Goal: Information Seeking & Learning: Find specific fact

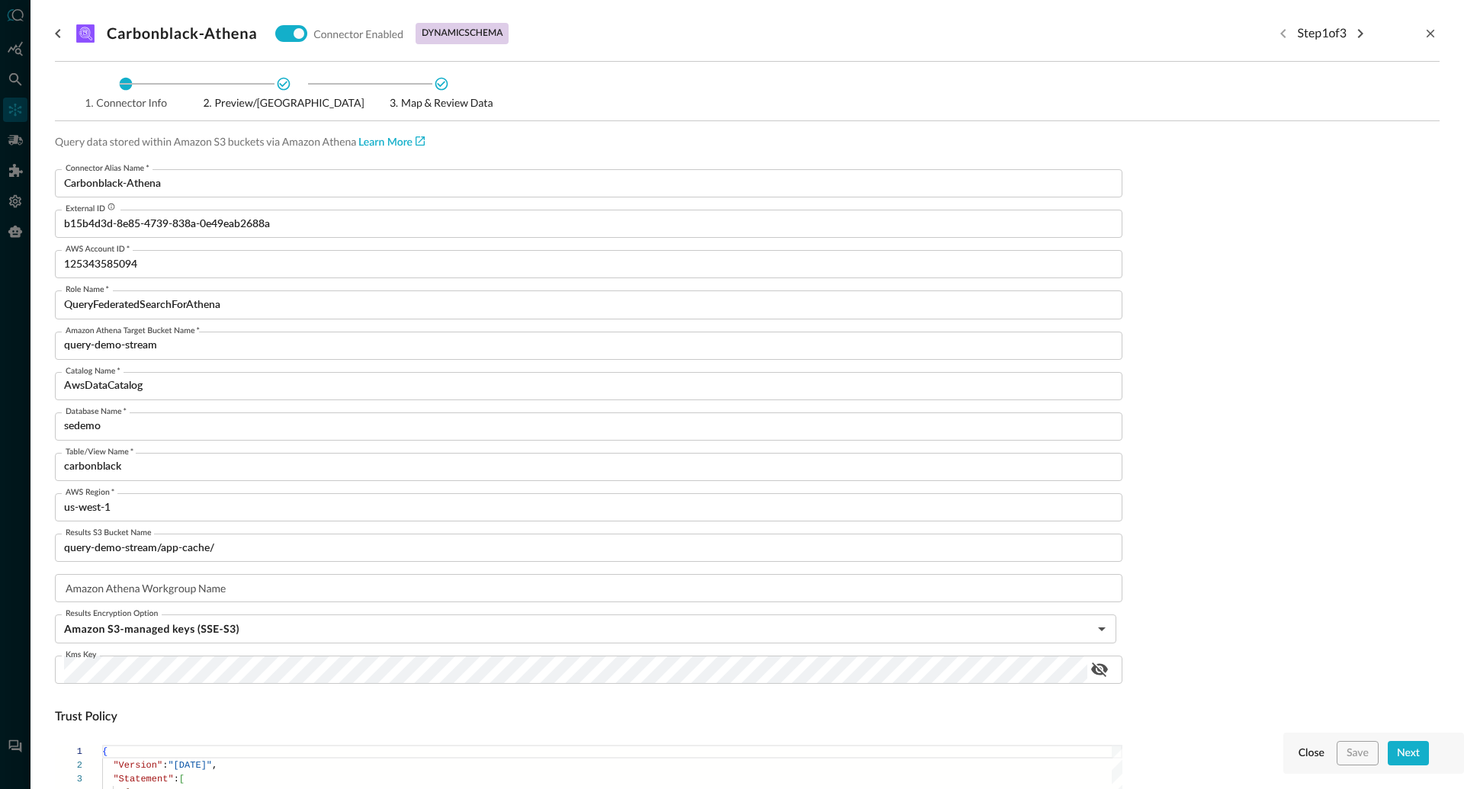
scroll to position [23, 0]
click at [1309, 755] on button "Close" at bounding box center [1311, 753] width 32 height 24
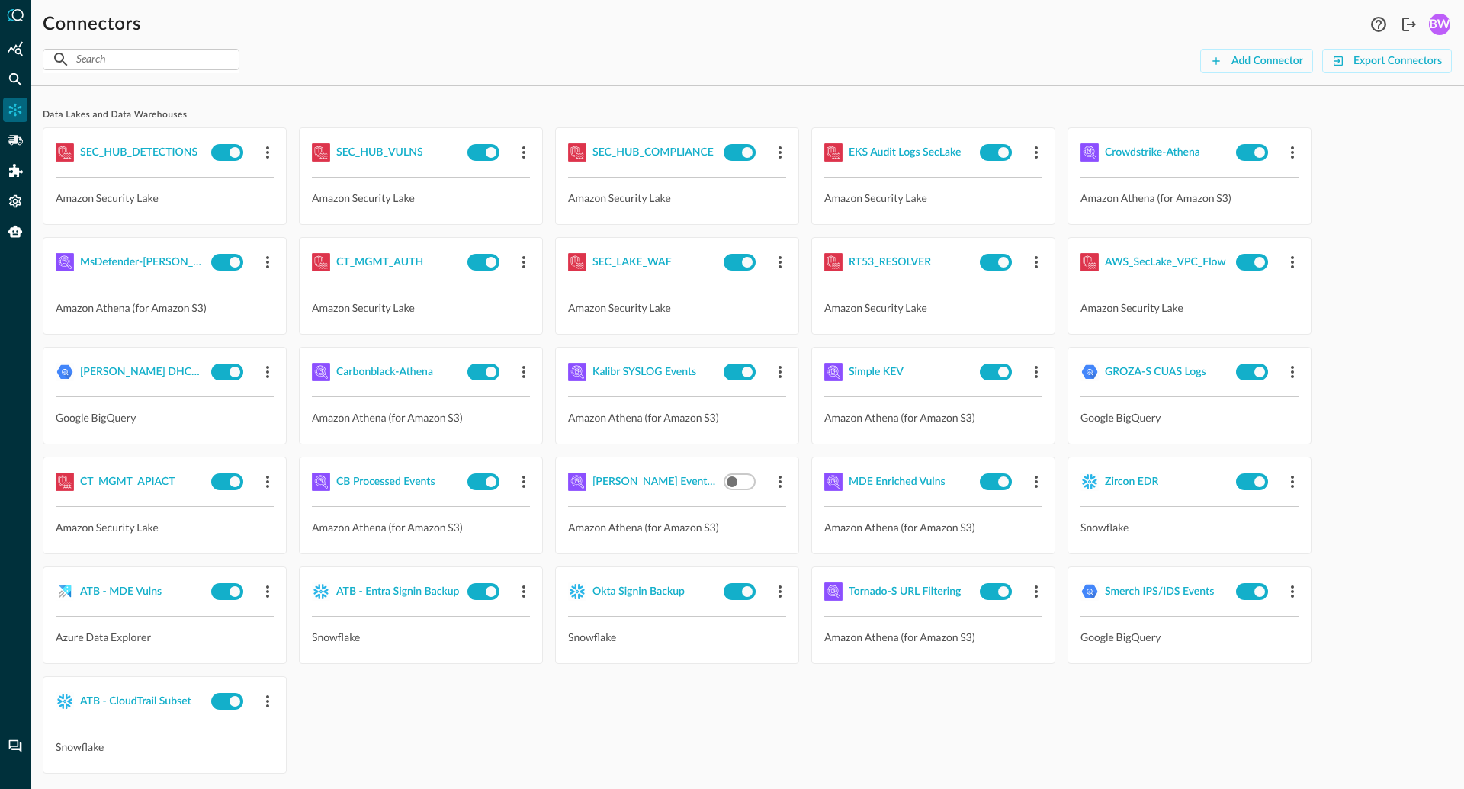
scroll to position [152, 0]
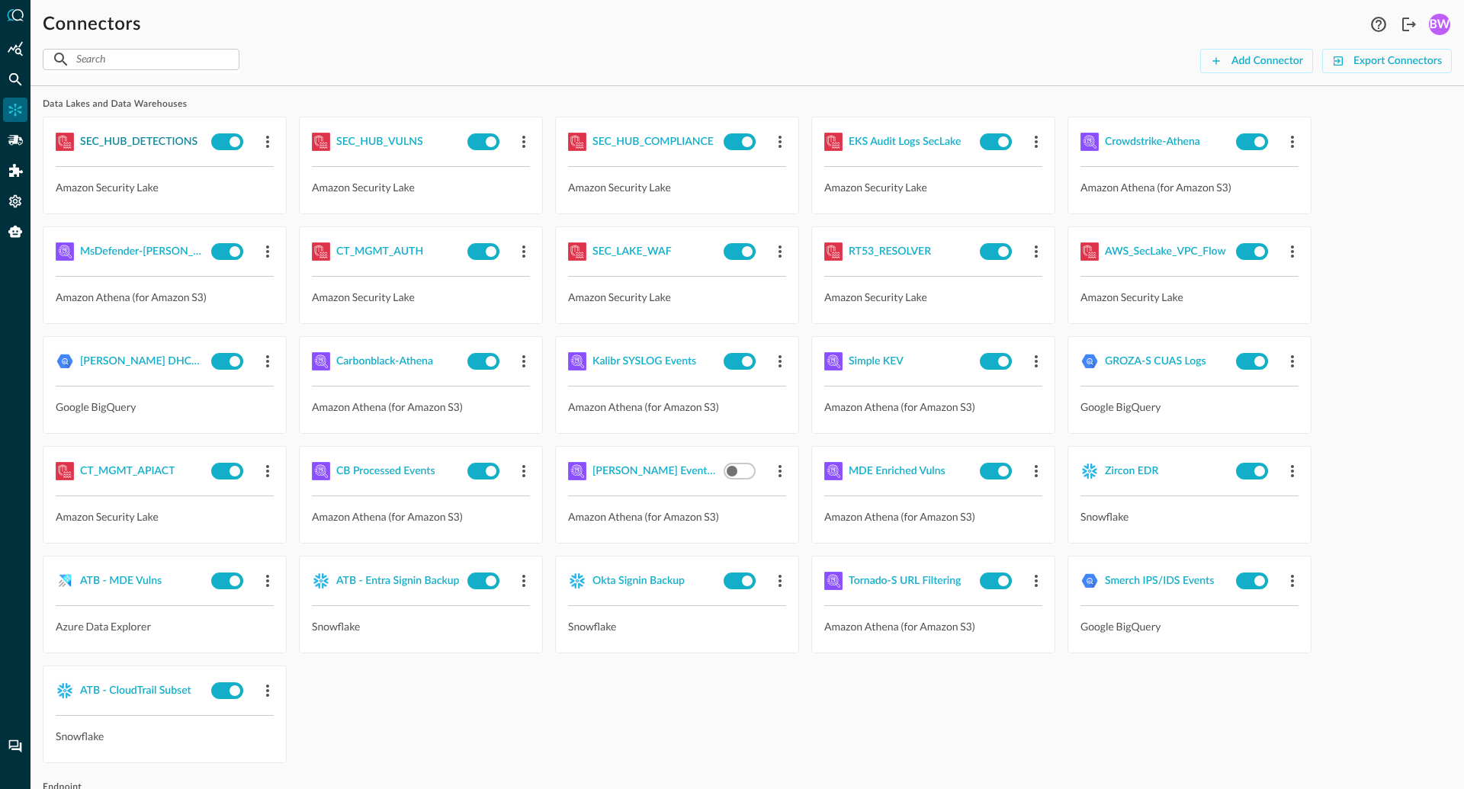
click at [145, 143] on div "SEC_HUB_DETECTIONS" at bounding box center [138, 142] width 117 height 19
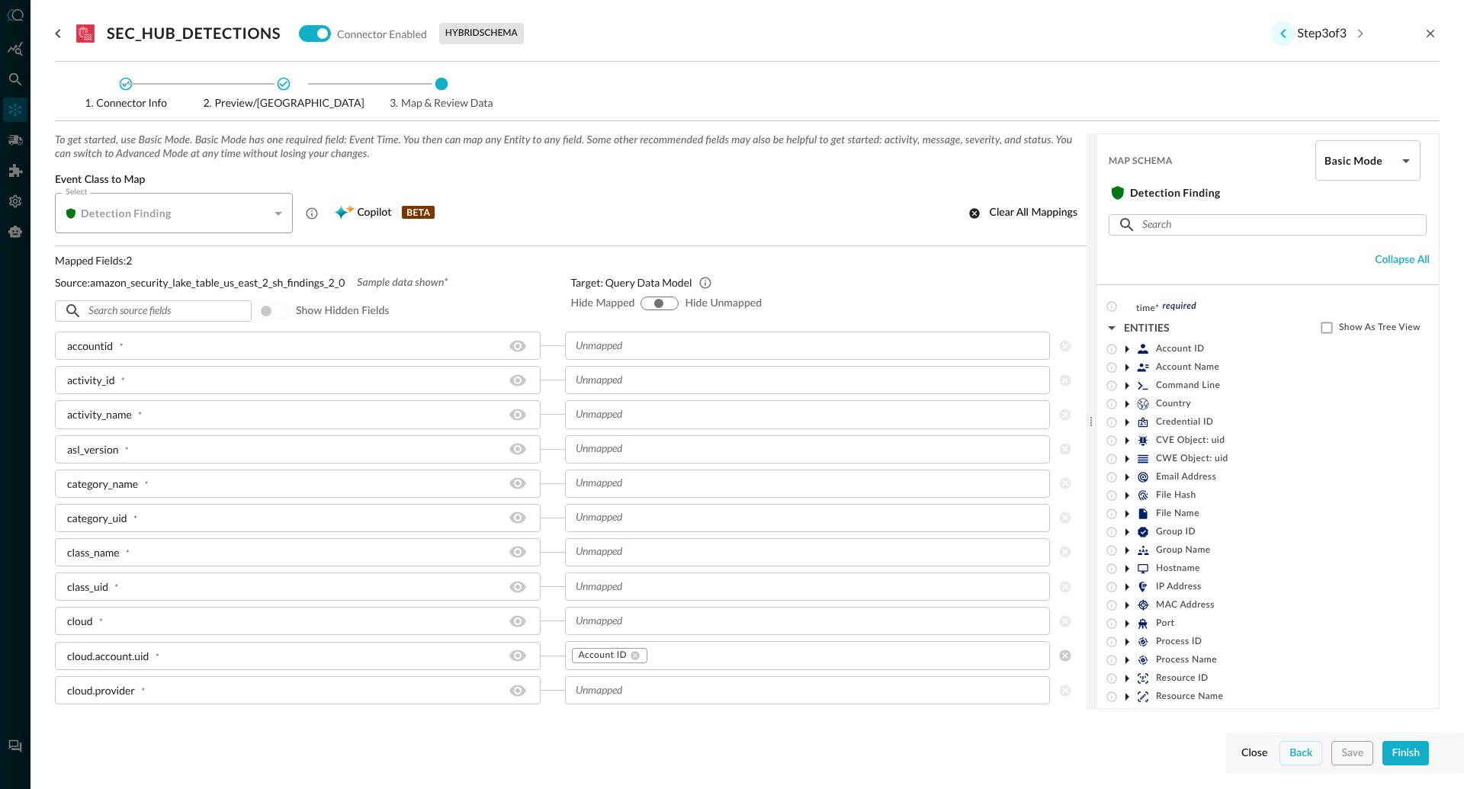
click at [1274, 32] on icon "Previous step" at bounding box center [1283, 33] width 18 height 18
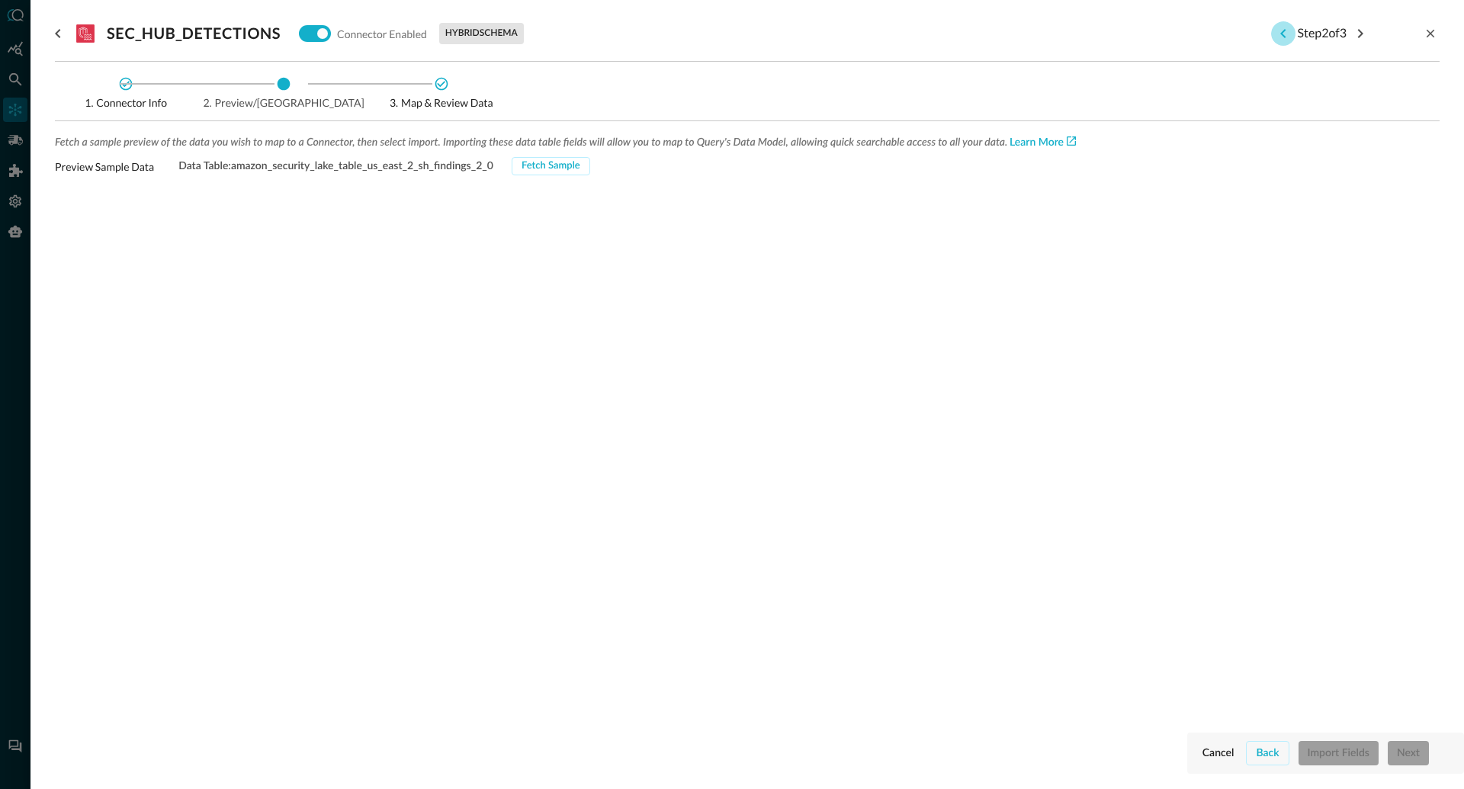
click at [1274, 32] on icon "Previous step" at bounding box center [1283, 33] width 18 height 18
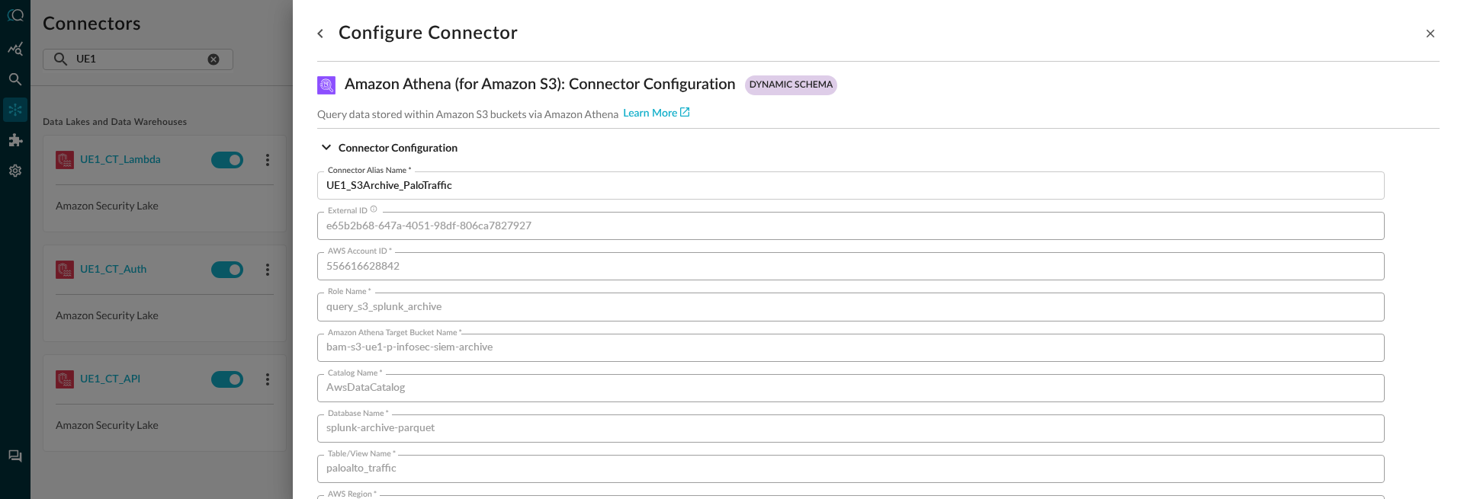
scroll to position [970, 0]
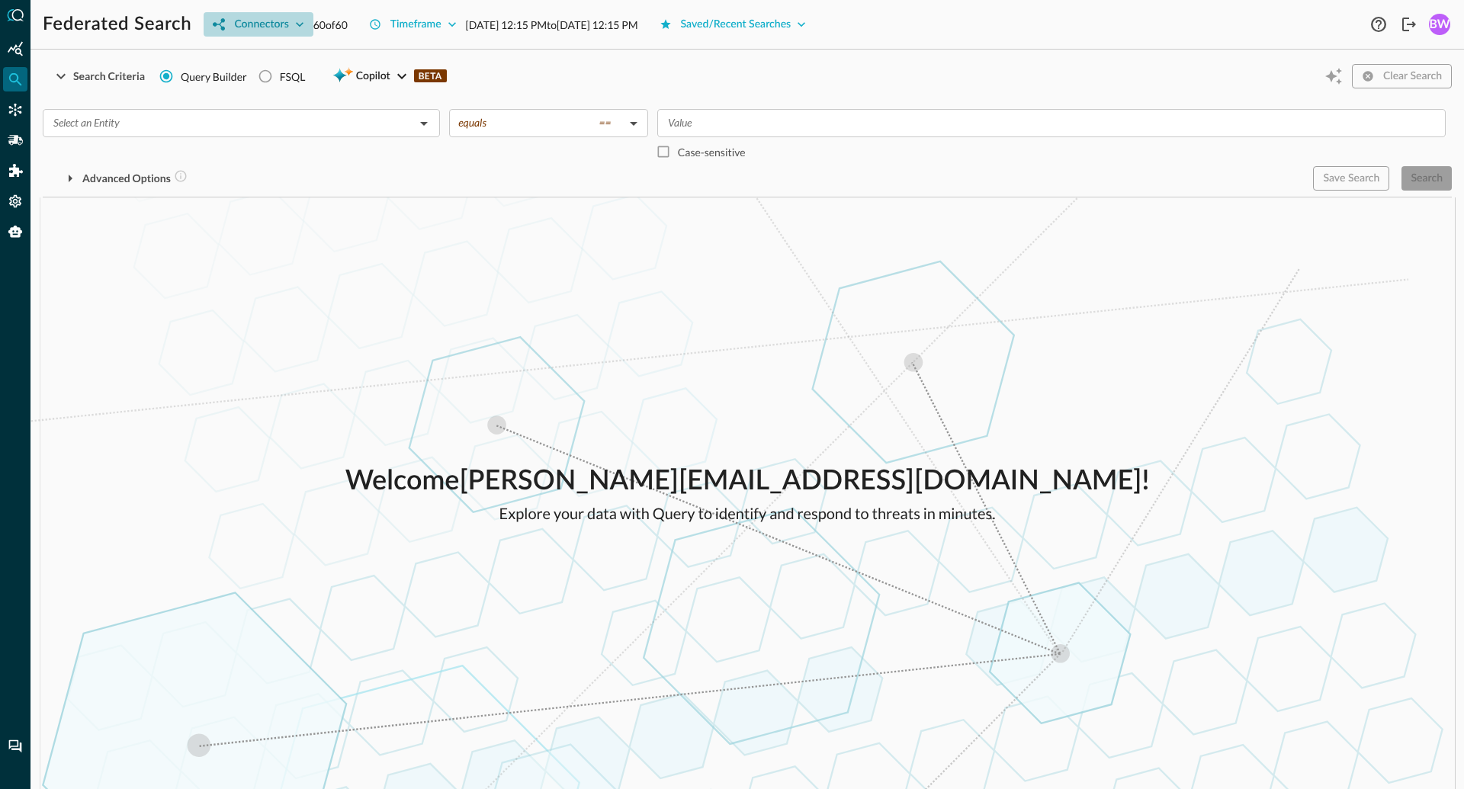
click at [290, 22] on button "Connectors" at bounding box center [258, 24] width 109 height 24
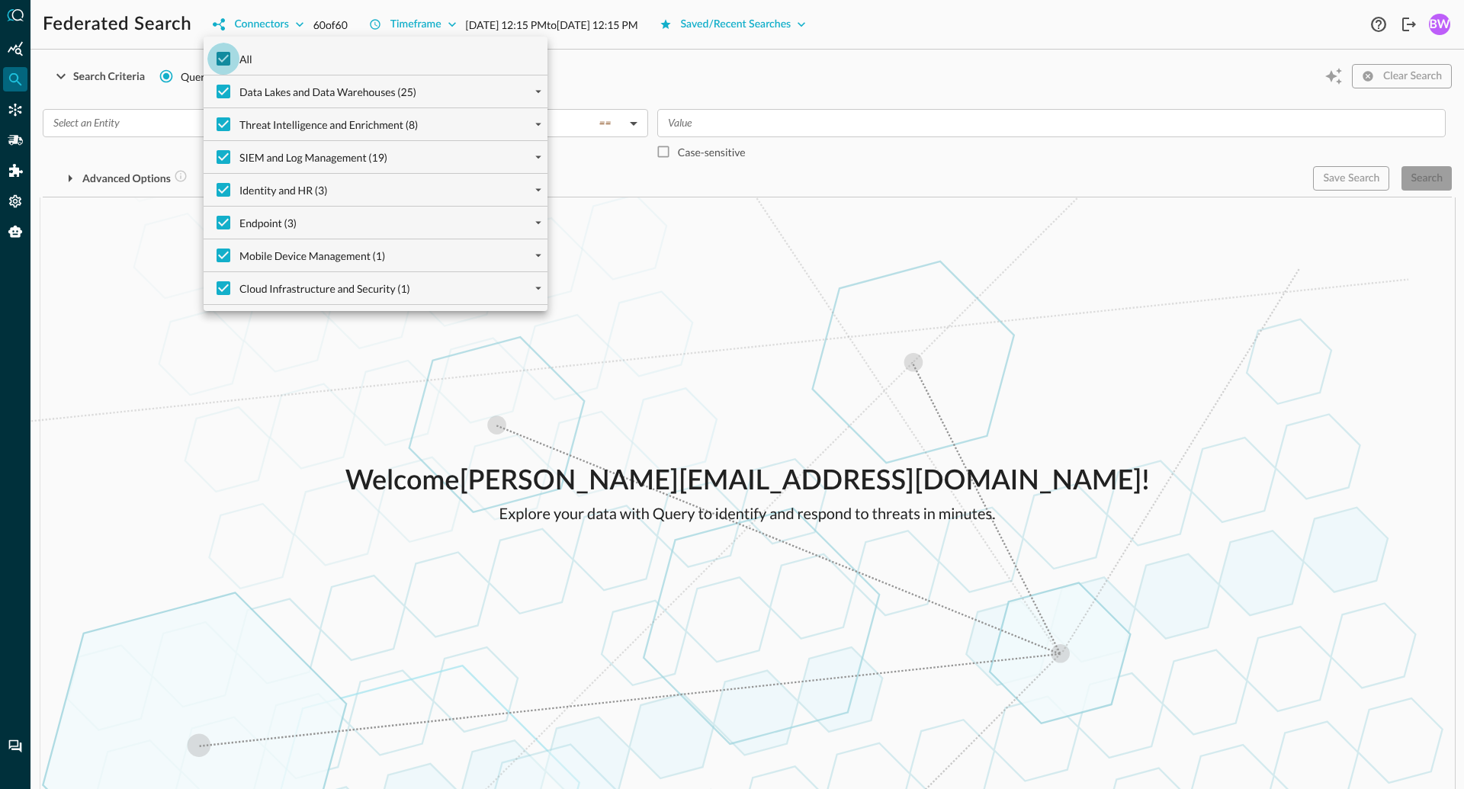
click at [221, 59] on input "All" at bounding box center [223, 59] width 32 height 32
checkbox input "false"
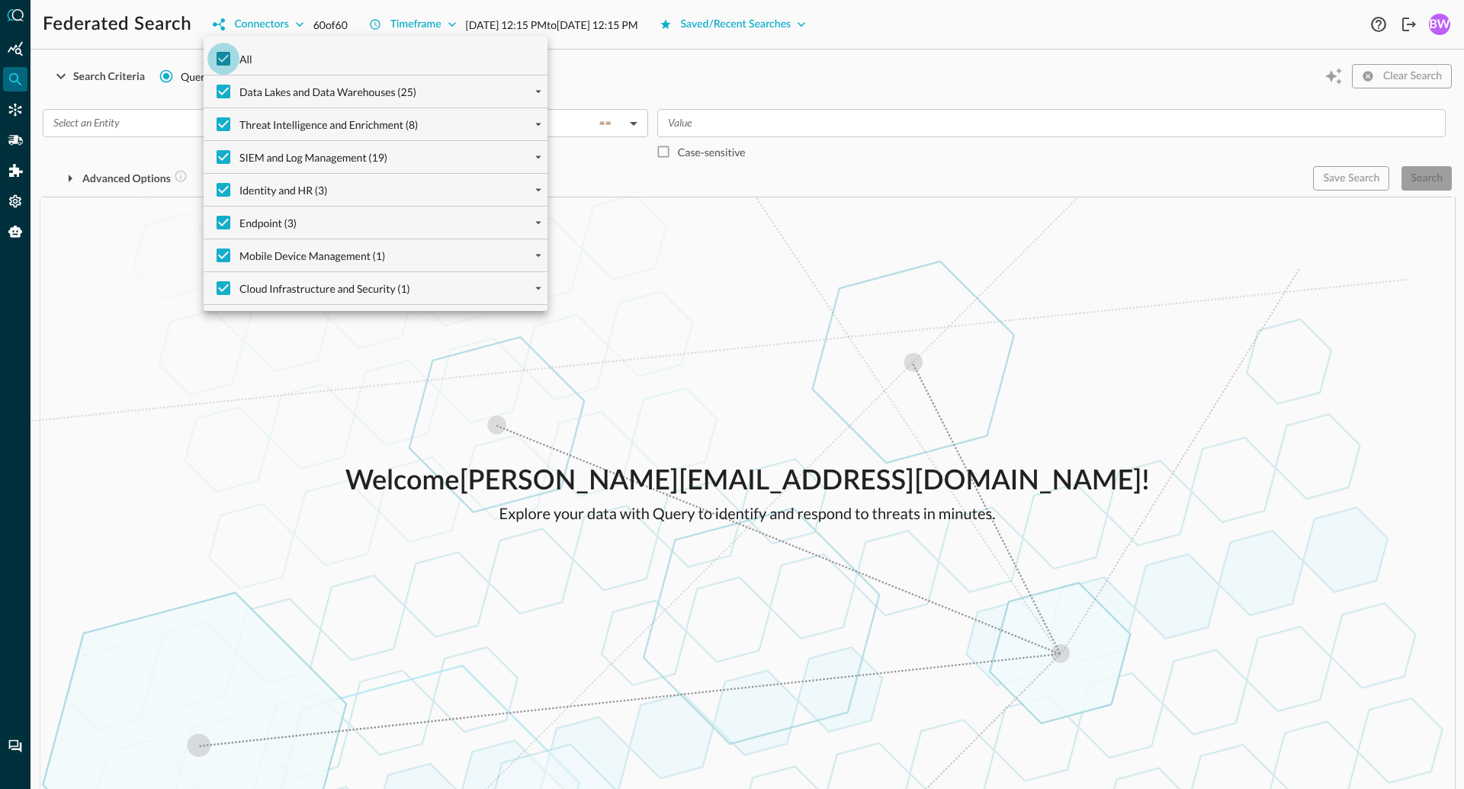
checkbox input "false"
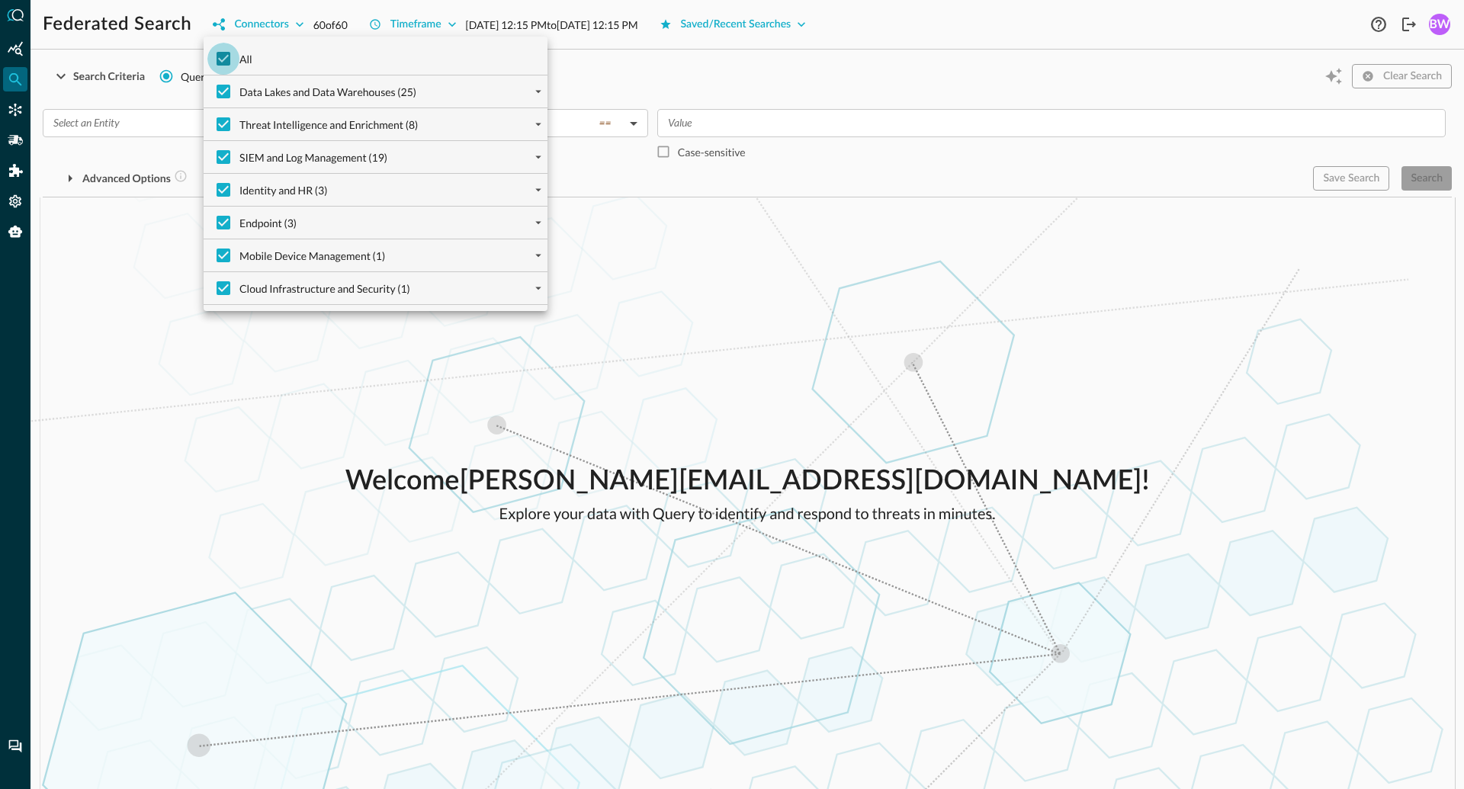
checkbox input "false"
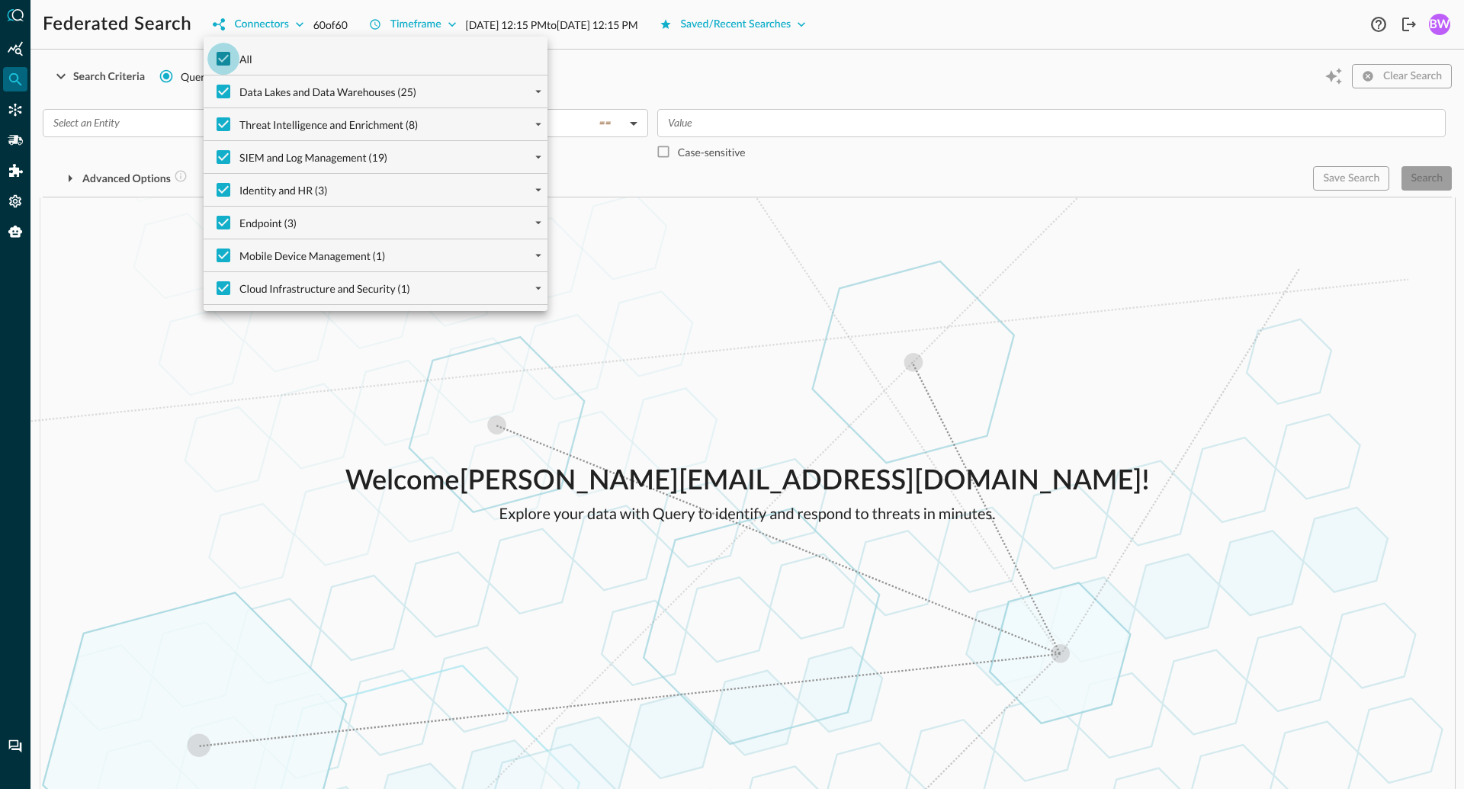
checkbox input "false"
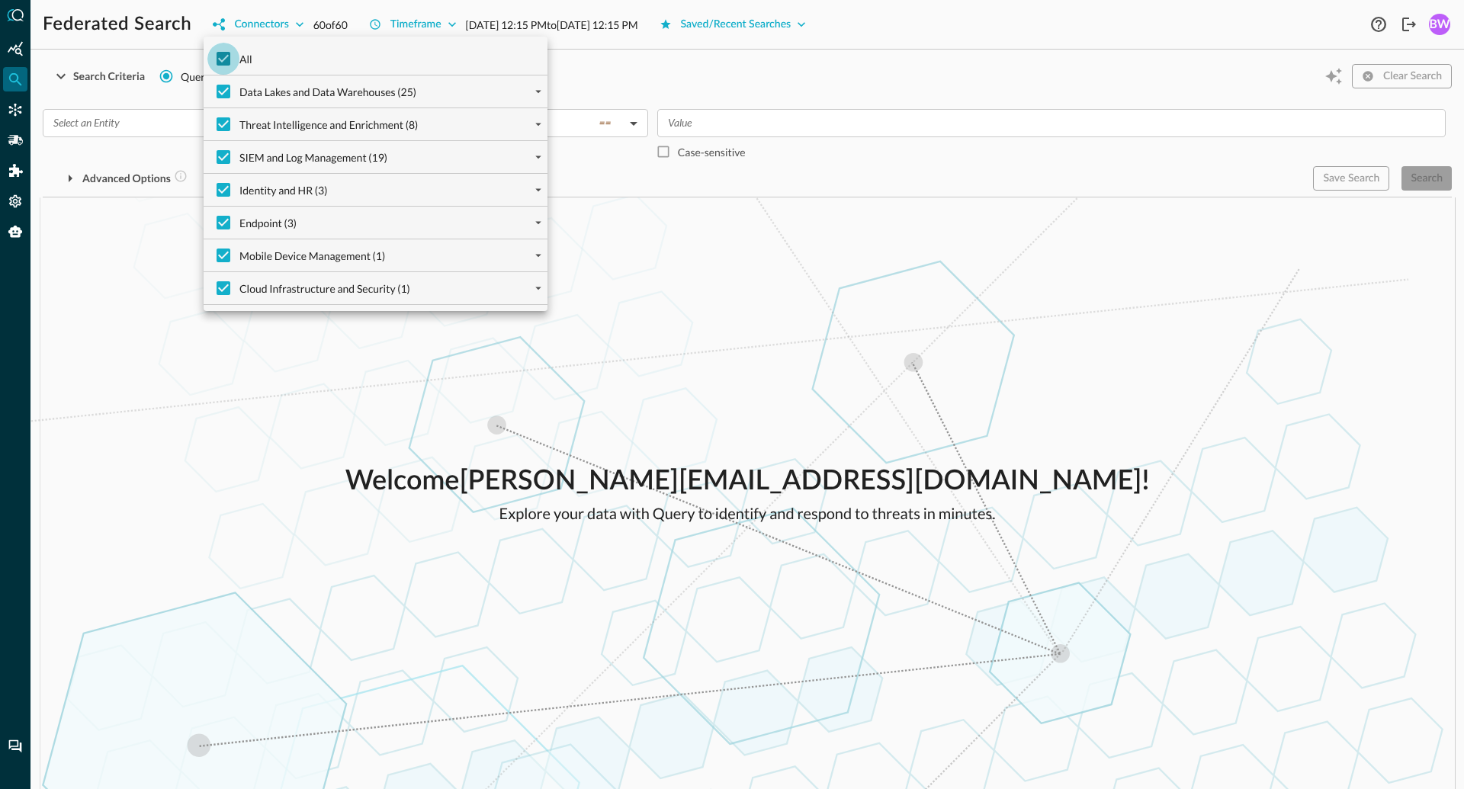
checkbox input "false"
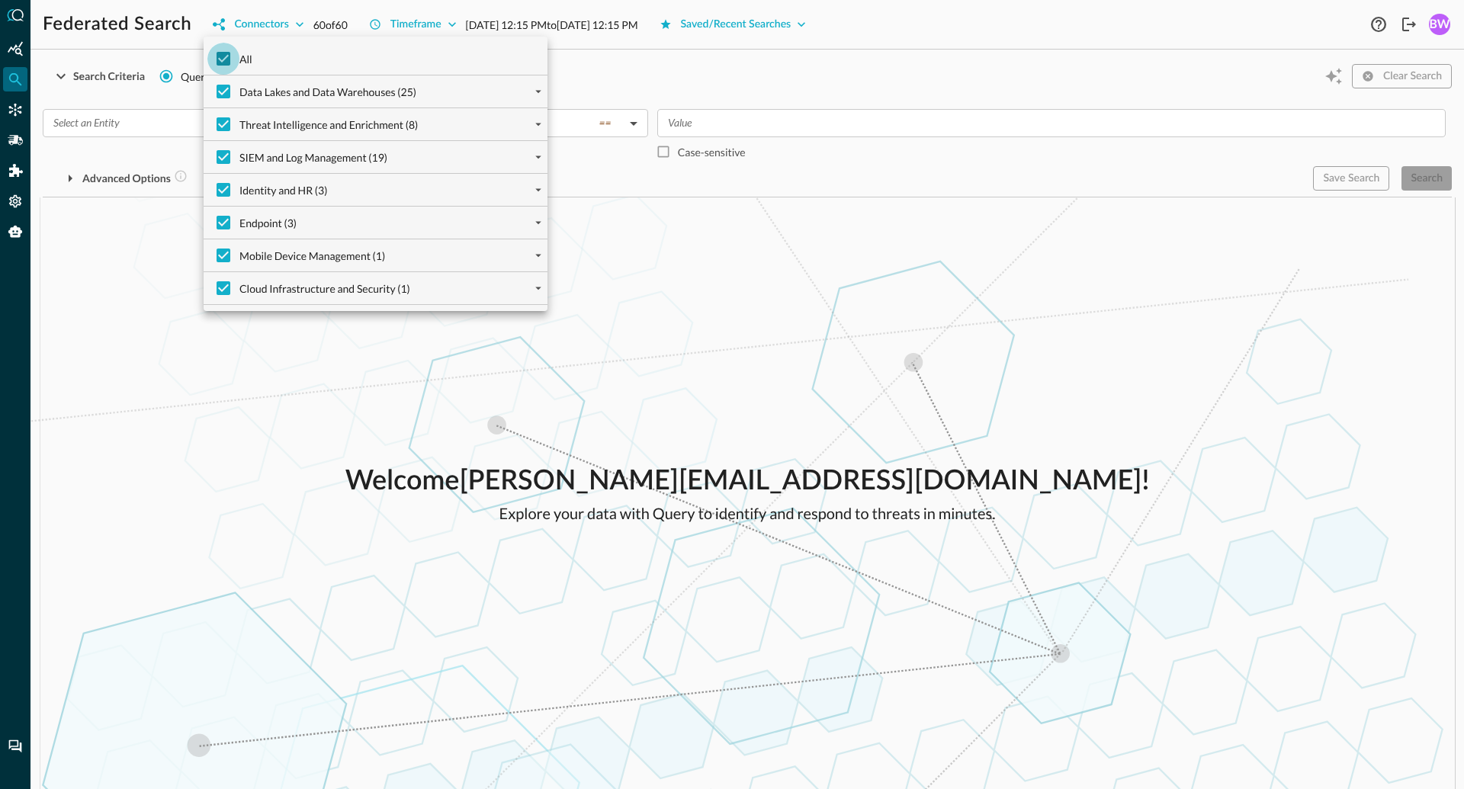
checkbox input "false"
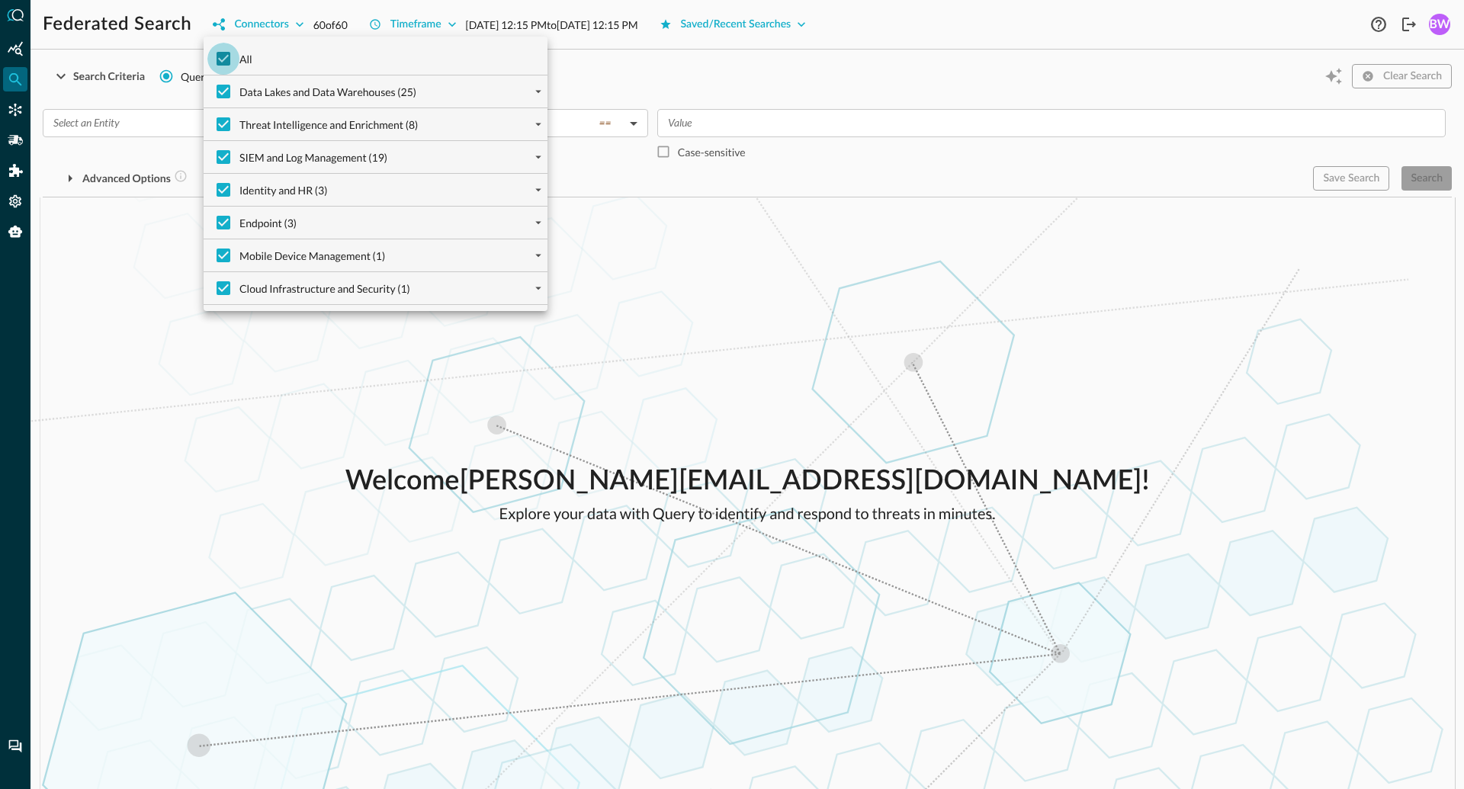
checkbox input "false"
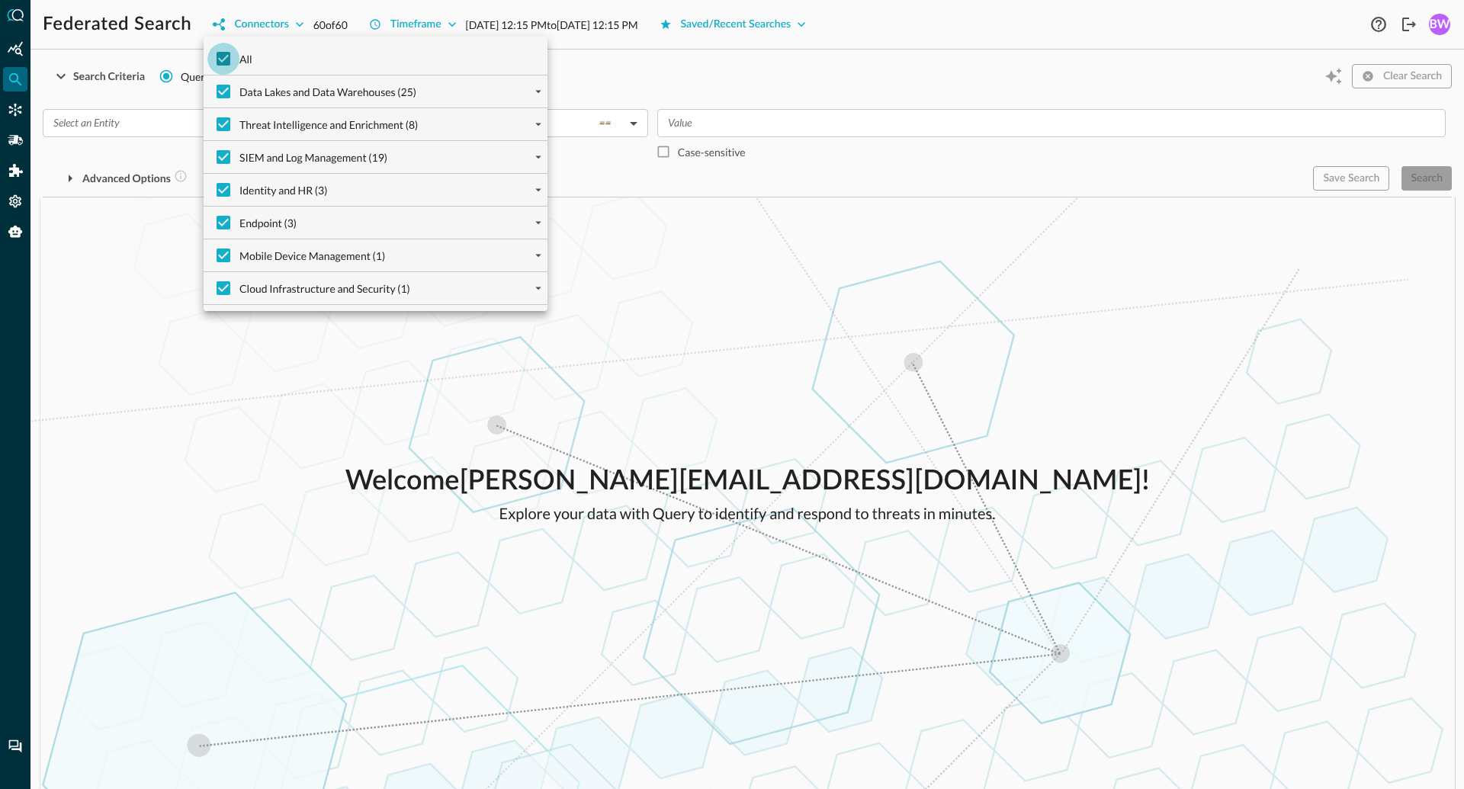
checkbox input "false"
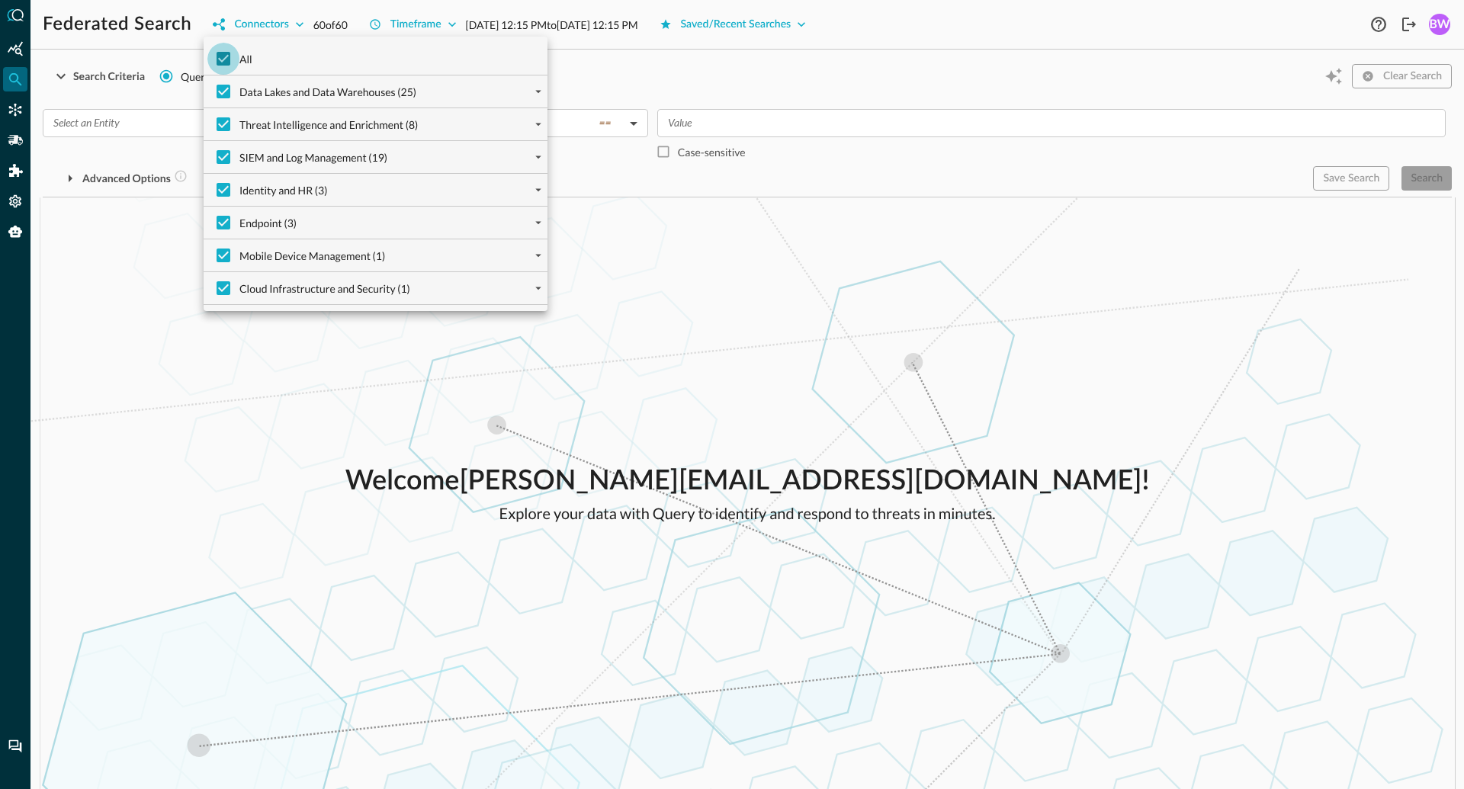
checkbox input "false"
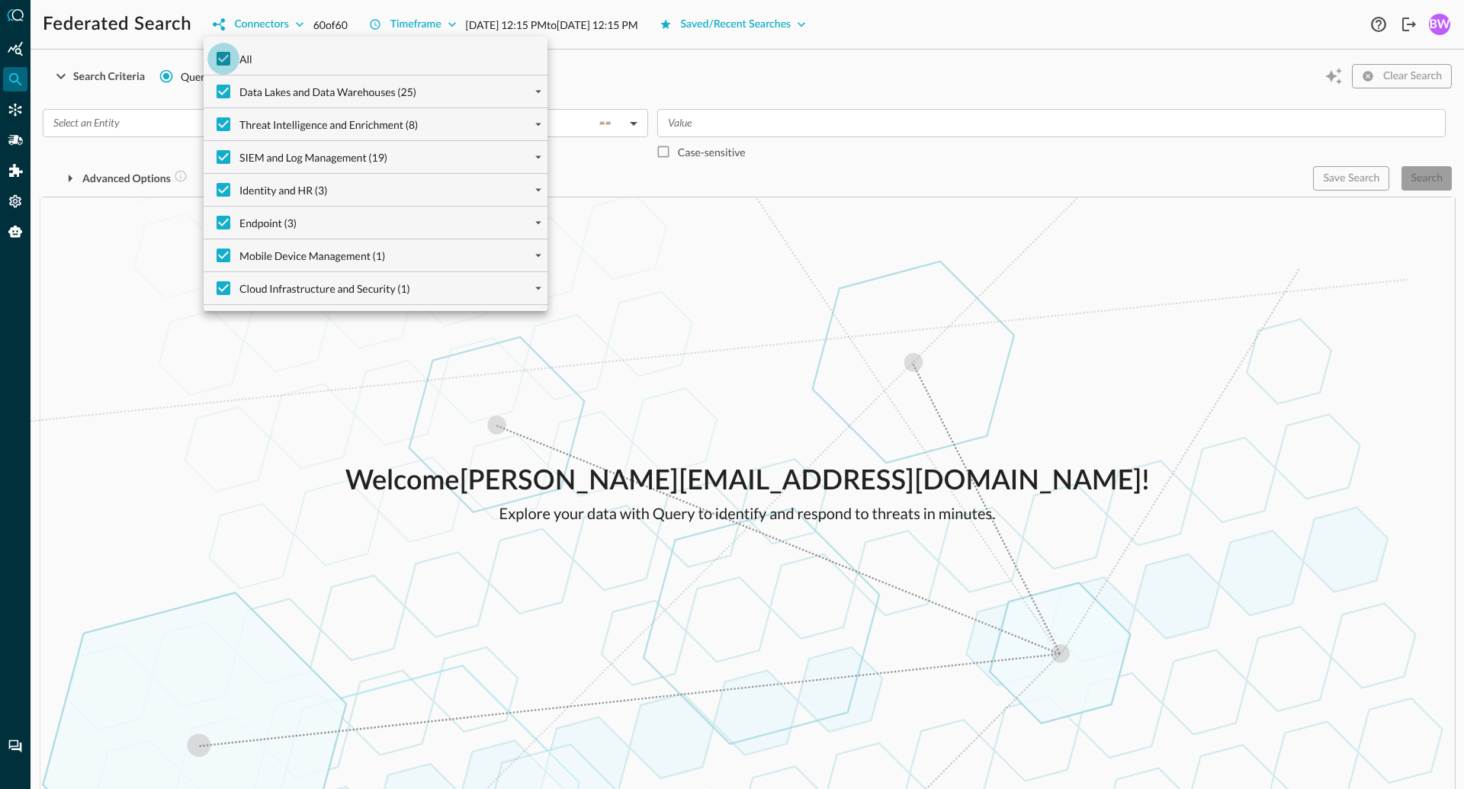
checkbox input "false"
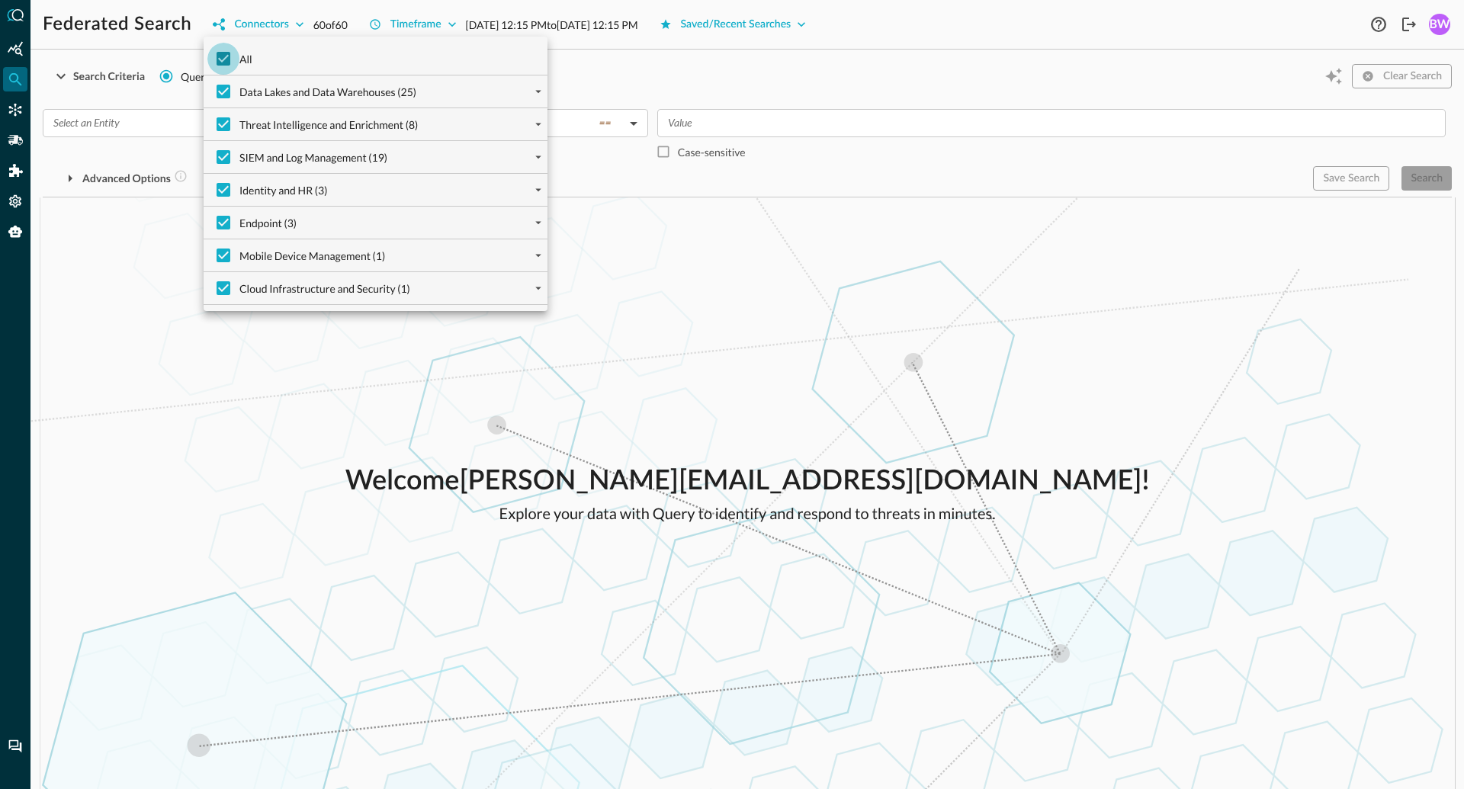
checkbox input "false"
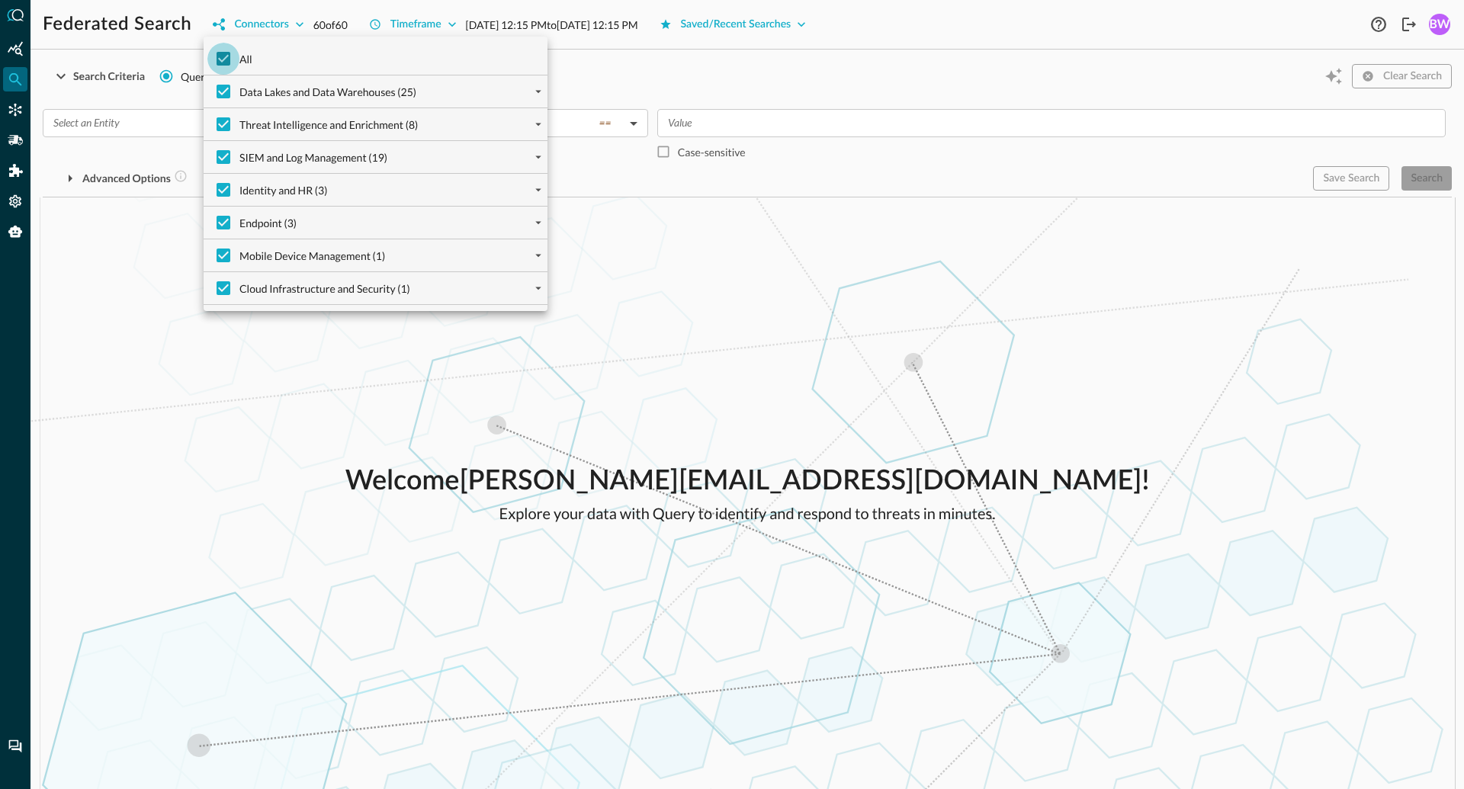
checkbox input "false"
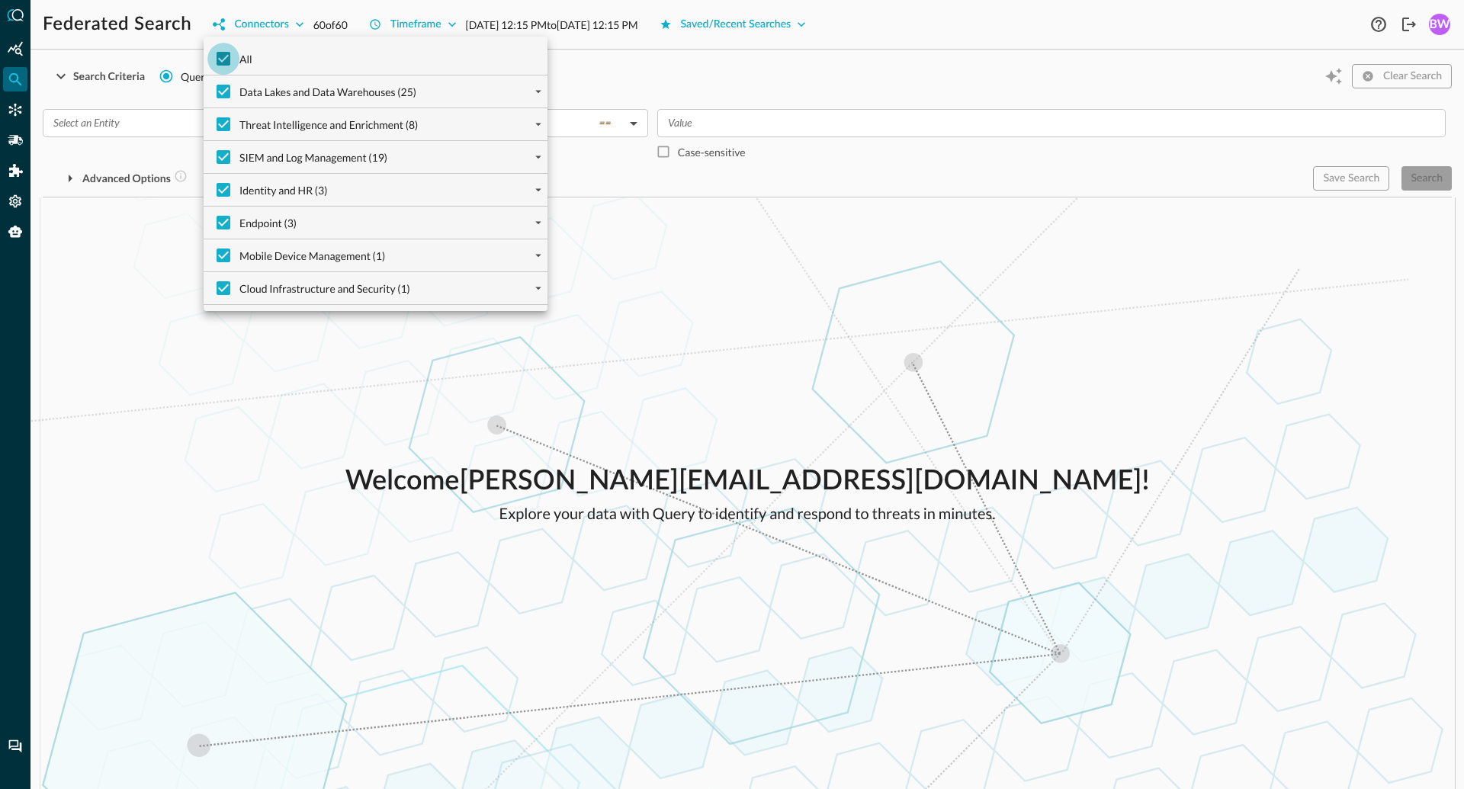
checkbox input "false"
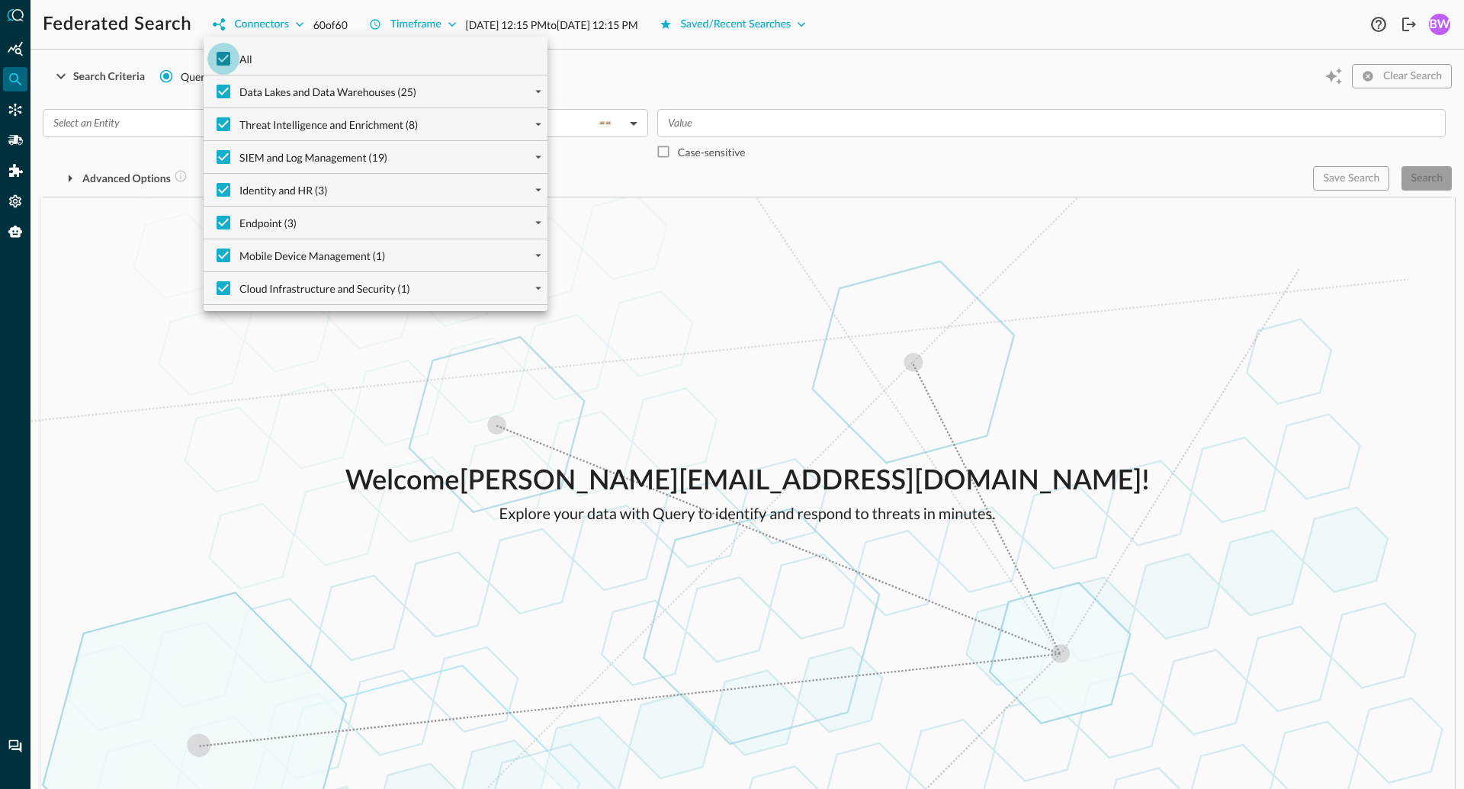
checkbox input "false"
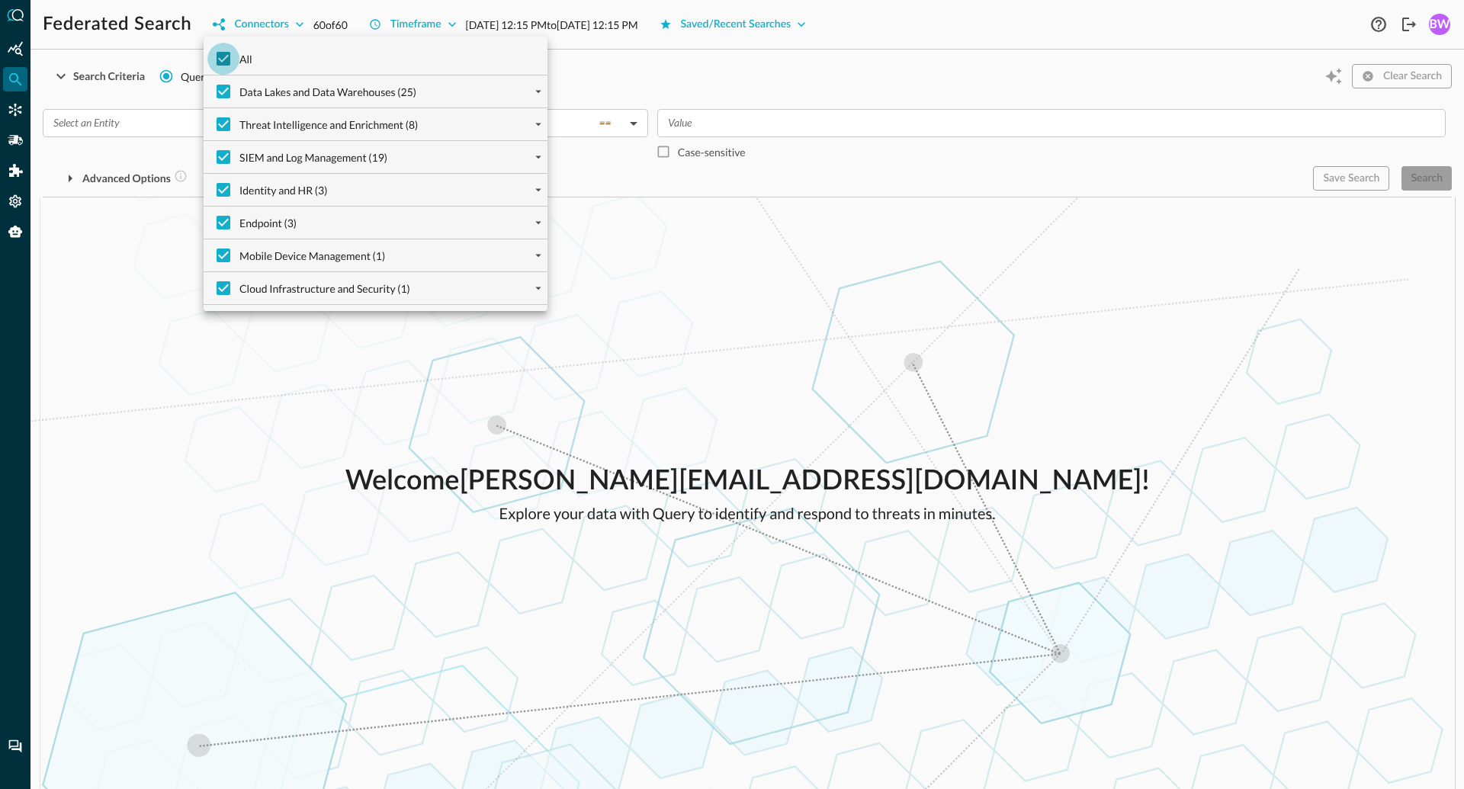
checkbox input "false"
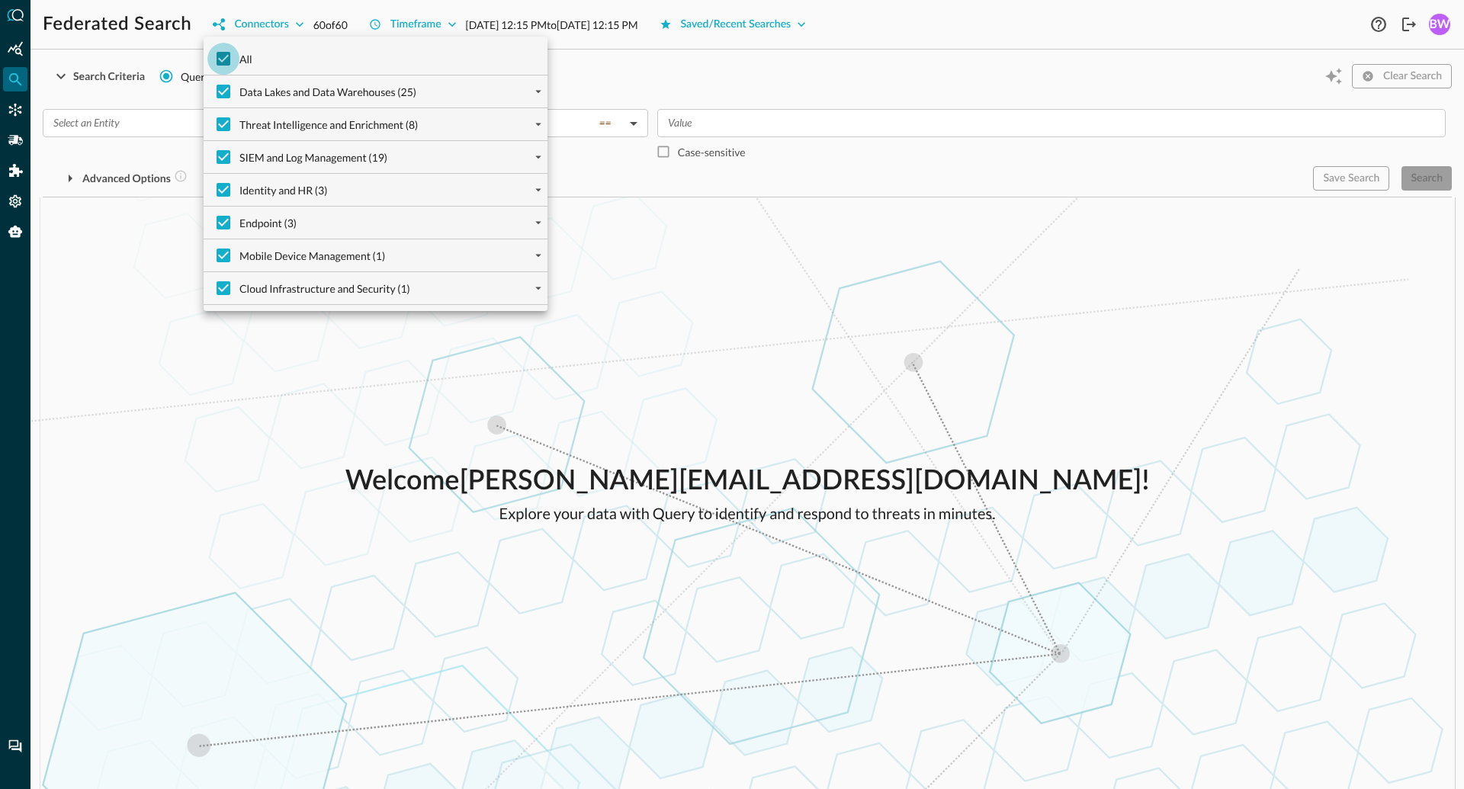
checkbox input "false"
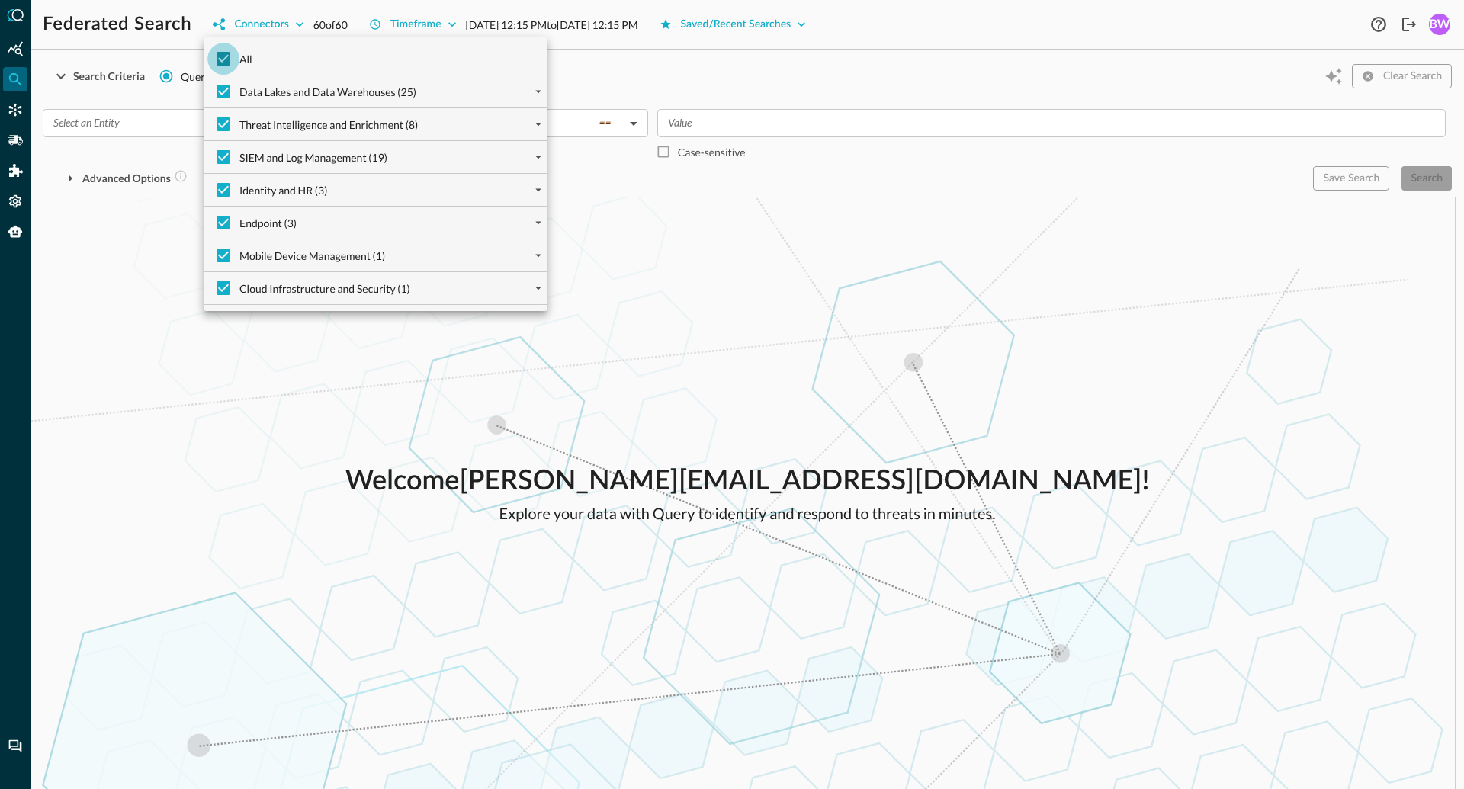
checkbox input "false"
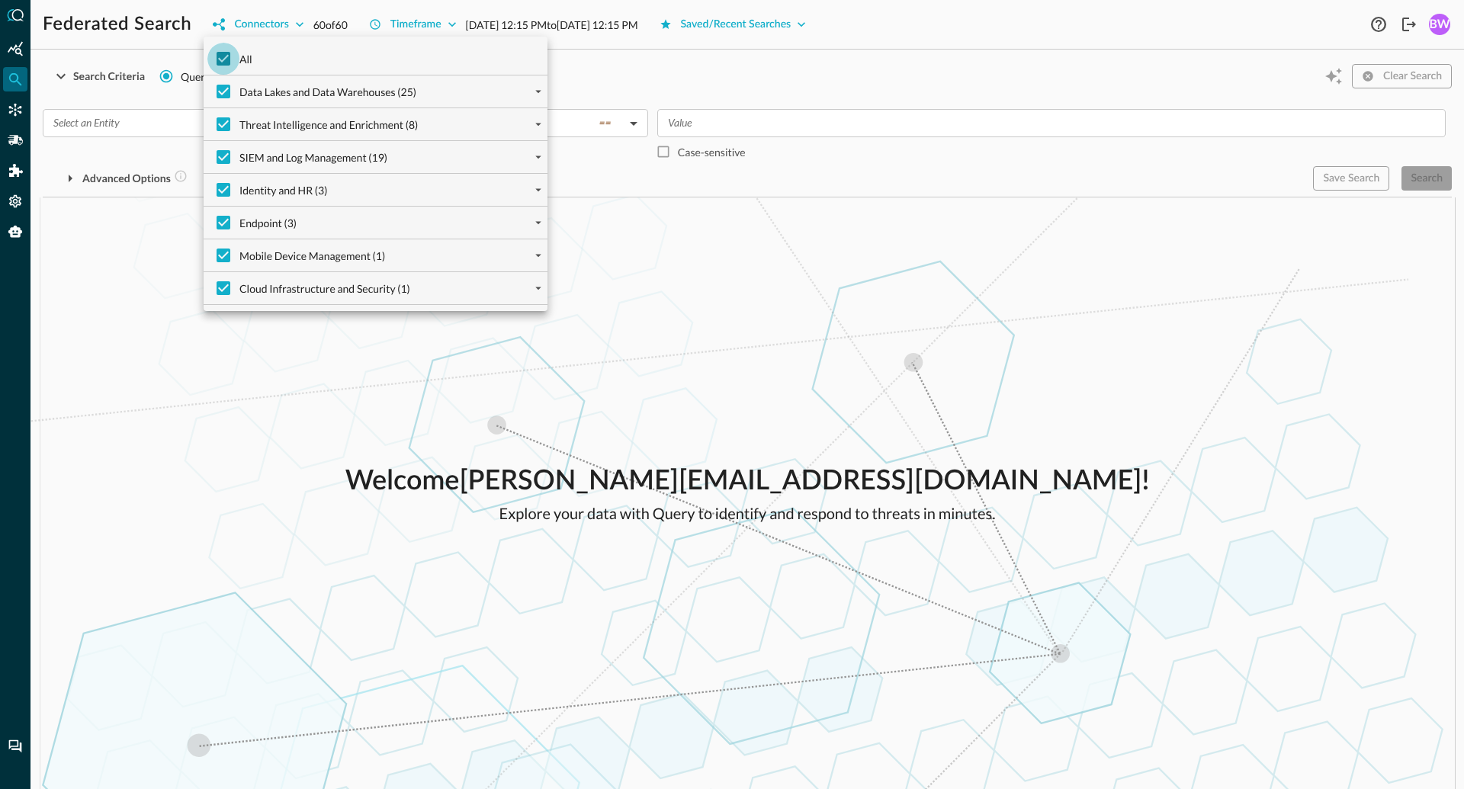
checkbox input "false"
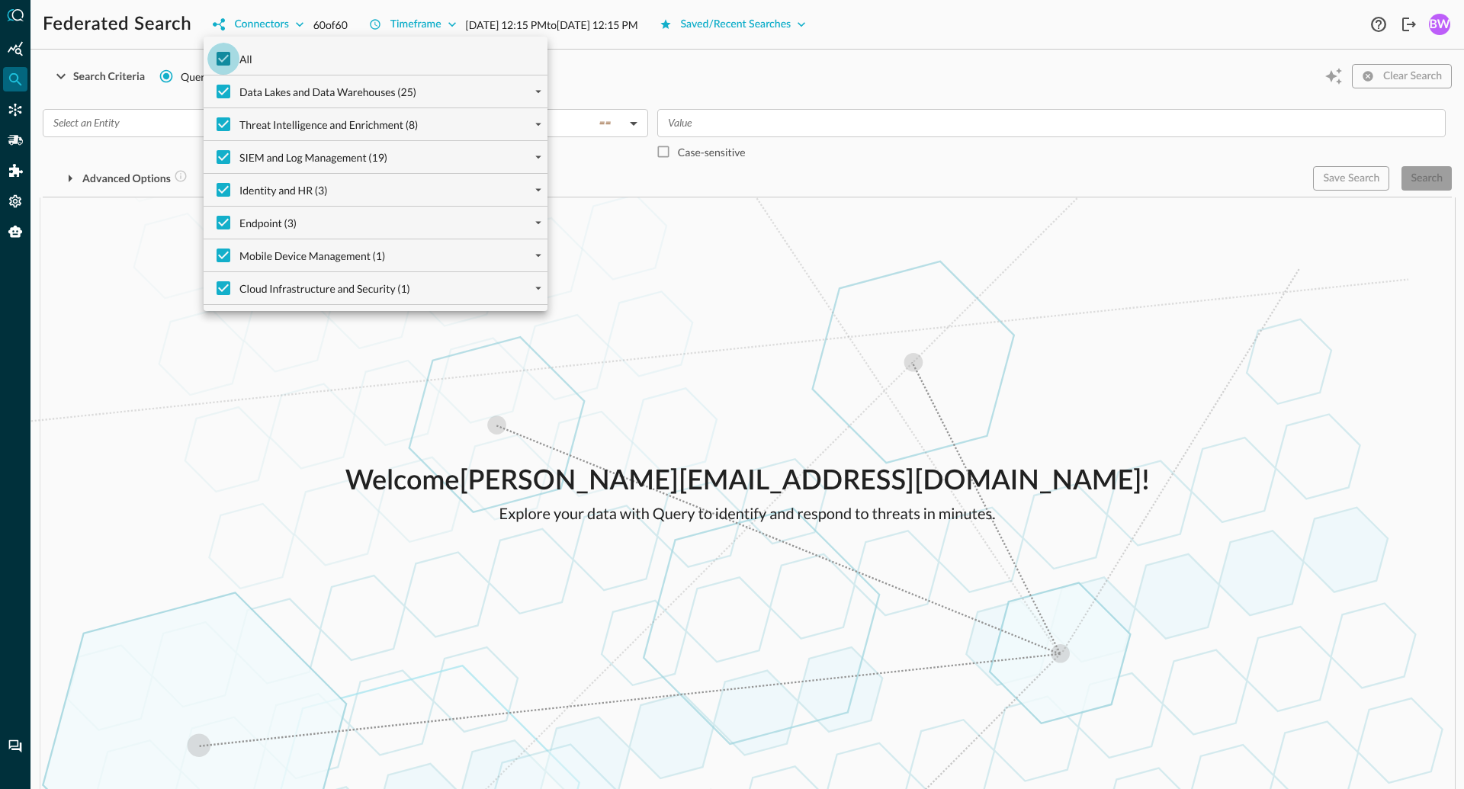
checkbox input "false"
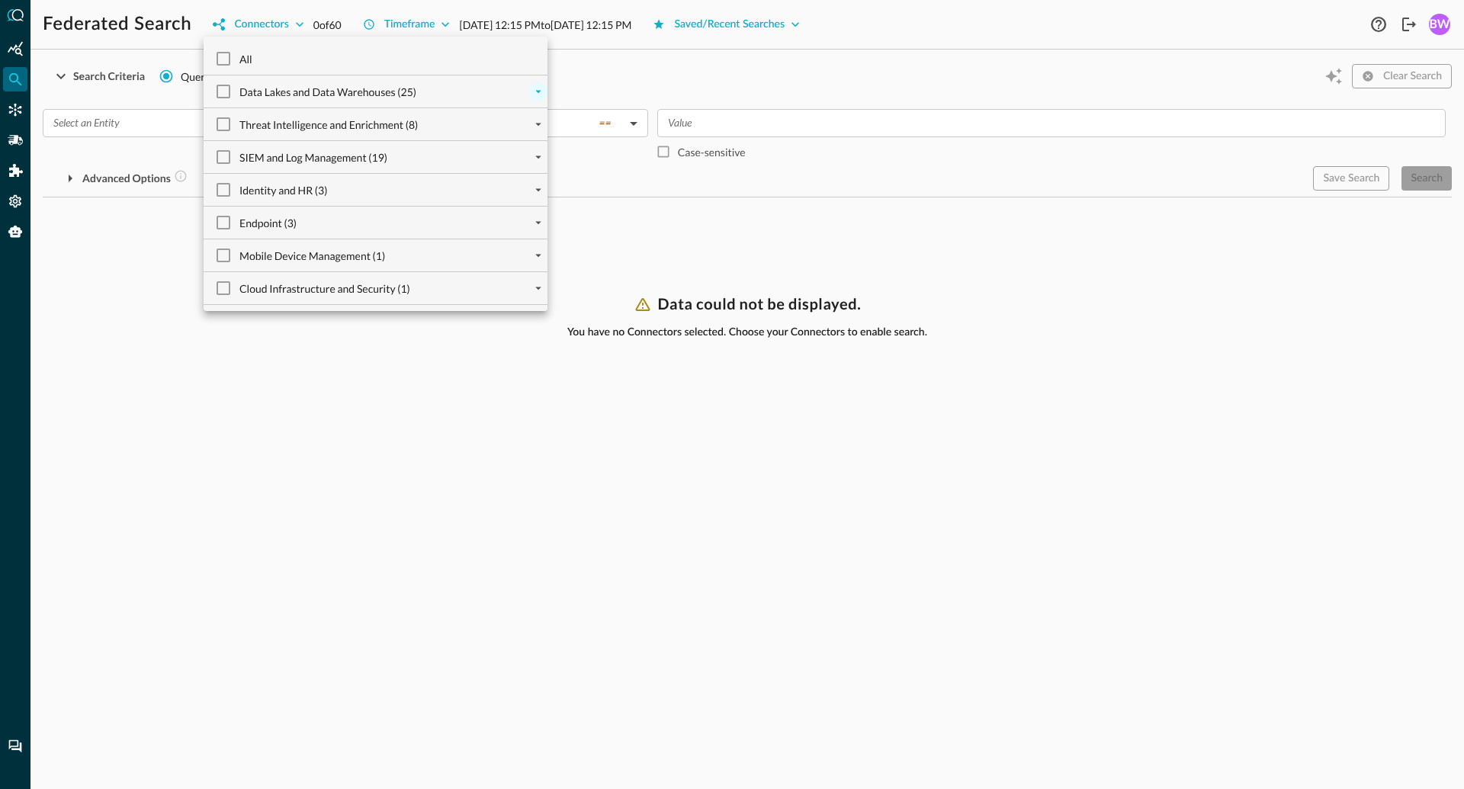
click at [540, 88] on icon "expand" at bounding box center [538, 92] width 14 height 14
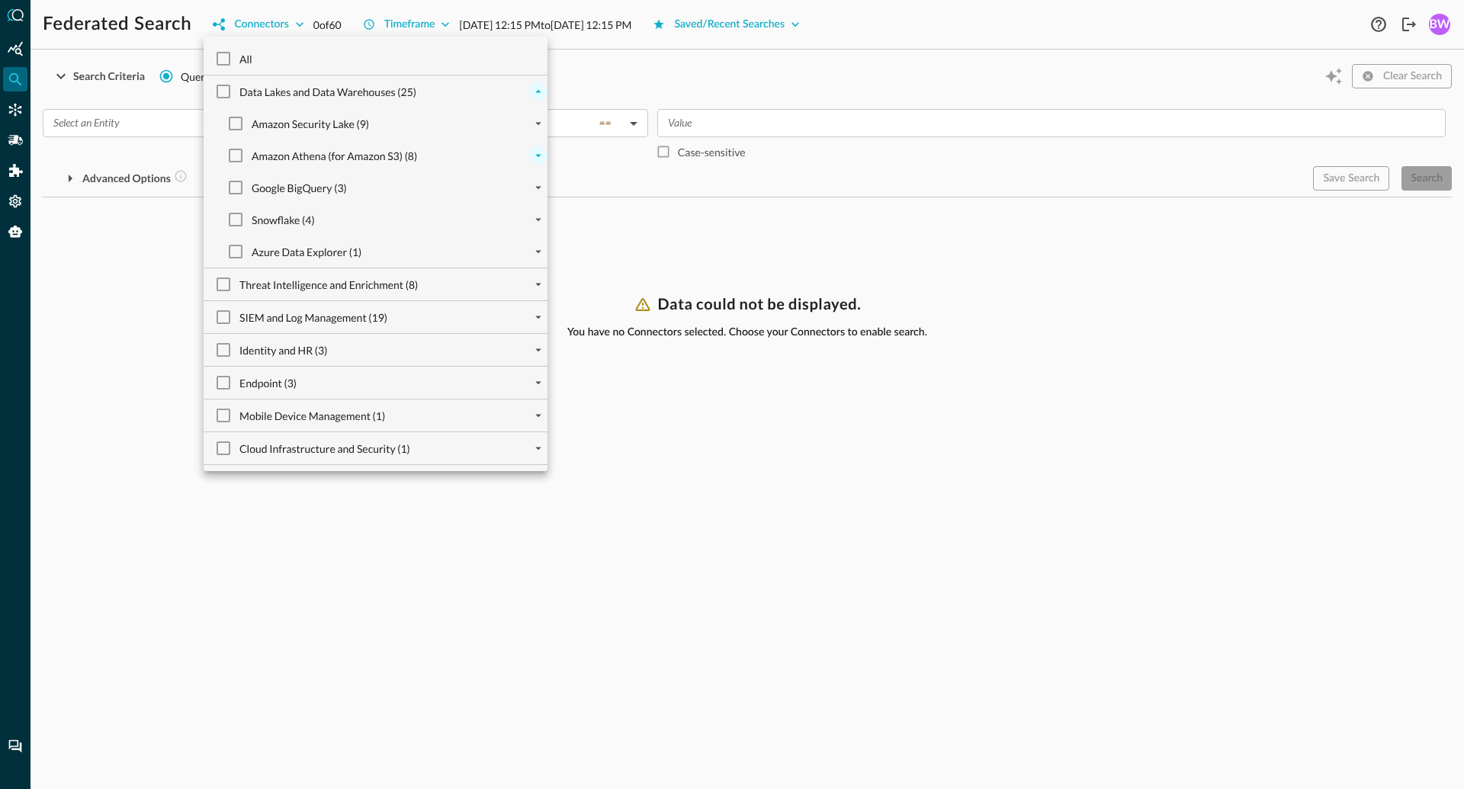
click at [539, 155] on icon "expand" at bounding box center [538, 156] width 6 height 3
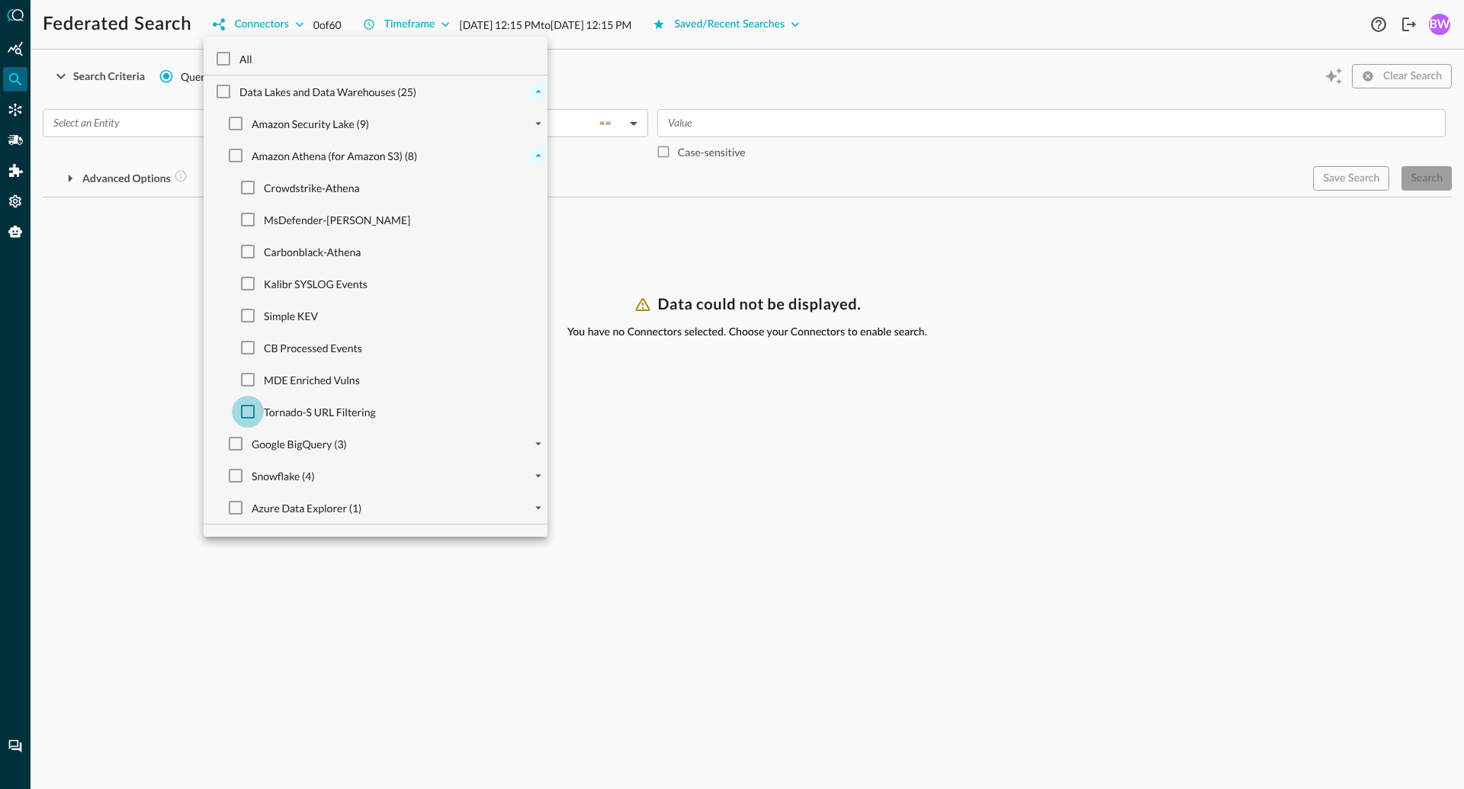
click at [249, 409] on input "Tornado-S URL Filtering" at bounding box center [248, 412] width 32 height 32
checkbox input "true"
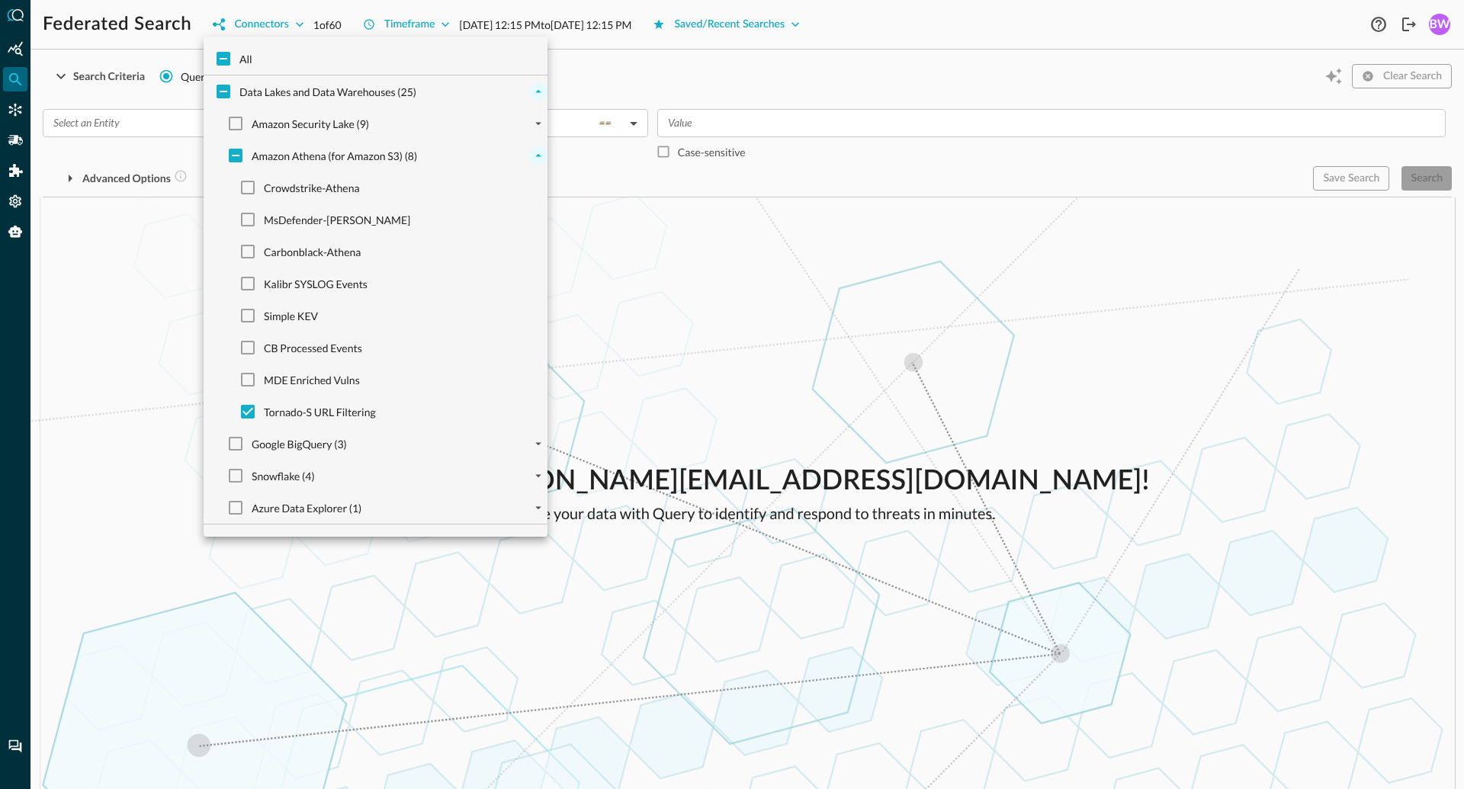
click at [701, 316] on div at bounding box center [732, 394] width 1464 height 789
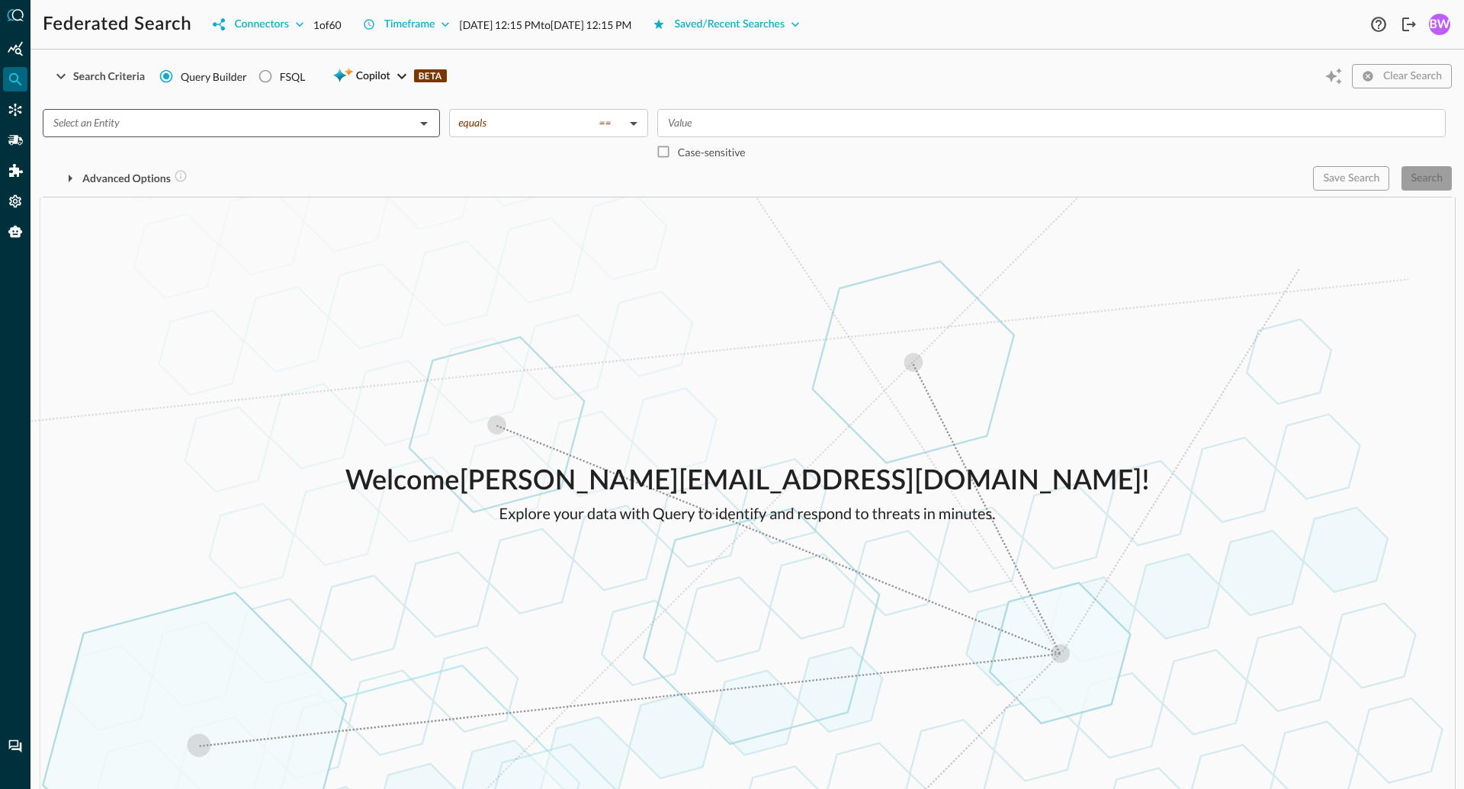
click at [336, 121] on input "text" at bounding box center [228, 123] width 363 height 19
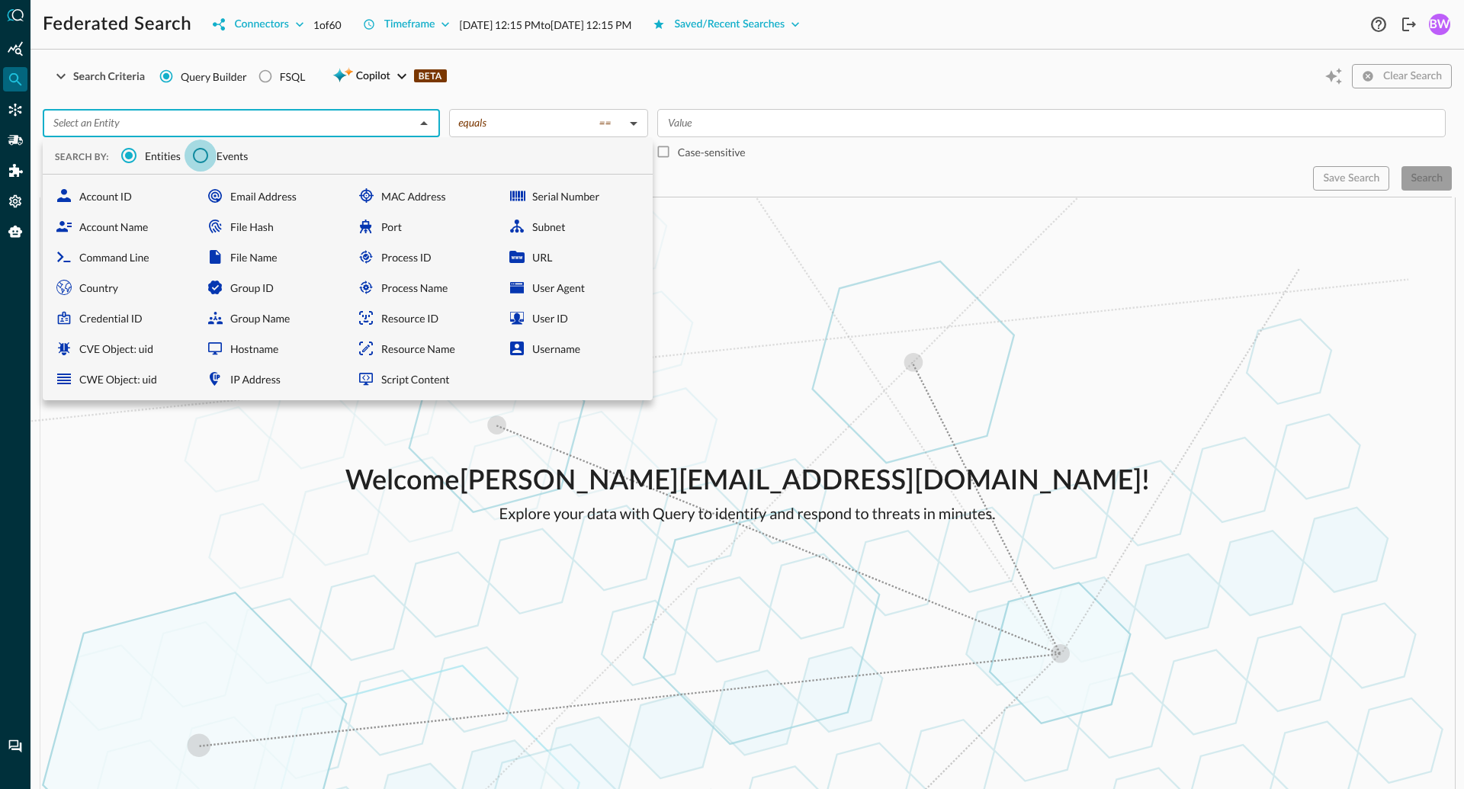
click at [202, 152] on input "Events" at bounding box center [200, 156] width 32 height 32
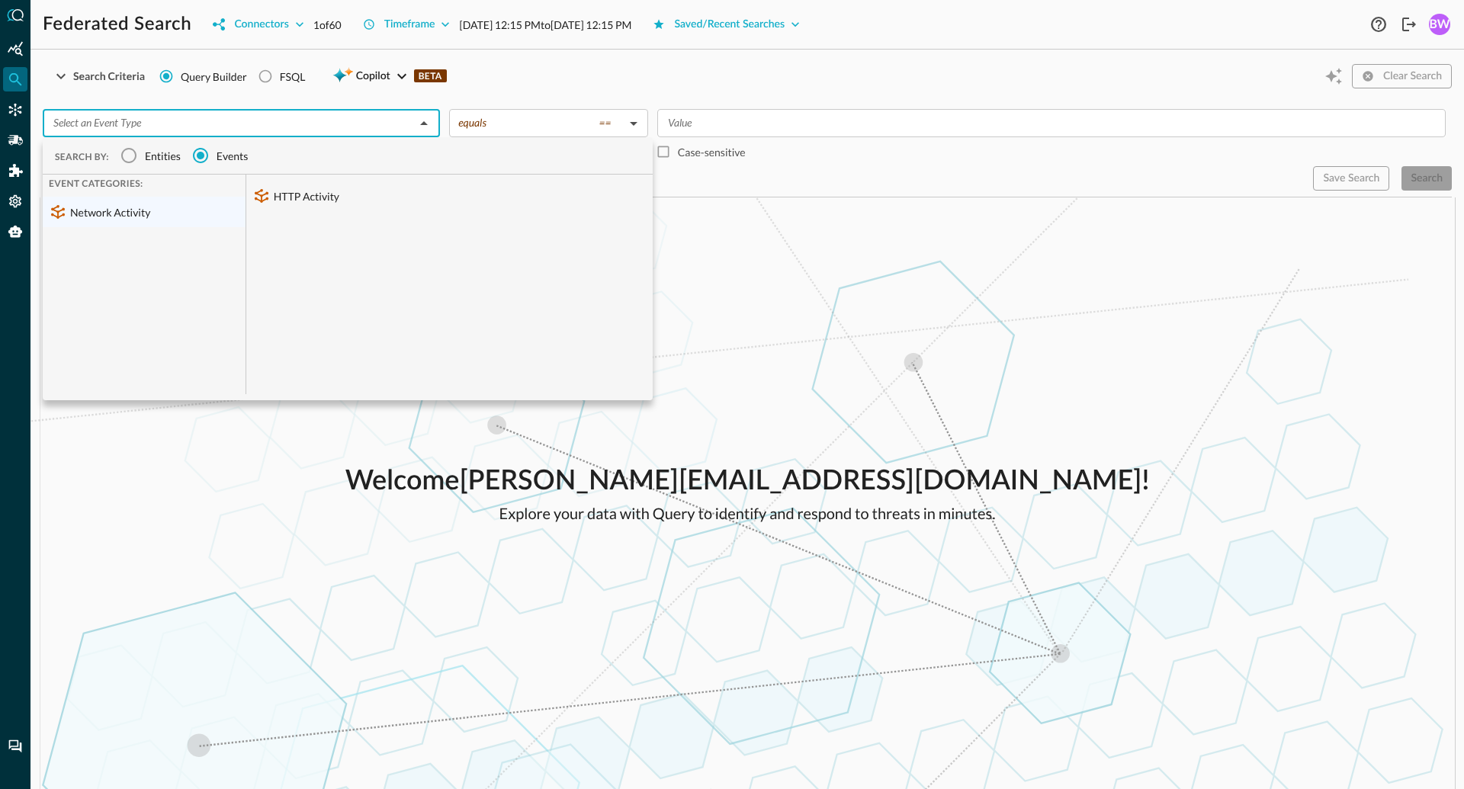
click at [155, 159] on span "Entities" at bounding box center [163, 156] width 36 height 16
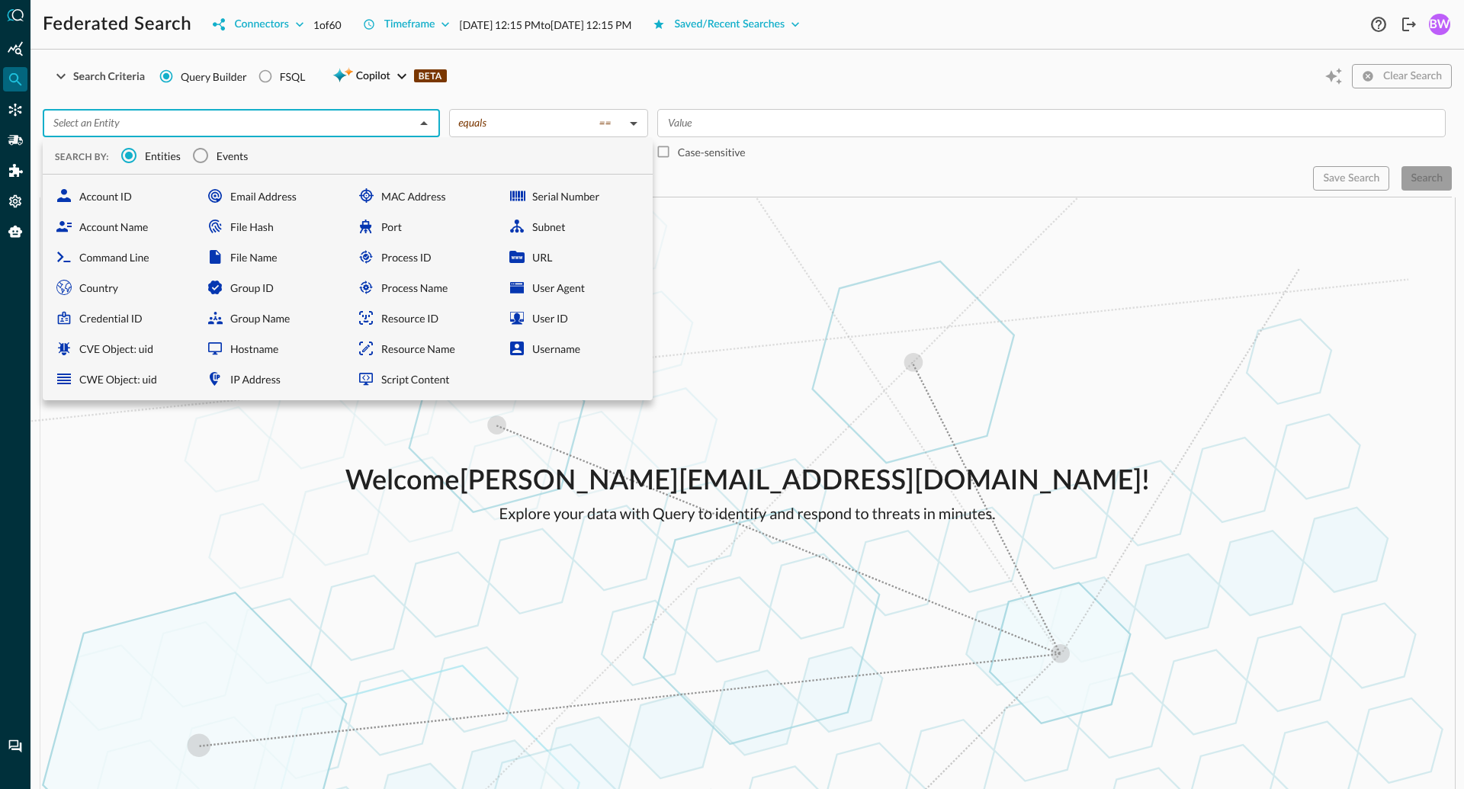
click at [366, 124] on input "text" at bounding box center [228, 123] width 363 height 19
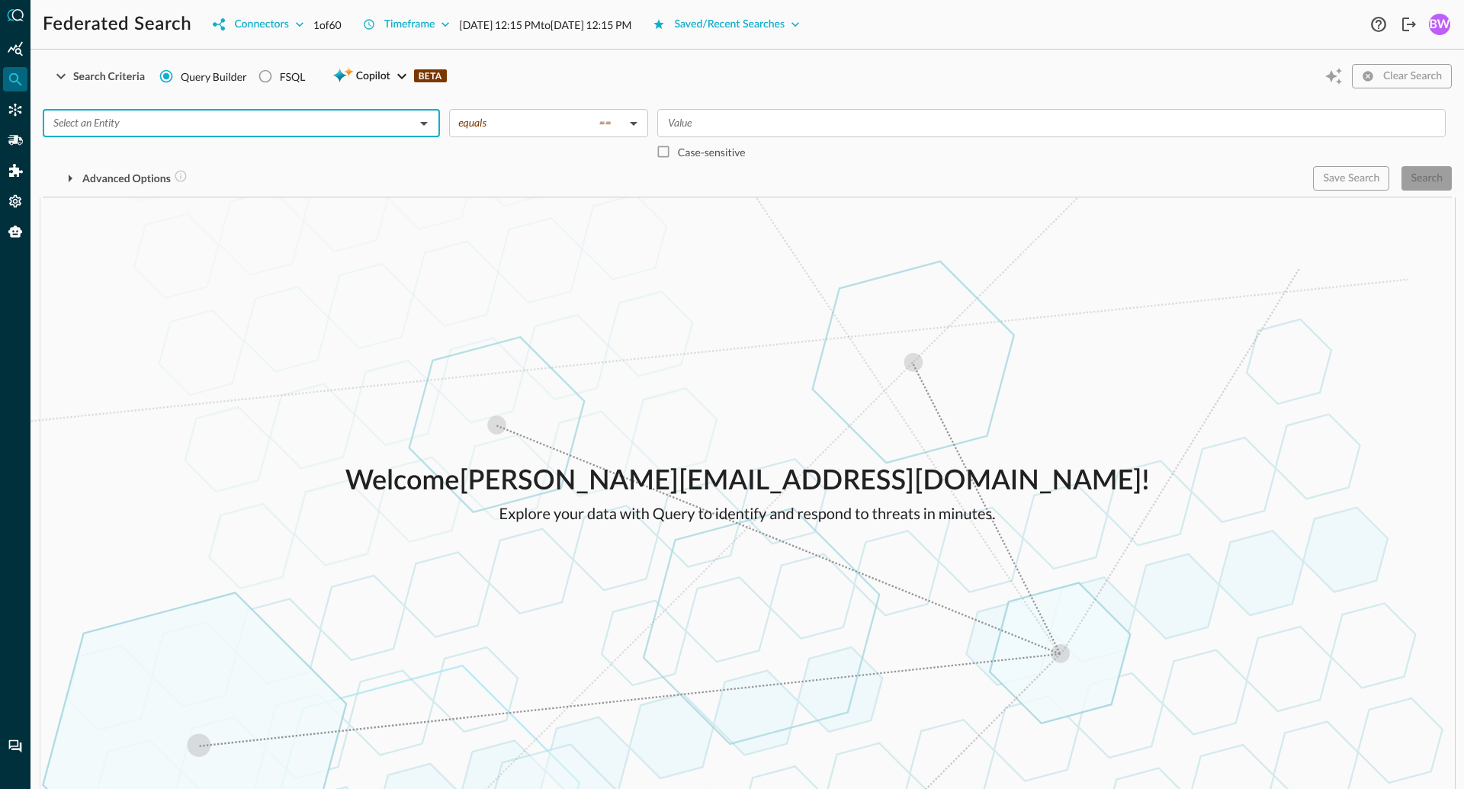
click at [345, 120] on input "text" at bounding box center [228, 123] width 363 height 19
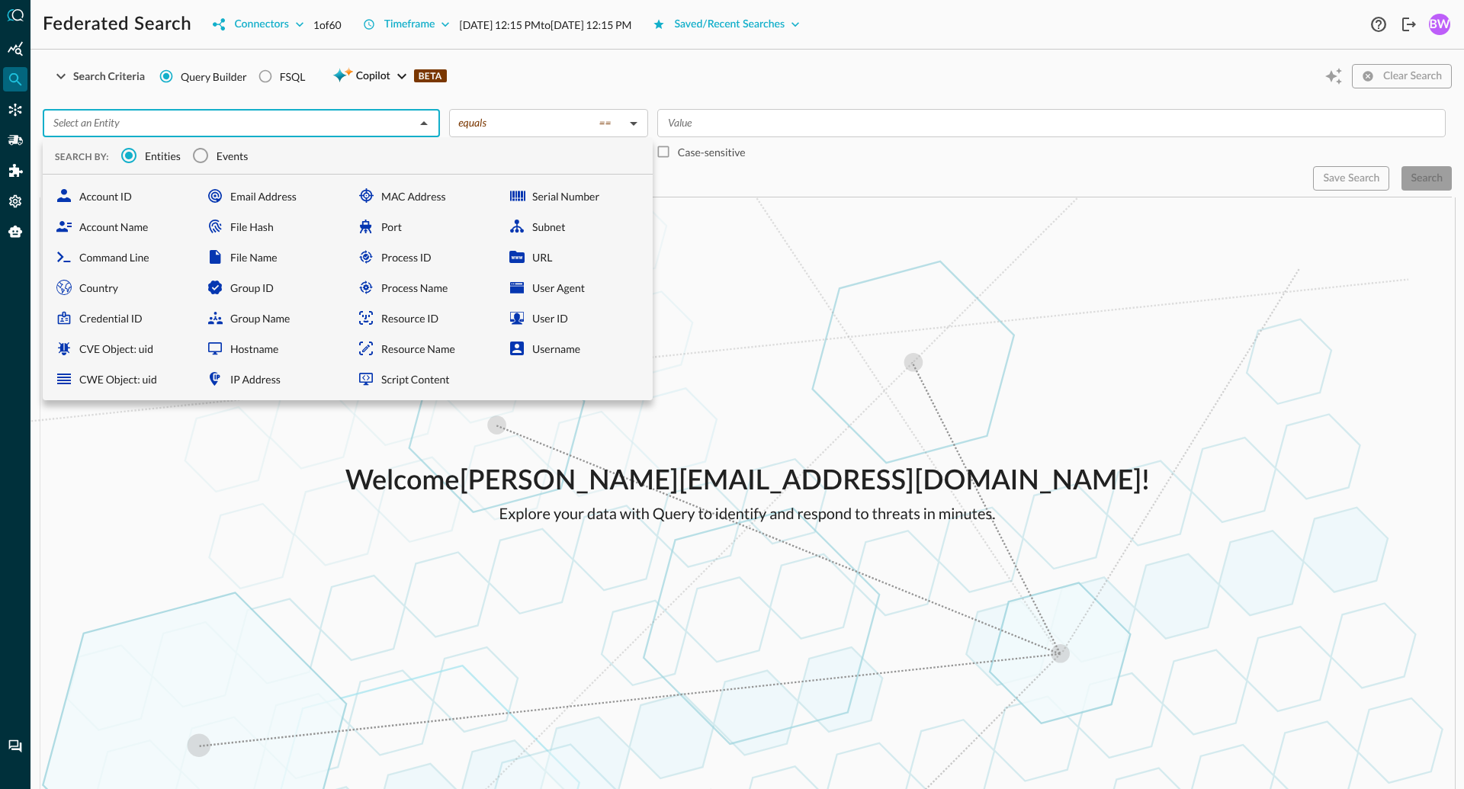
click at [223, 159] on span "Events" at bounding box center [233, 156] width 32 height 16
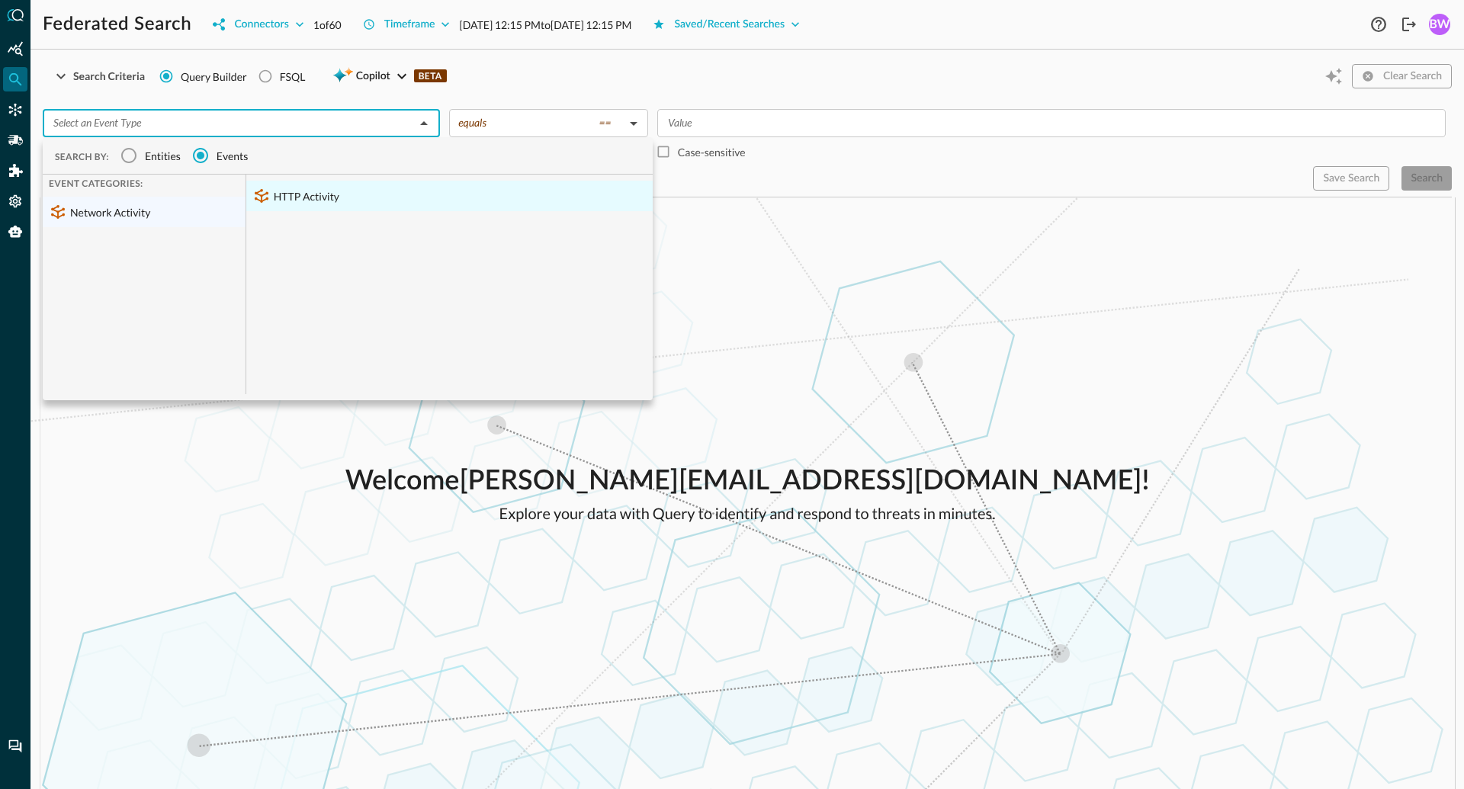
click at [283, 196] on div "HTTP Activity" at bounding box center [449, 196] width 406 height 30
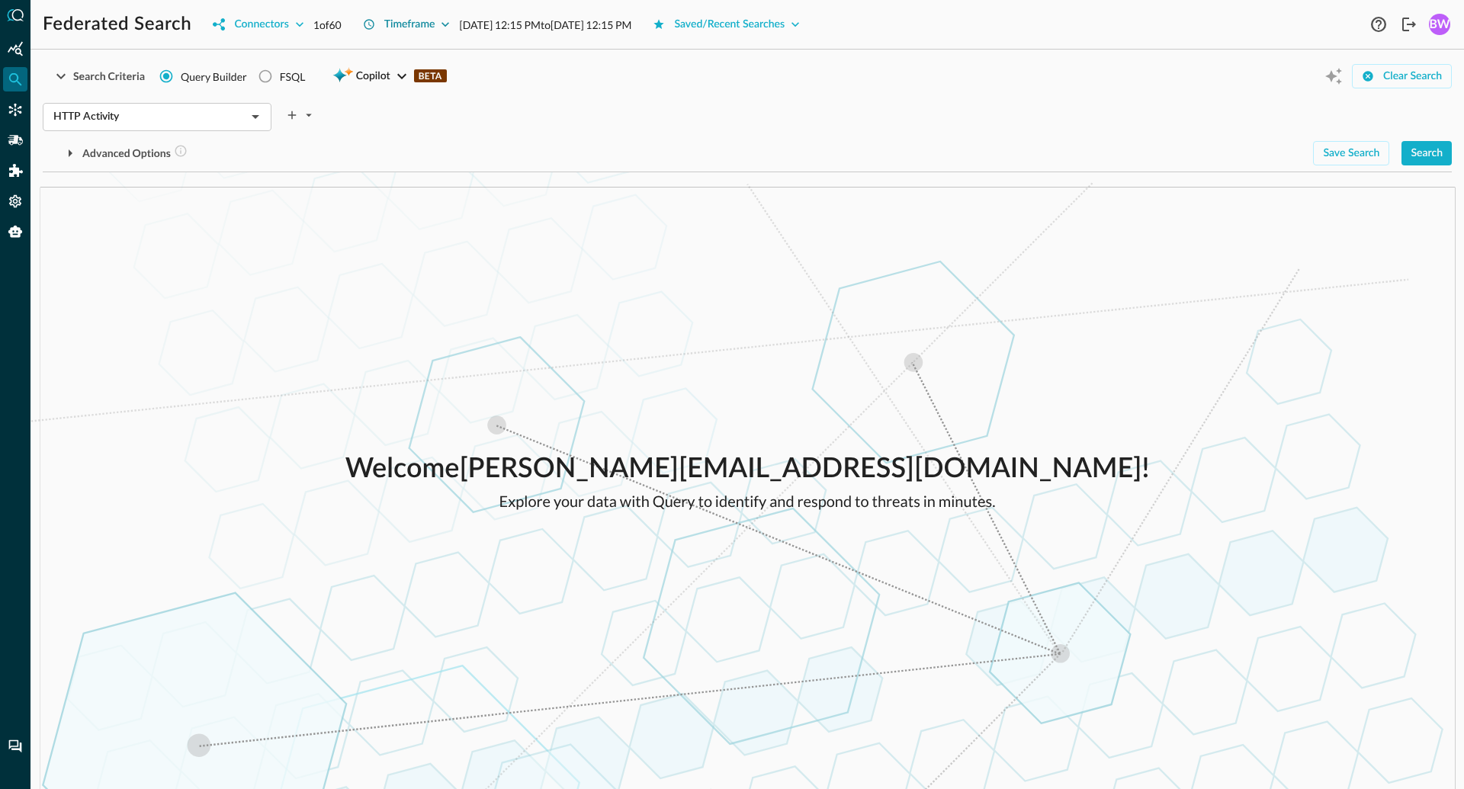
click at [440, 24] on button "Timeframe" at bounding box center [407, 24] width 106 height 24
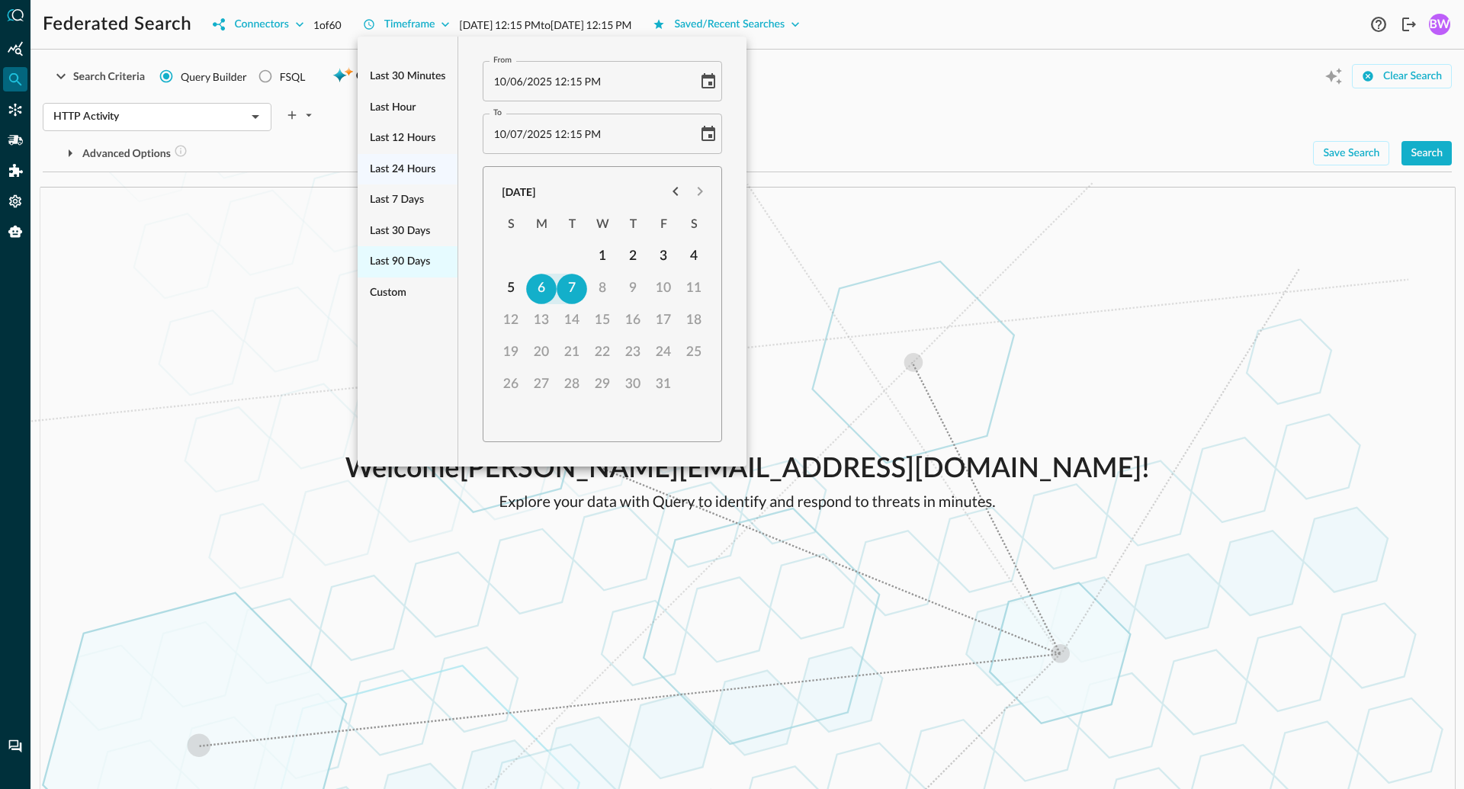
click at [394, 261] on span "Last 90 days" at bounding box center [400, 261] width 60 height 19
type input "07/09/2025 12:16 PM"
type input "10/07/2025 12:16 PM"
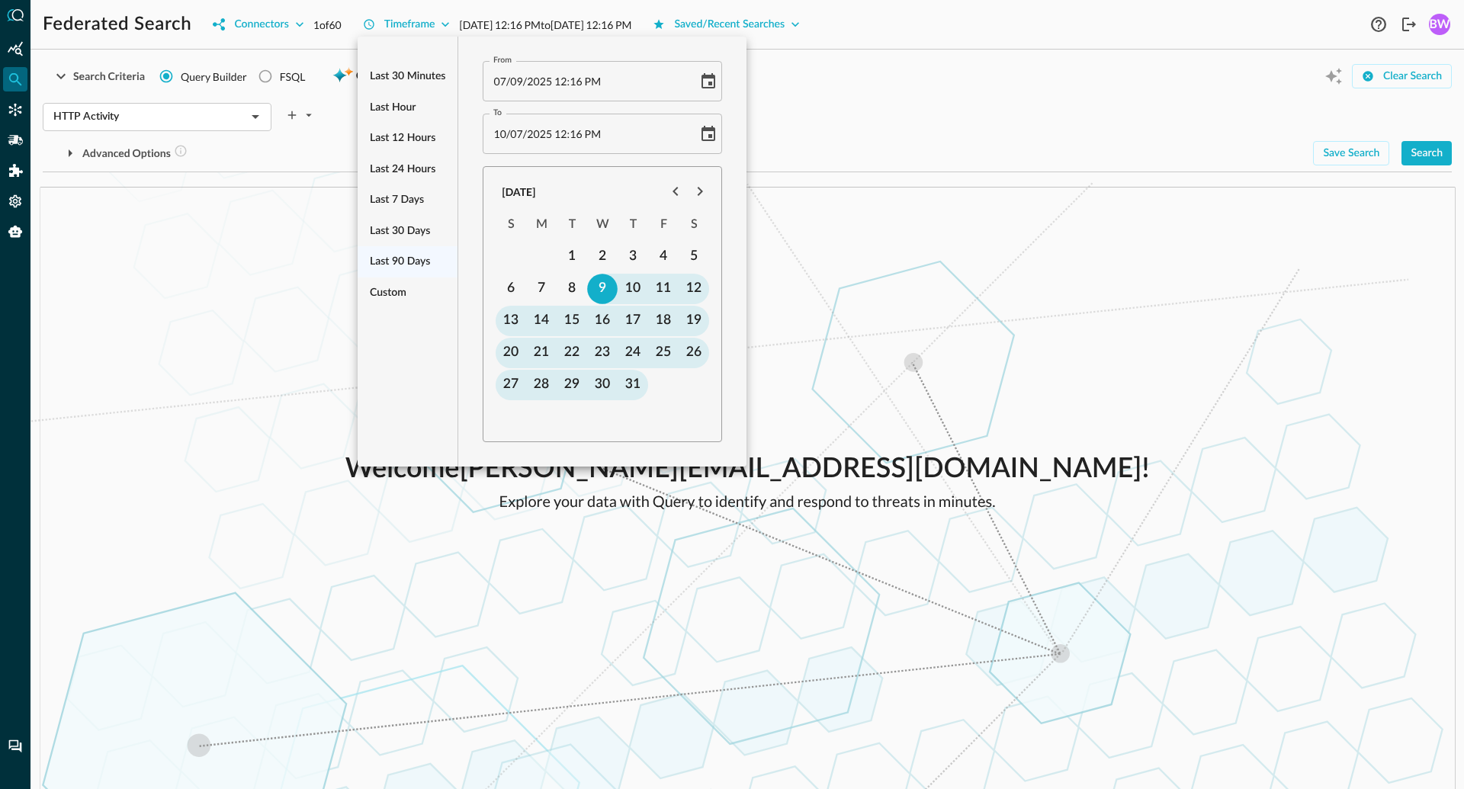
click at [821, 212] on div at bounding box center [732, 394] width 1464 height 789
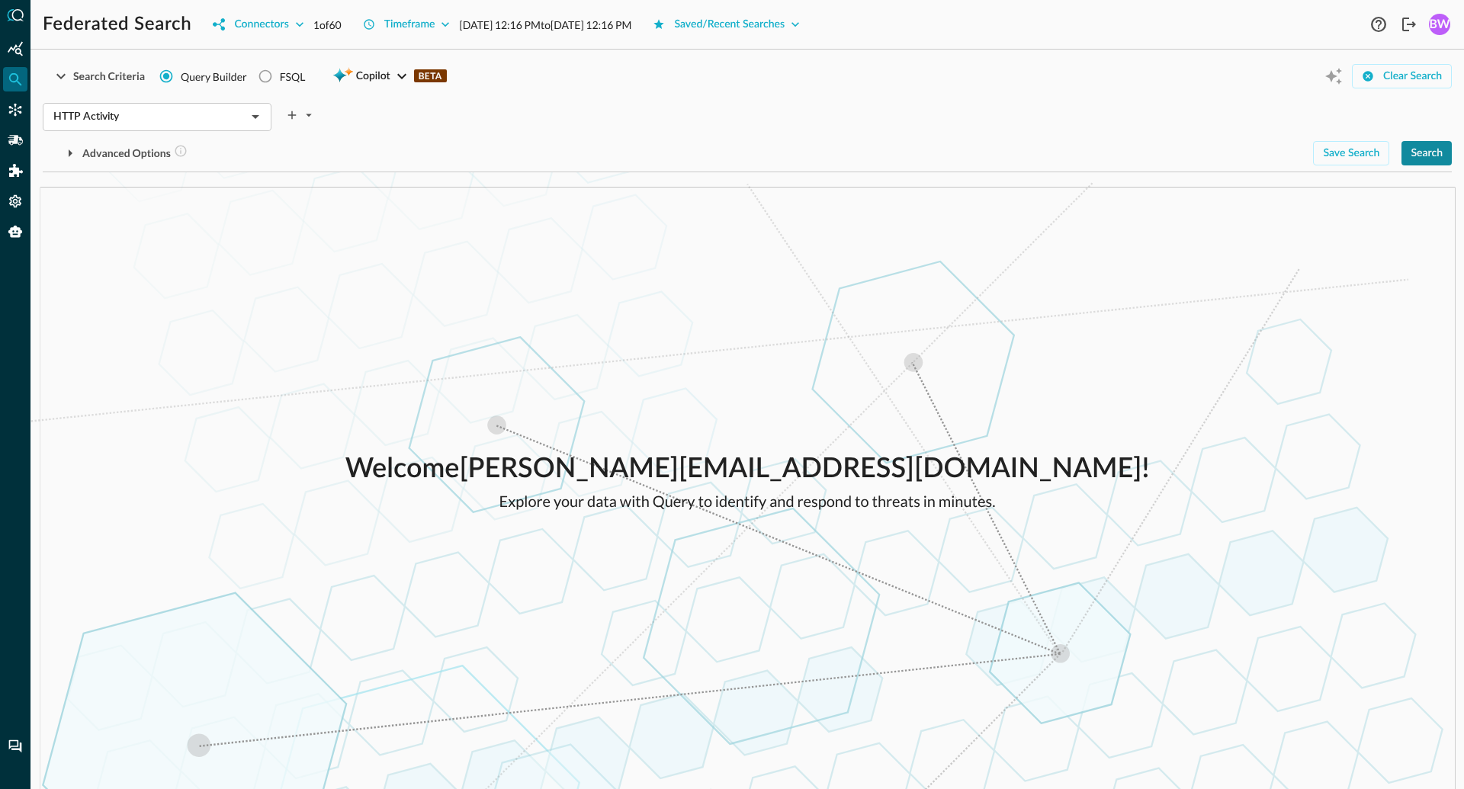
click at [1420, 157] on button "Search" at bounding box center [1426, 153] width 50 height 24
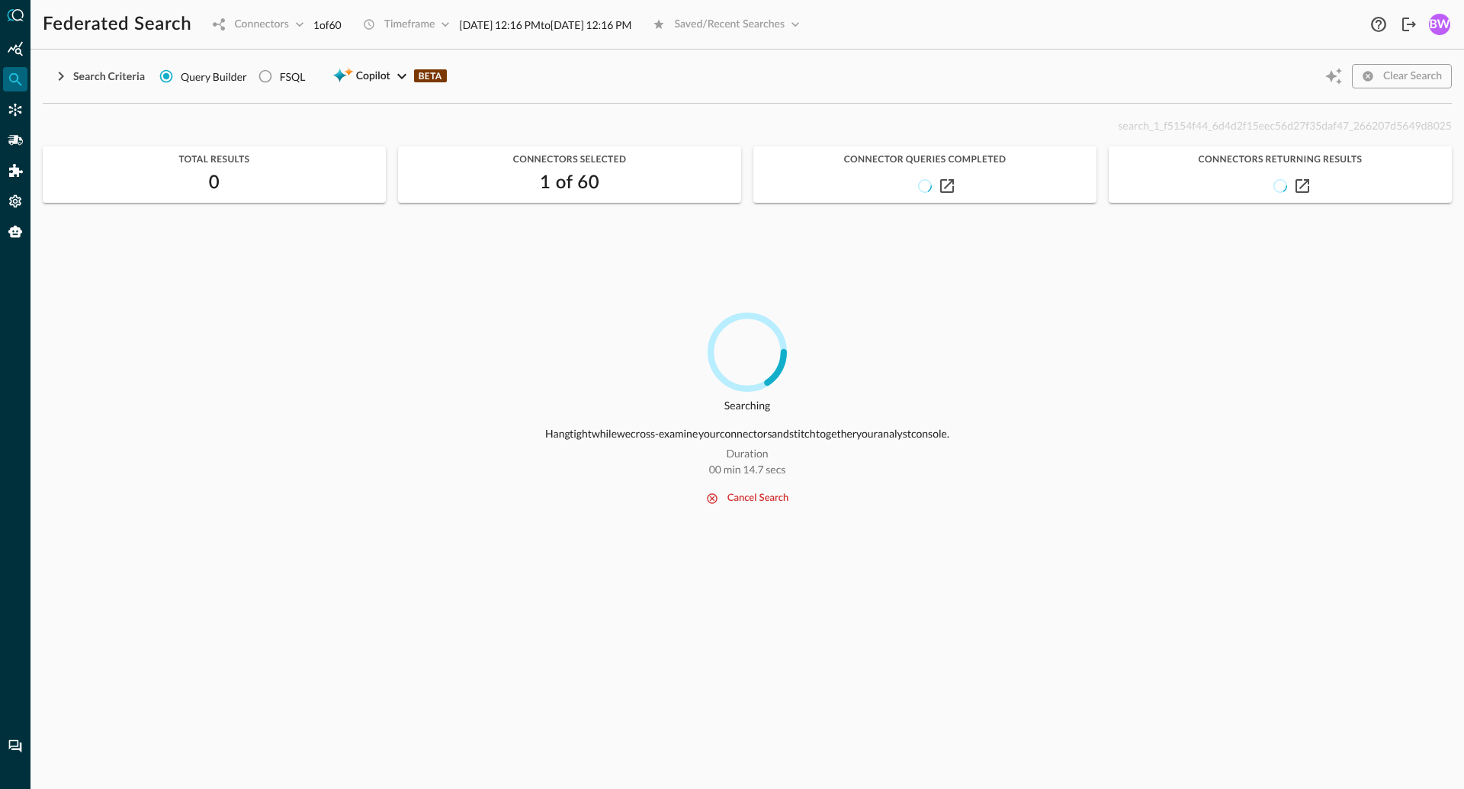
click at [736, 498] on button "cancel search" at bounding box center [747, 498] width 101 height 18
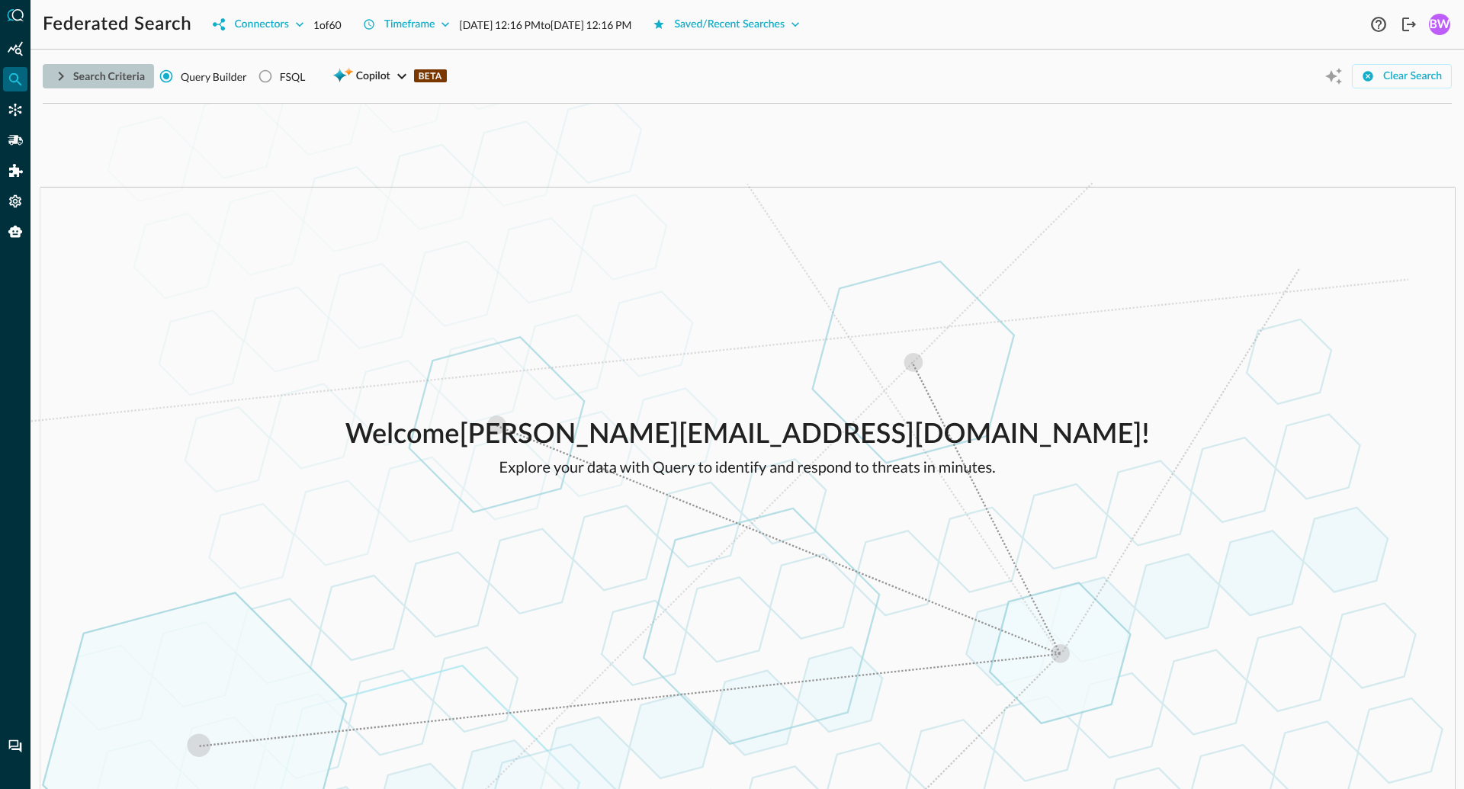
click at [82, 78] on button "Search Criteria" at bounding box center [98, 76] width 111 height 24
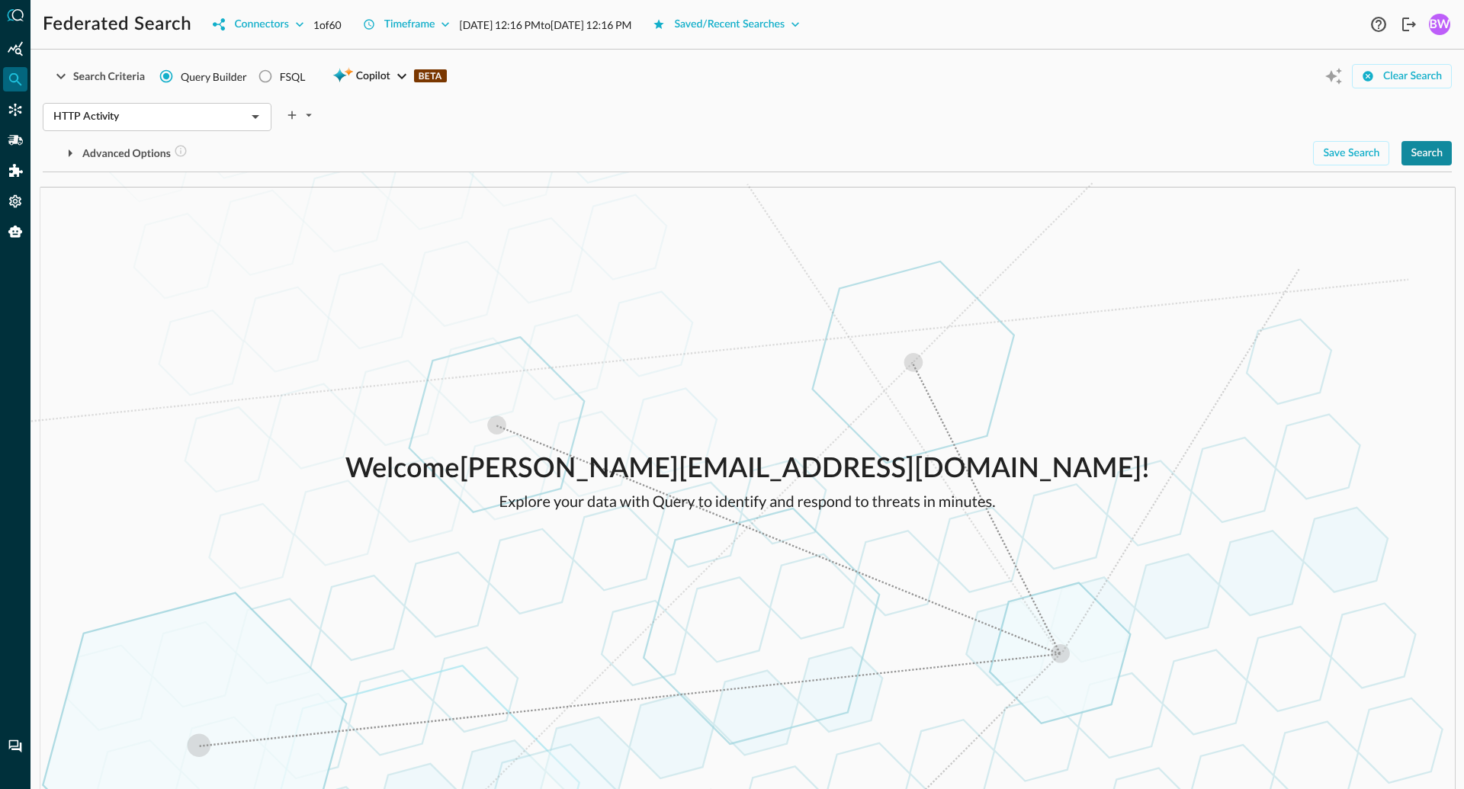
click at [1426, 154] on button "Search" at bounding box center [1426, 153] width 50 height 24
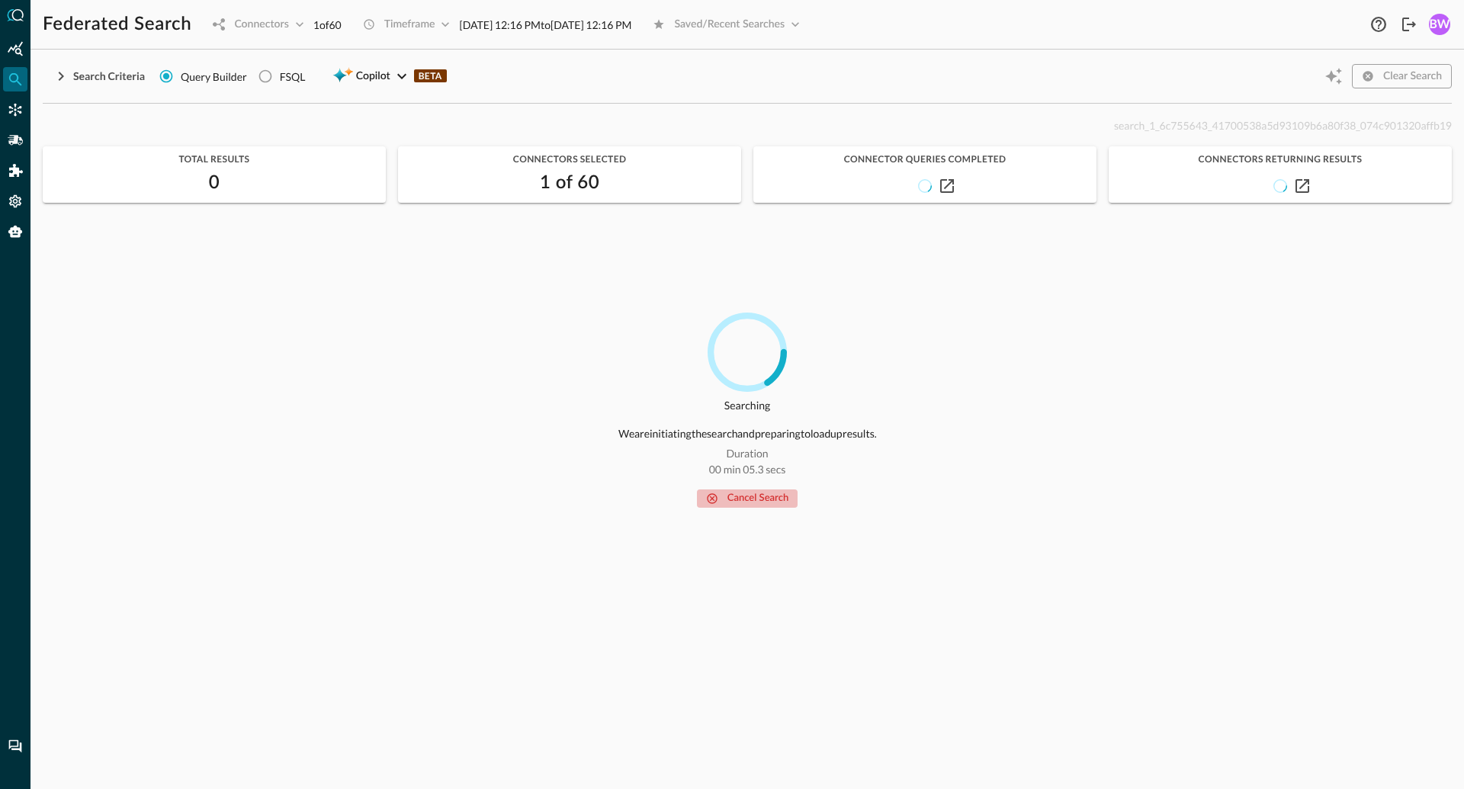
click at [748, 501] on button "cancel search" at bounding box center [747, 498] width 101 height 18
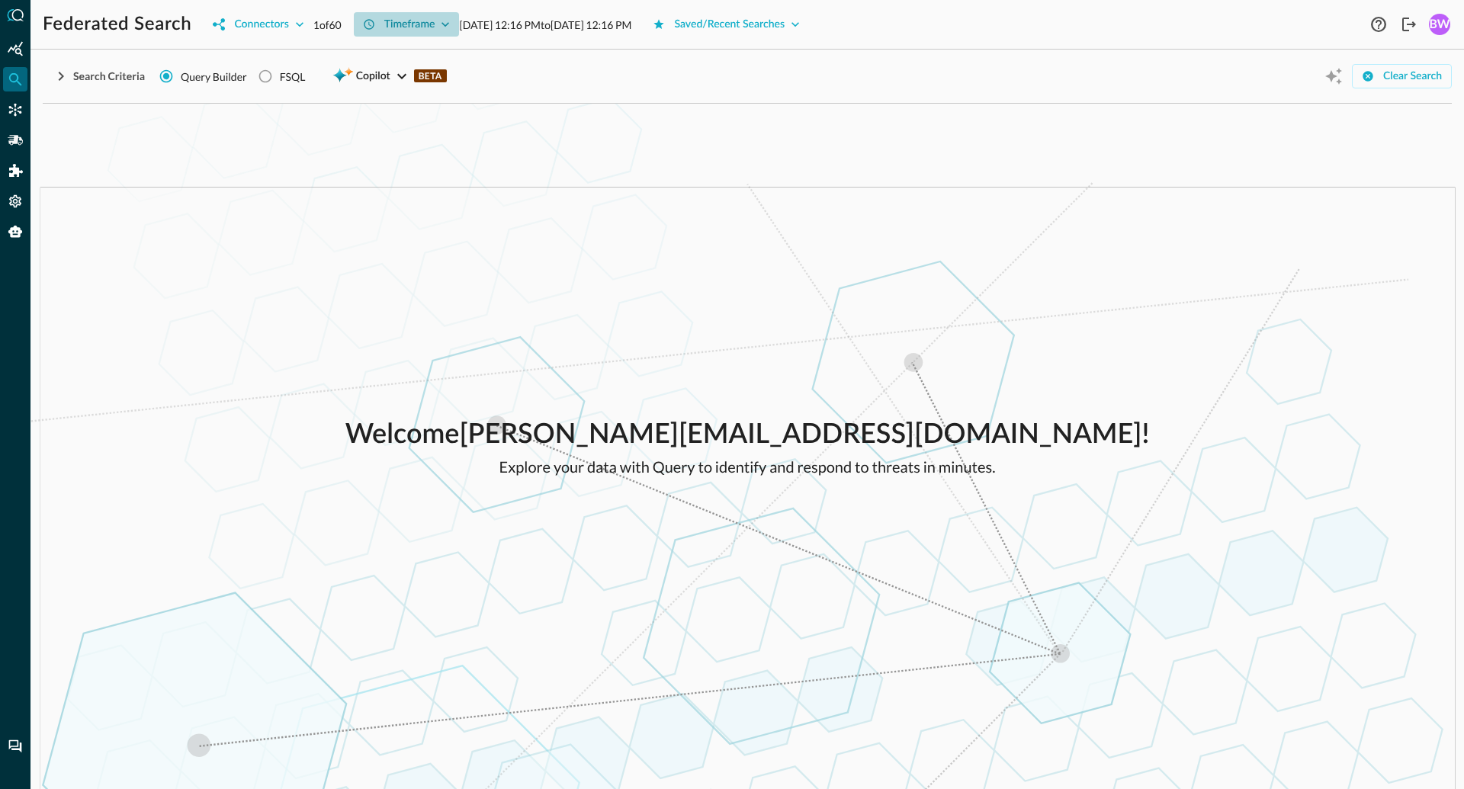
click at [438, 26] on button "Timeframe" at bounding box center [407, 24] width 106 height 24
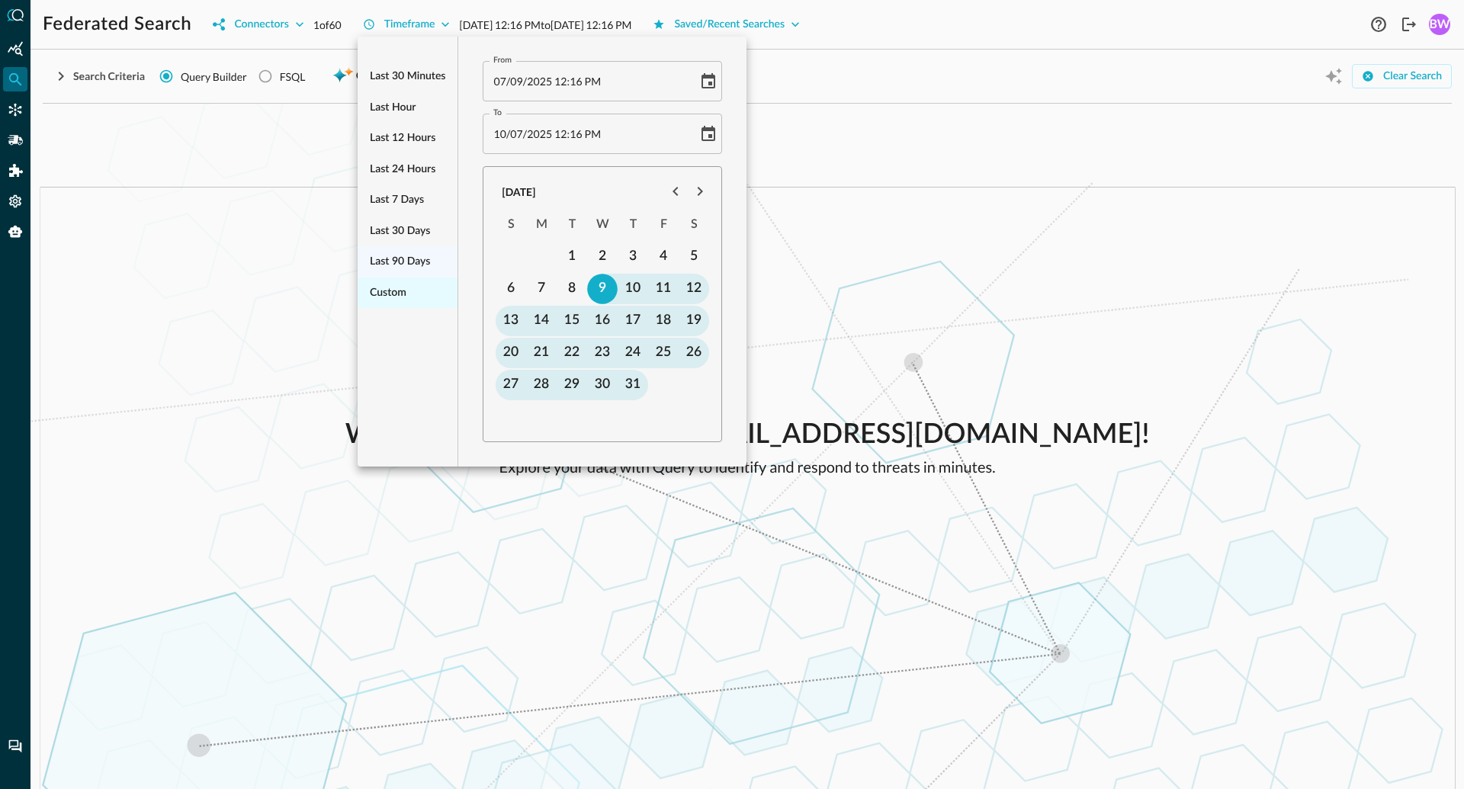
click at [399, 289] on span "Custom" at bounding box center [388, 293] width 37 height 19
type input "07/09/2025 12:18 PM"
type input "10/07/2025 12:18 PM"
click at [538, 135] on span "2025" at bounding box center [539, 133] width 25 height 13
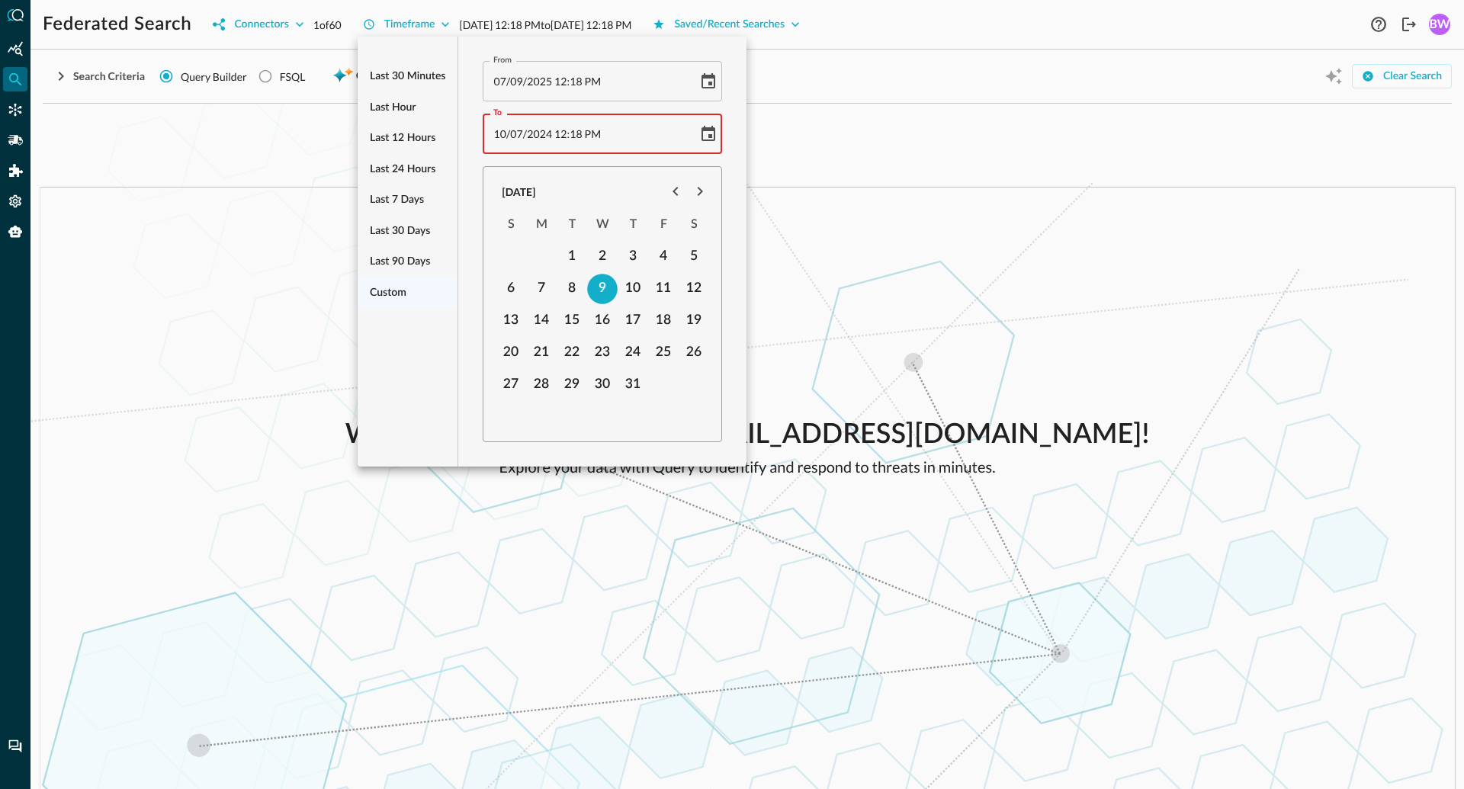
click at [729, 204] on div "From 07 / 09 / 2025 12 : 18 PM From 07/09/2025 12:18 PM To 10 / 07 / 2024 12 : …" at bounding box center [602, 252] width 288 height 430
click at [544, 130] on span "2024" at bounding box center [539, 133] width 25 height 13
type input "10/07/2025 12:18 PM"
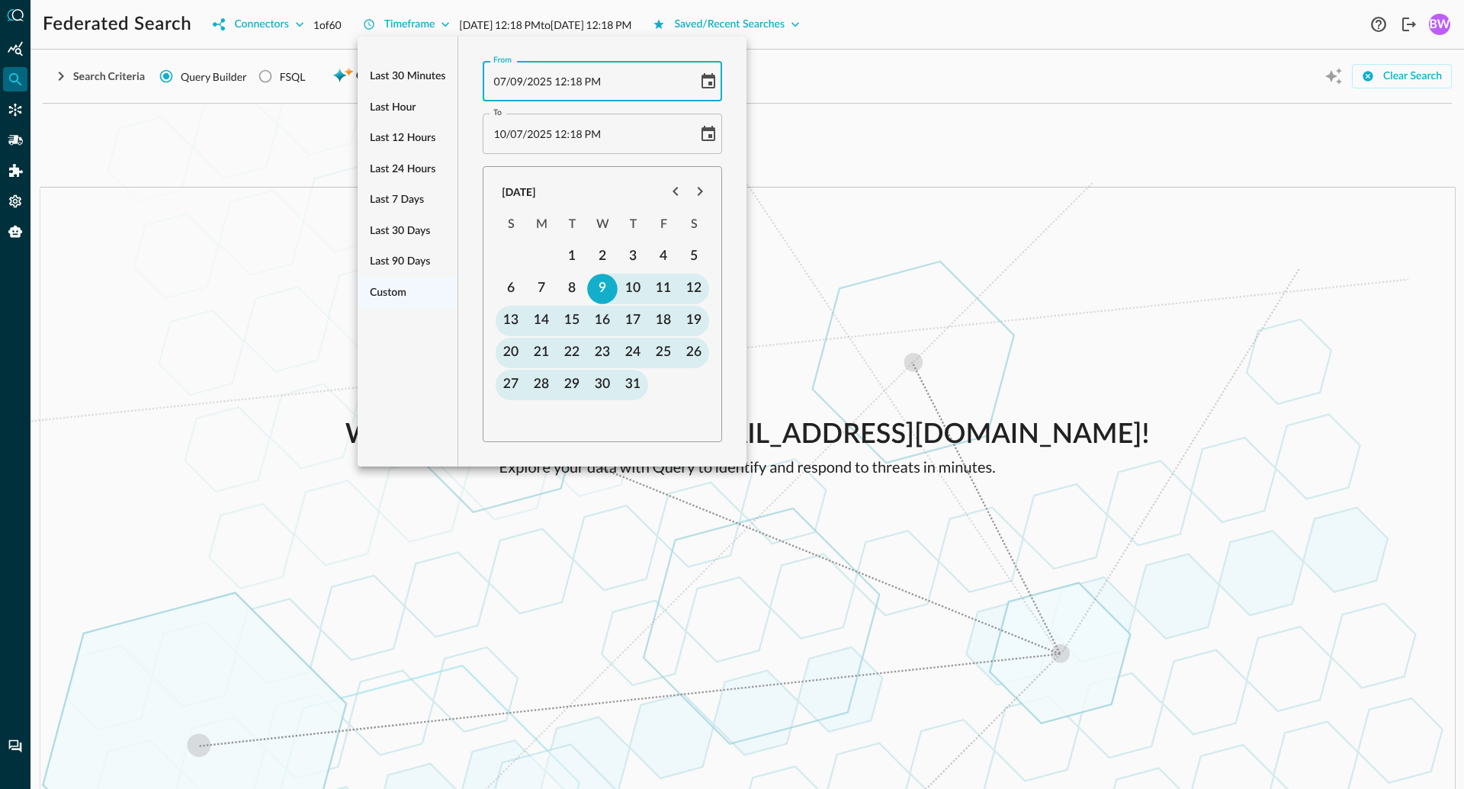
click at [541, 80] on span "2025" at bounding box center [539, 81] width 25 height 13
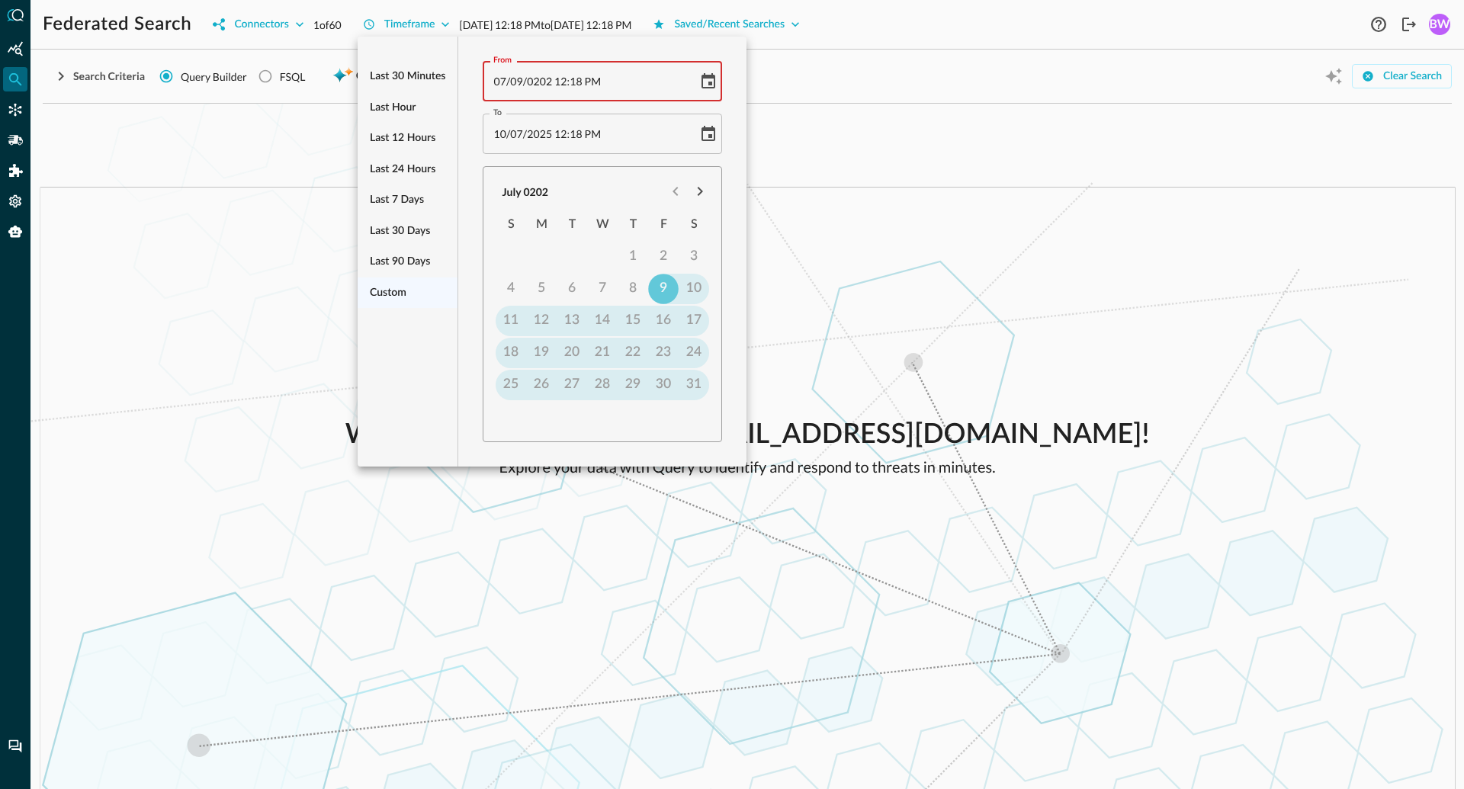
type input "07/09/2024 12:18 PM"
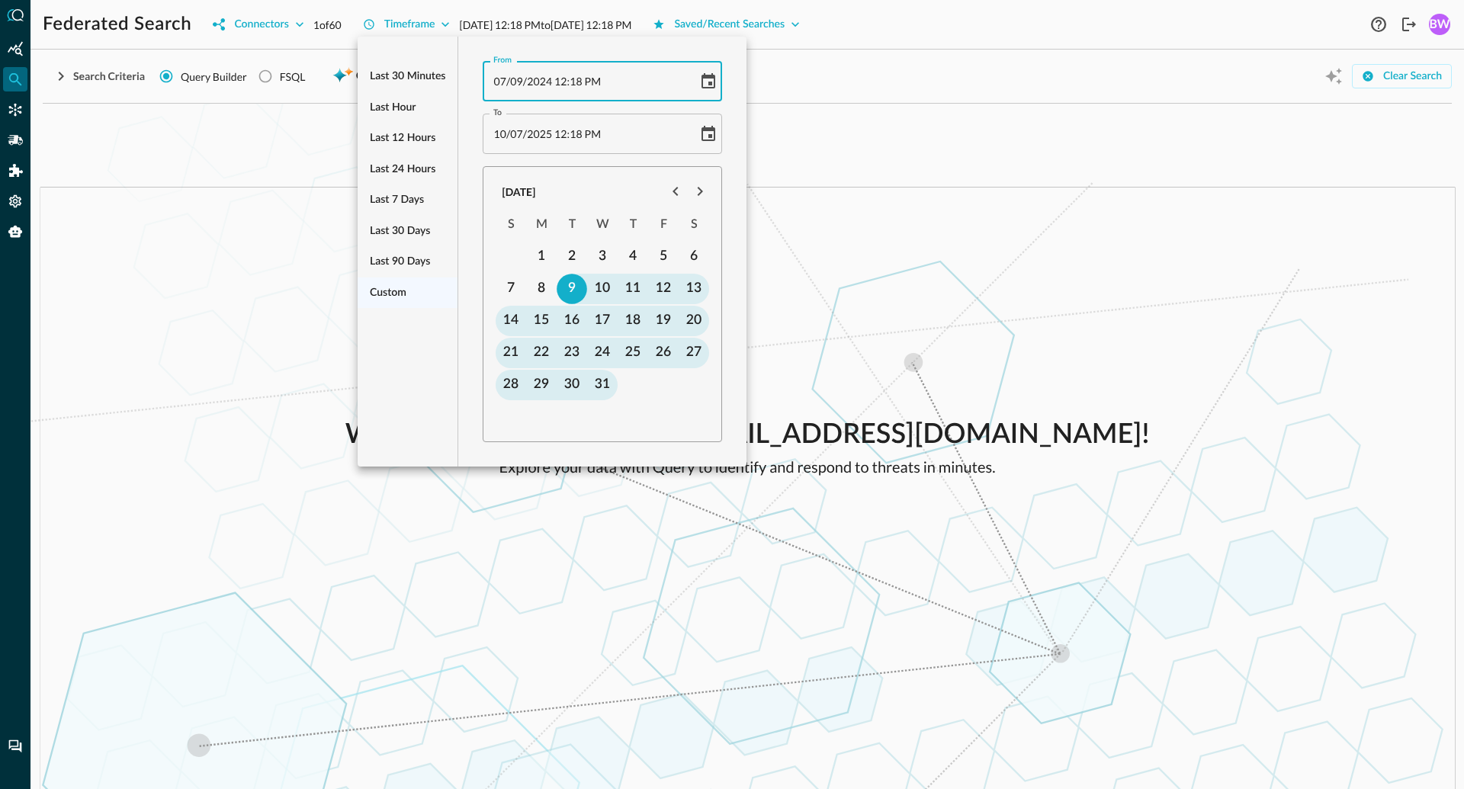
click at [728, 139] on div "From 07 / 09 / 2024 12 : 18 PM From 07/09/2024 12:18 PM To 10 / 07 / 2025 12 : …" at bounding box center [602, 252] width 288 height 430
click at [862, 170] on div at bounding box center [732, 394] width 1464 height 789
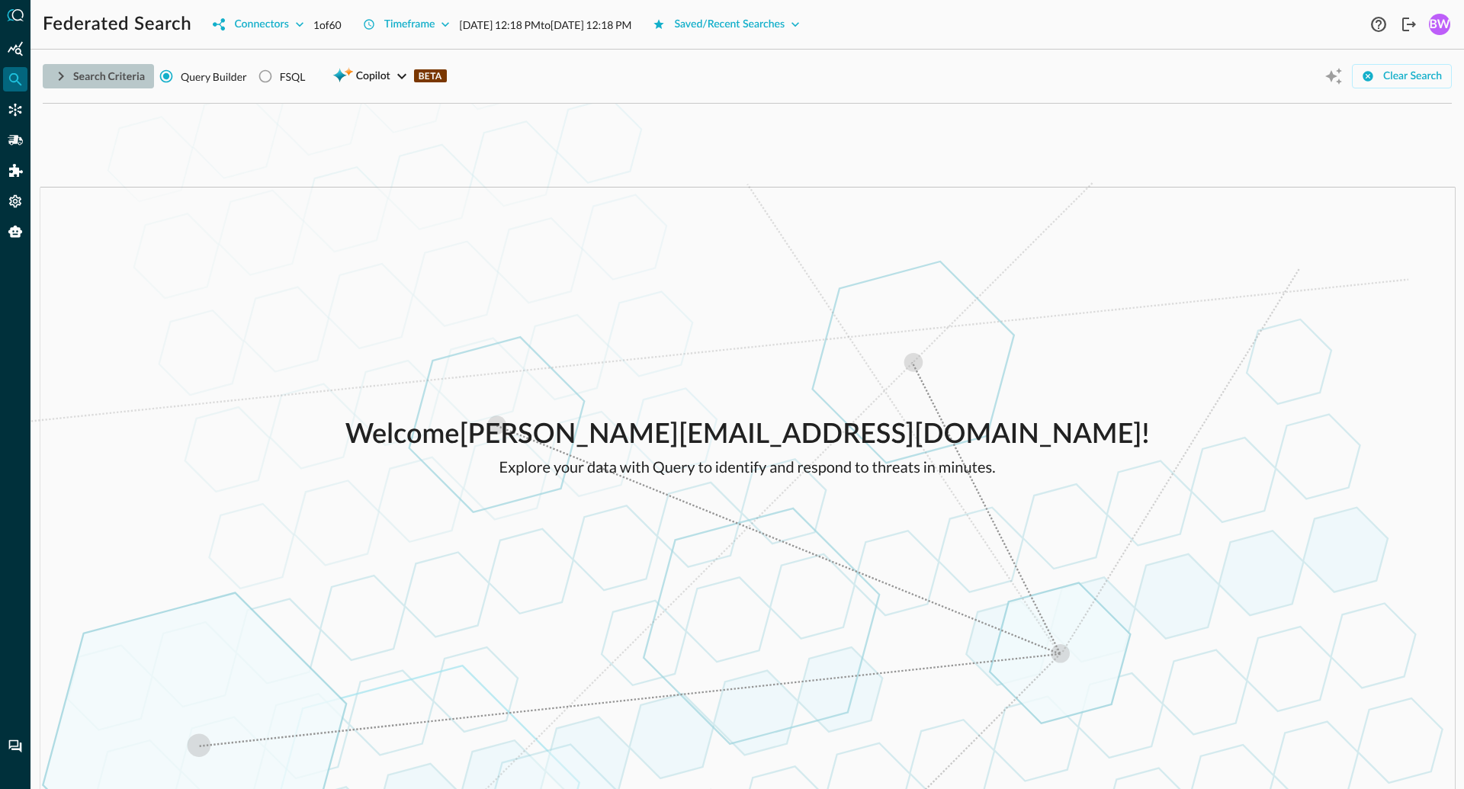
click at [60, 76] on icon "button" at bounding box center [61, 76] width 18 height 18
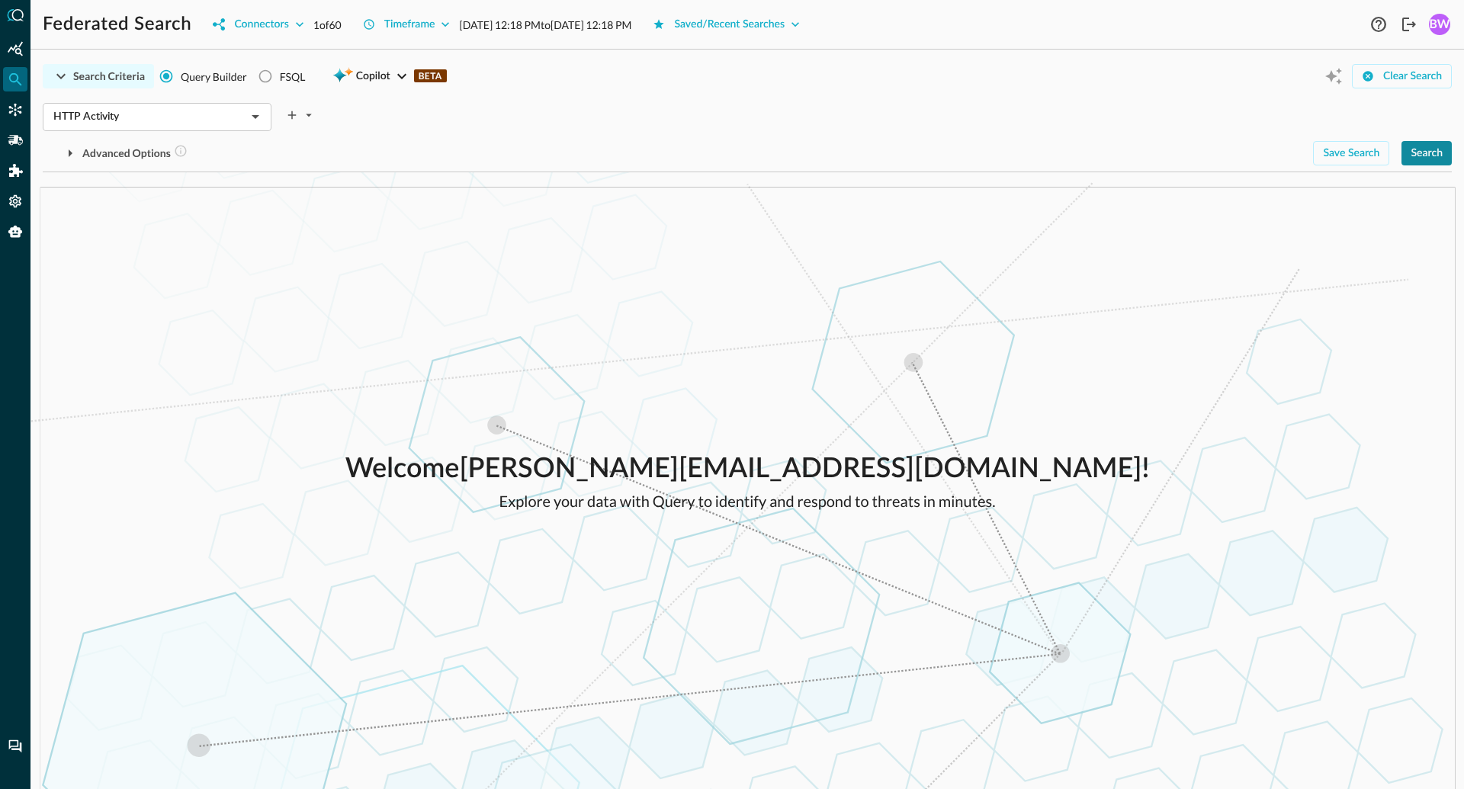
click at [1422, 152] on button "Search" at bounding box center [1426, 153] width 50 height 24
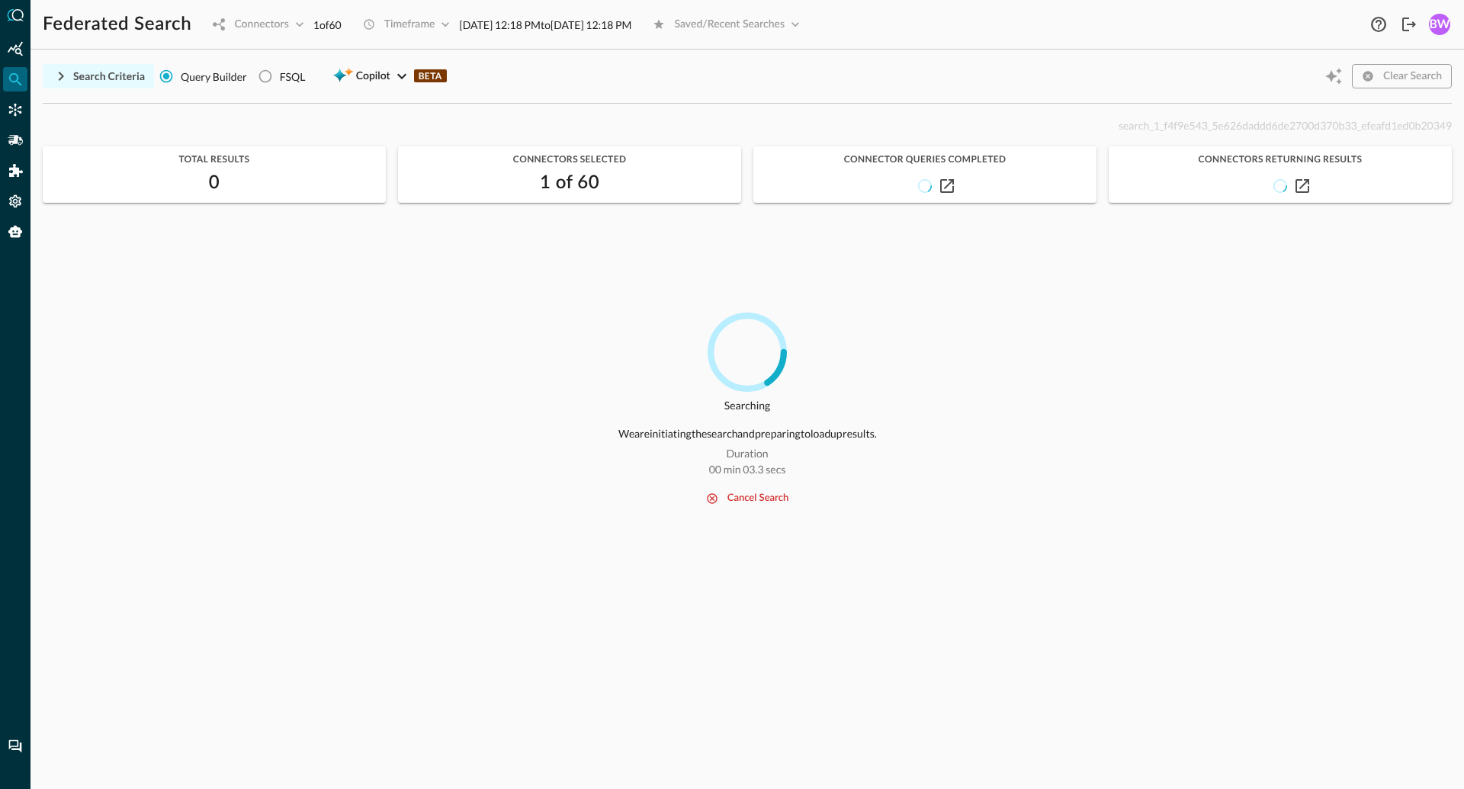
click at [748, 501] on button "cancel search" at bounding box center [747, 498] width 101 height 18
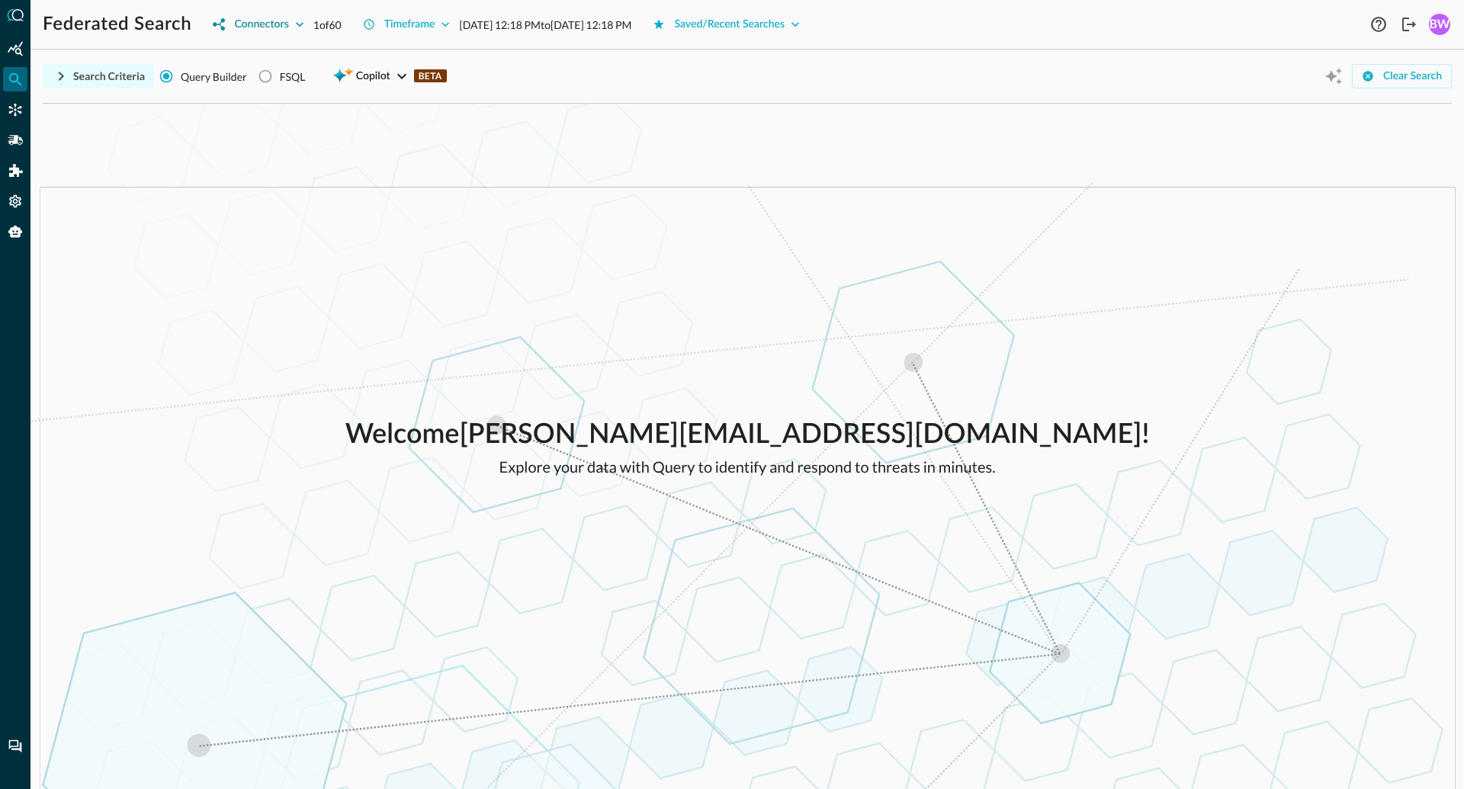
click at [301, 24] on icon "button" at bounding box center [300, 24] width 8 height 5
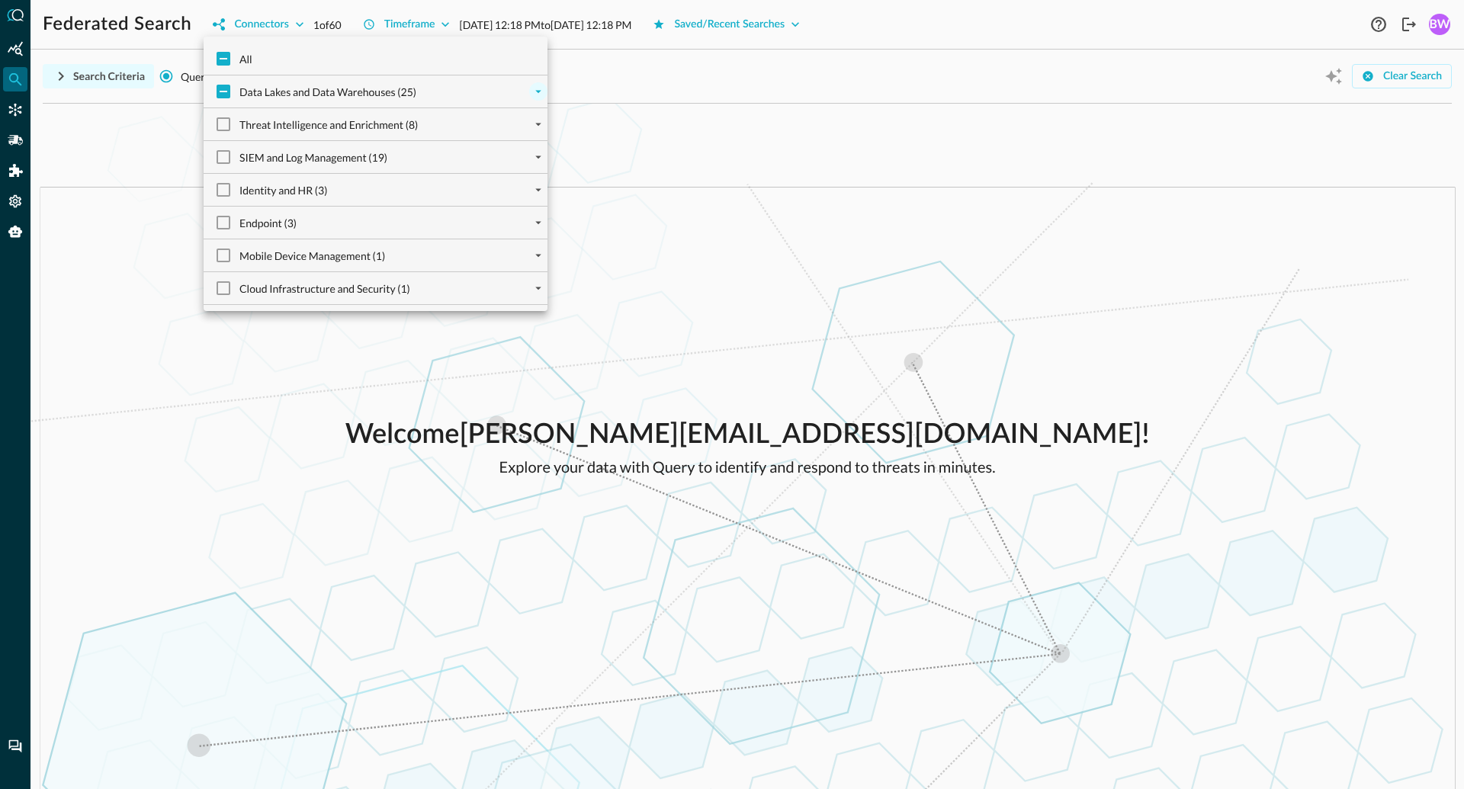
click at [540, 88] on icon "expand" at bounding box center [538, 92] width 14 height 14
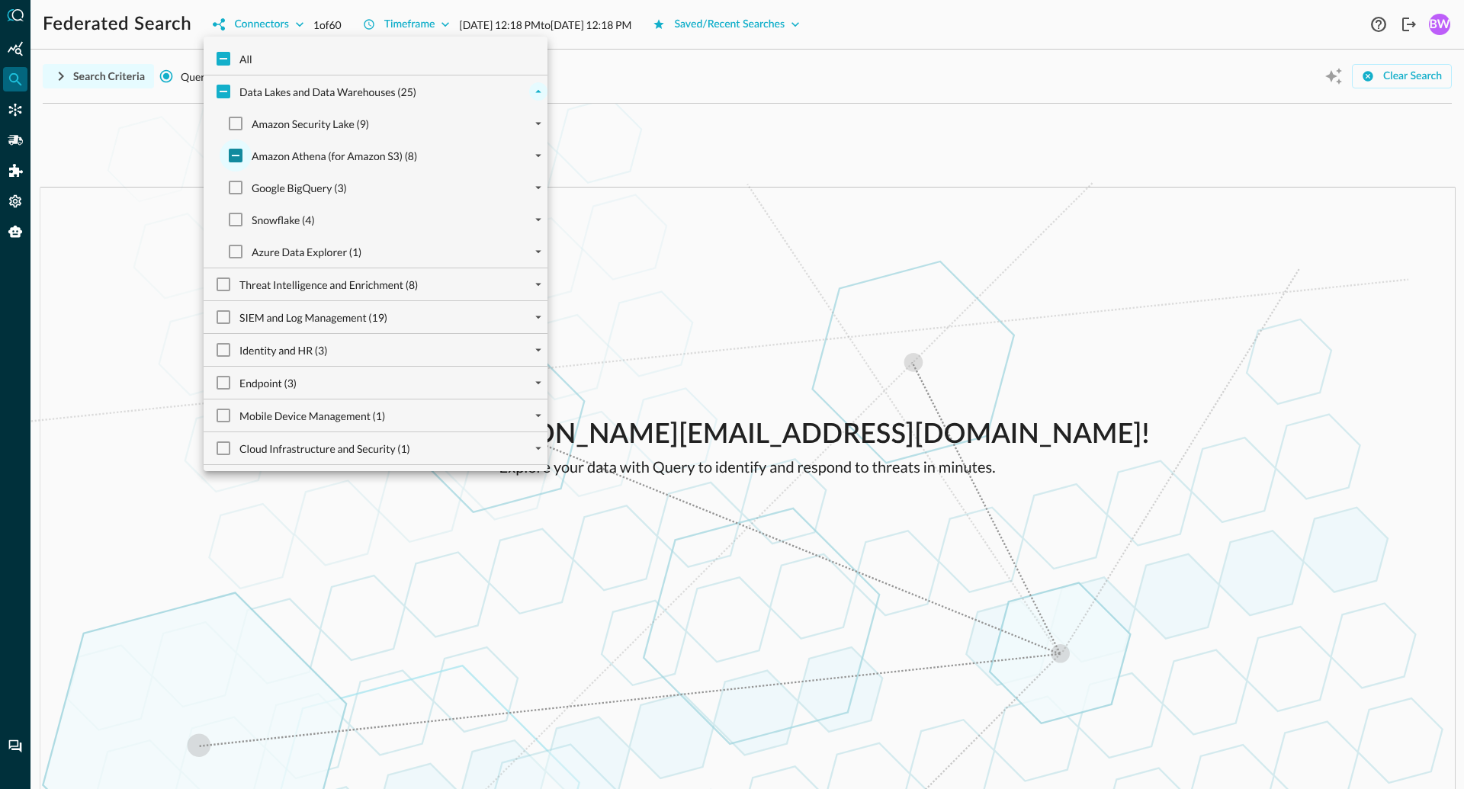
click at [240, 155] on input "Amazon Athena (for Amazon S3) (8)" at bounding box center [236, 156] width 32 height 32
checkbox input "true"
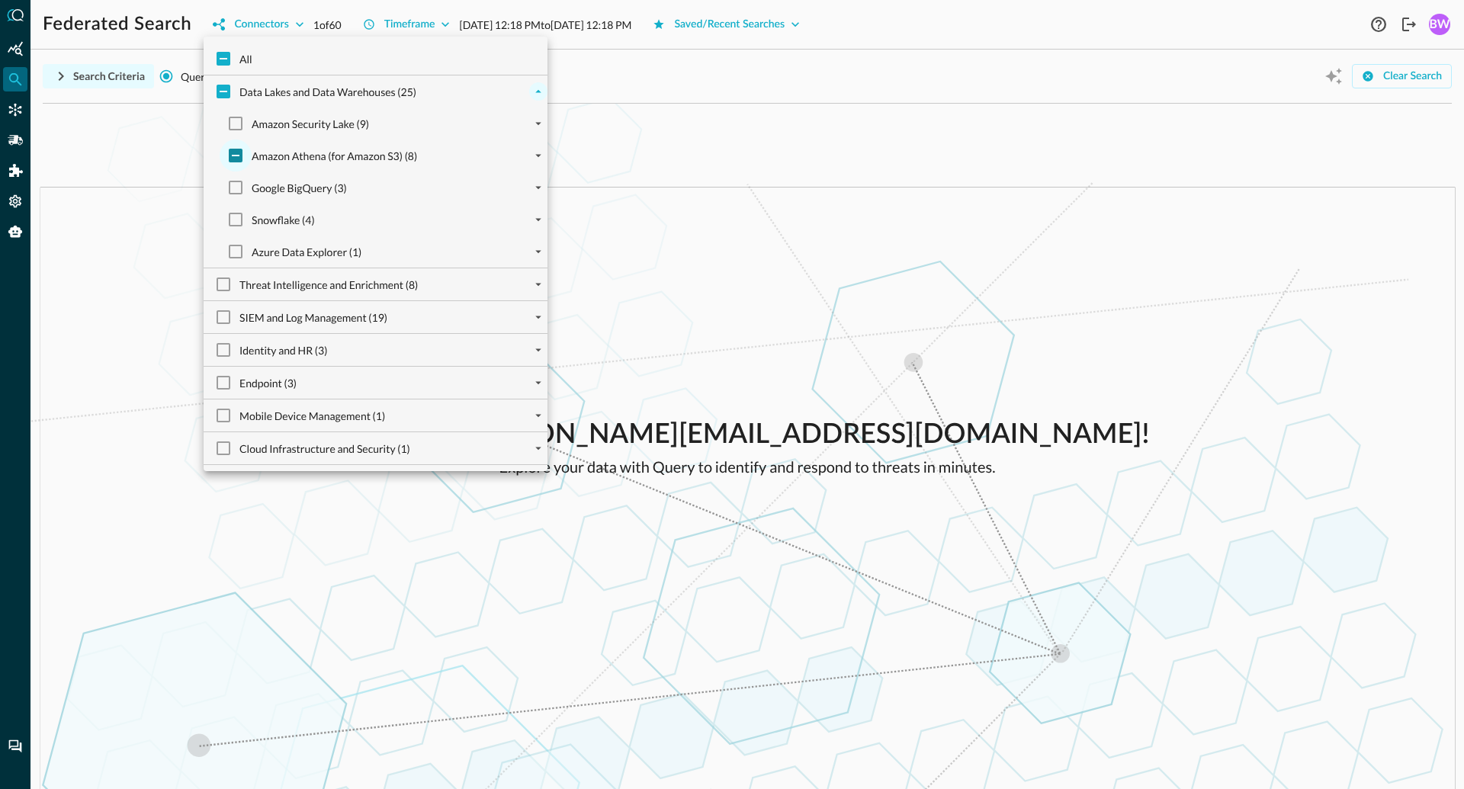
checkbox input "true"
click at [240, 155] on input "Amazon Athena (for Amazon S3) (8)" at bounding box center [236, 156] width 32 height 32
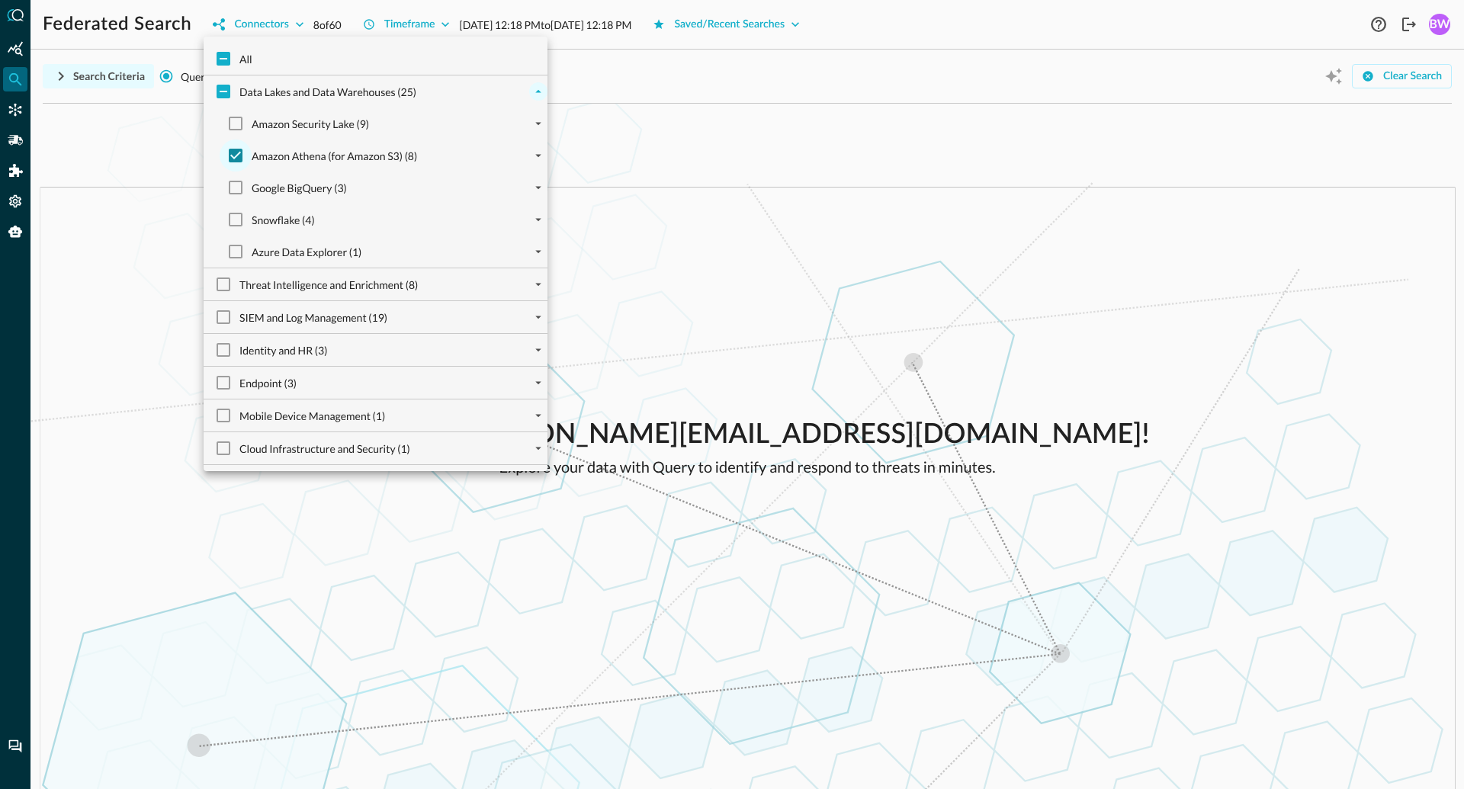
checkbox input "false"
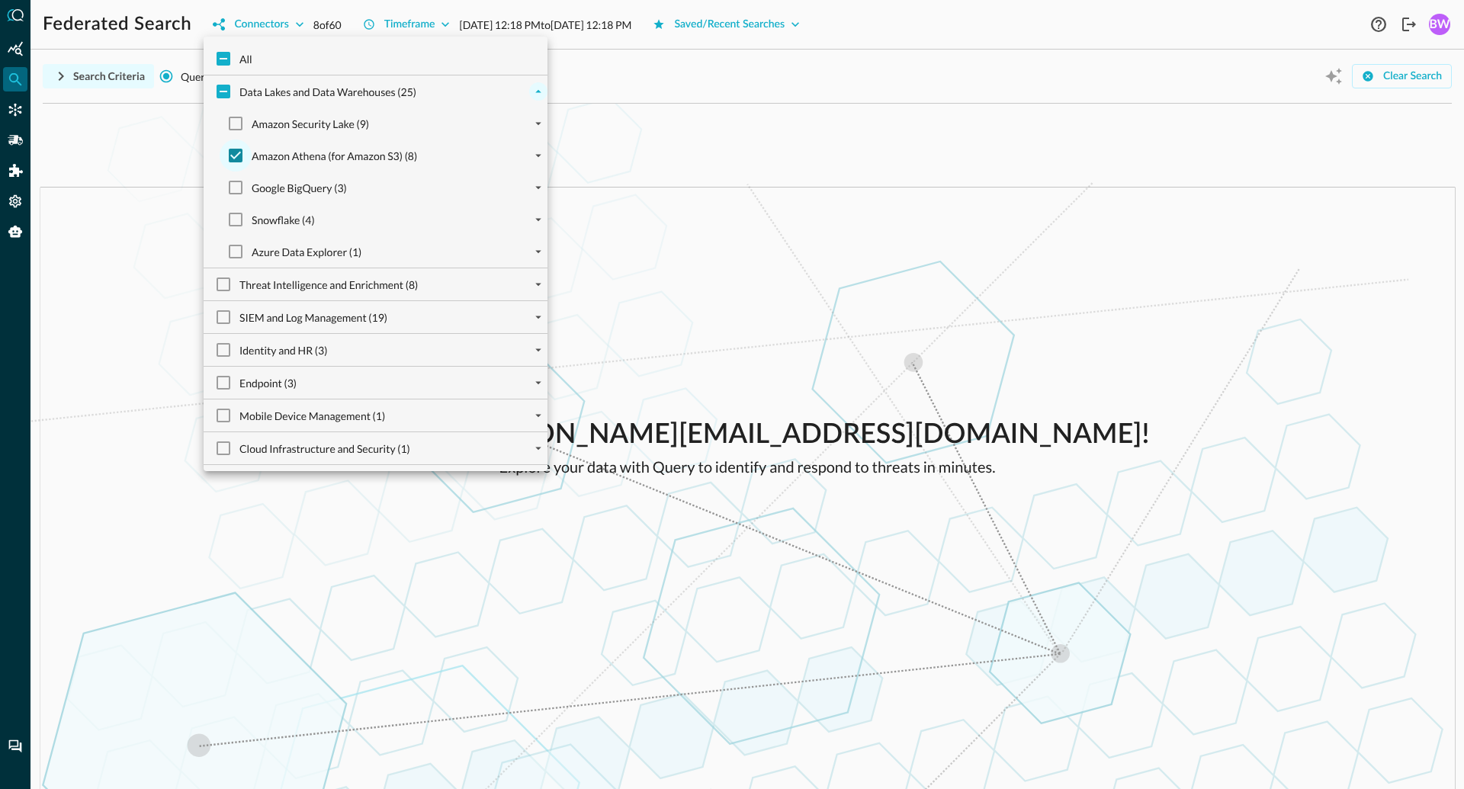
checkbox input "false"
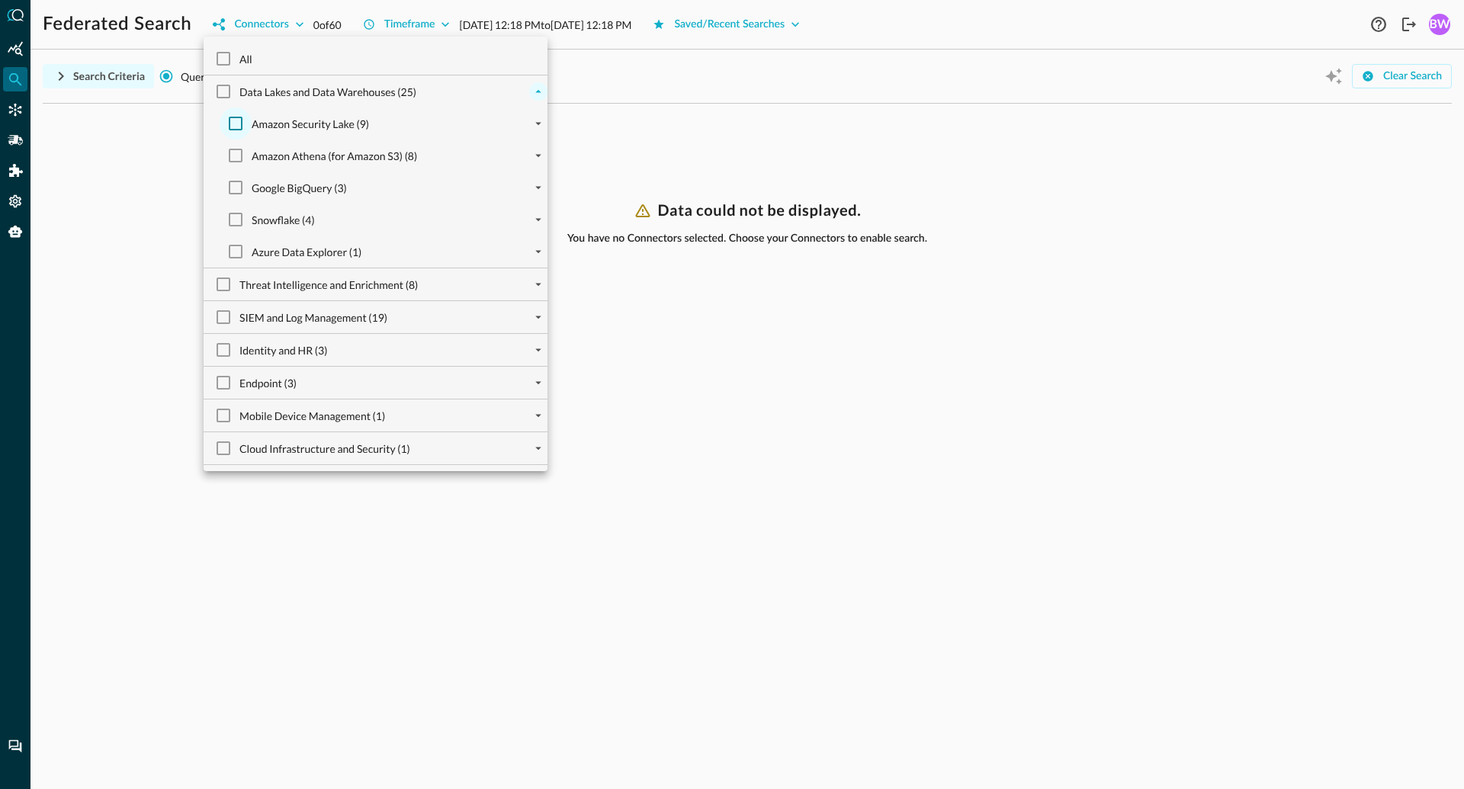
click at [237, 121] on input "Amazon Security Lake (9)" at bounding box center [236, 123] width 32 height 32
checkbox input "true"
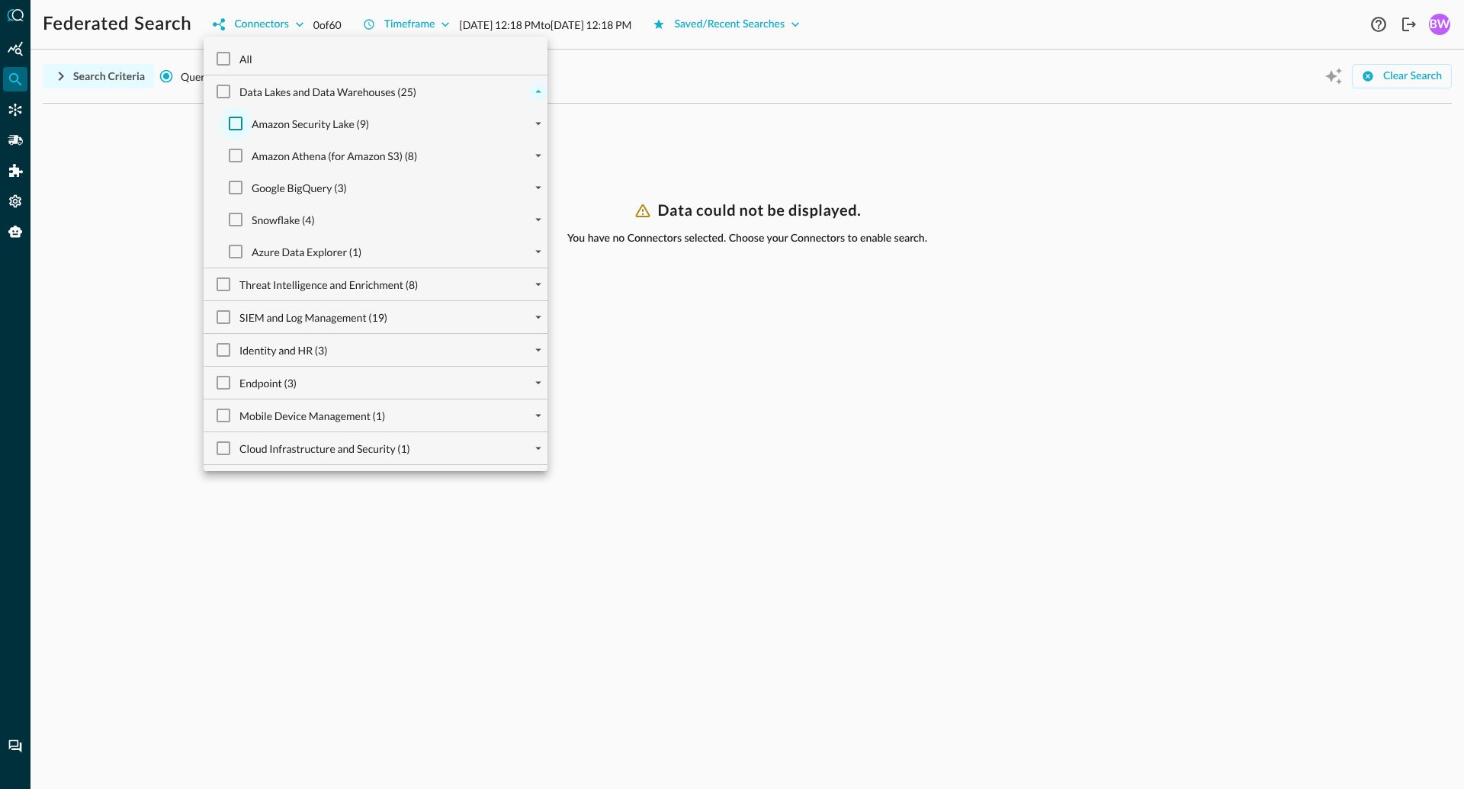
checkbox input "true"
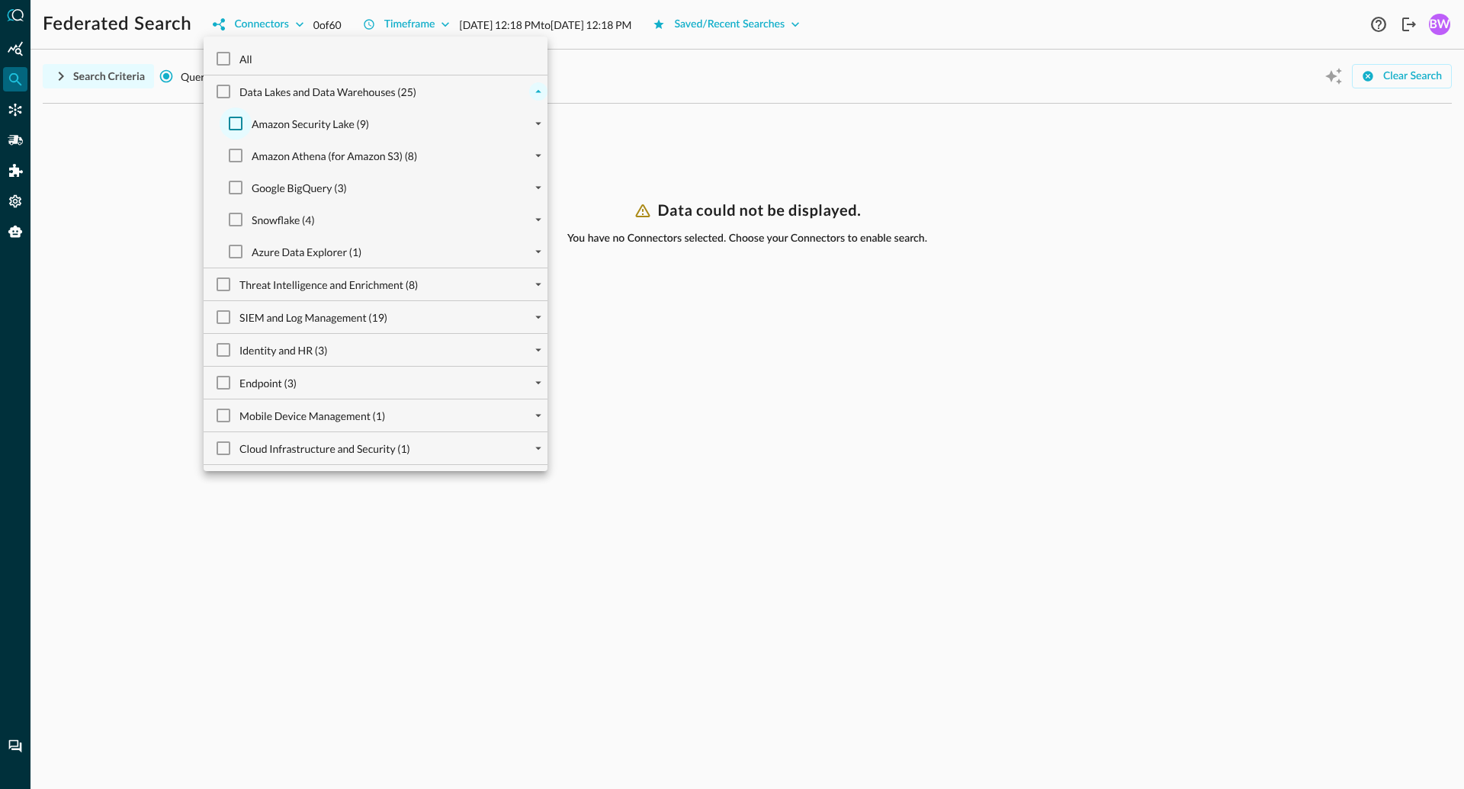
checkbox input "true"
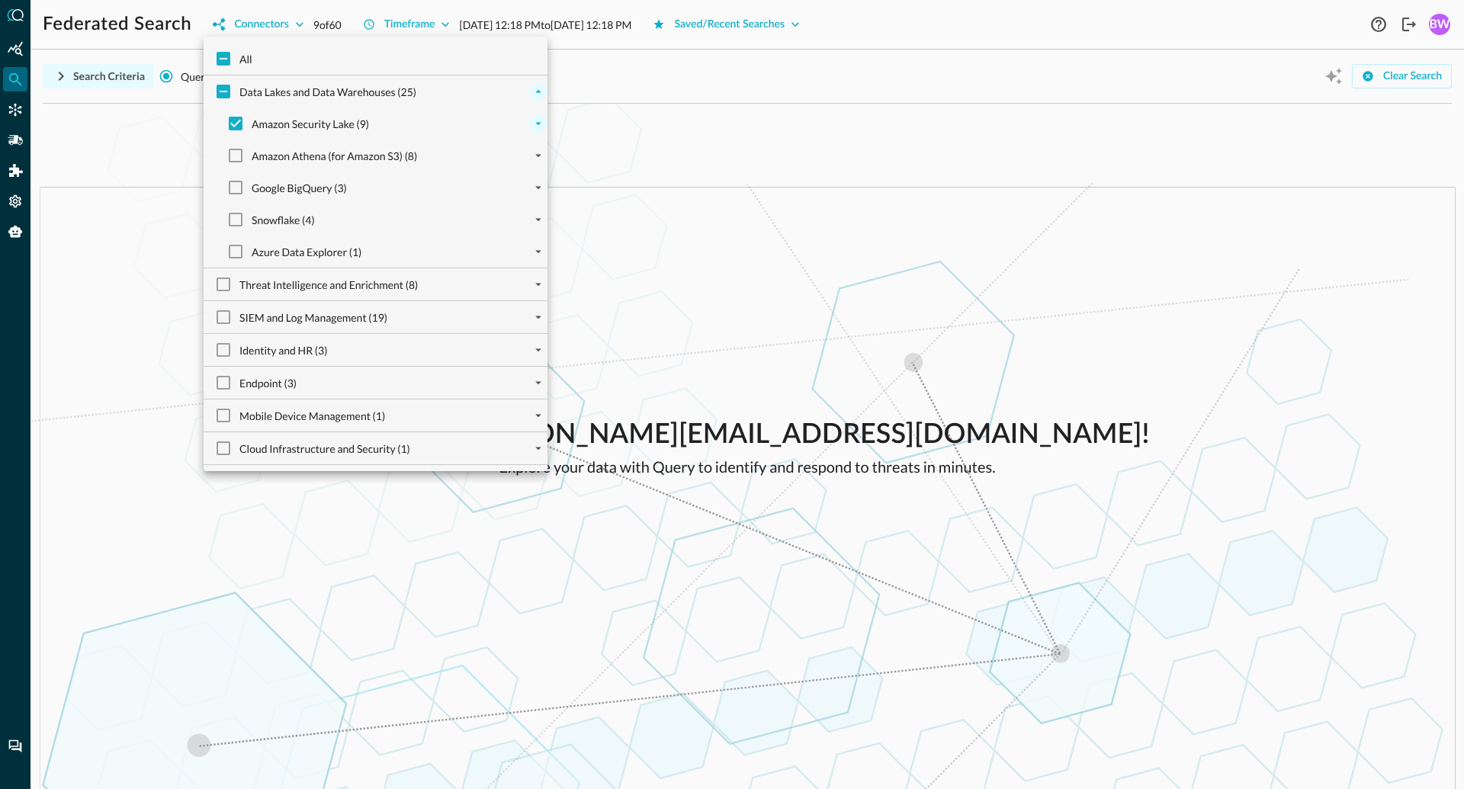
click at [540, 123] on icon "expand" at bounding box center [538, 124] width 6 height 3
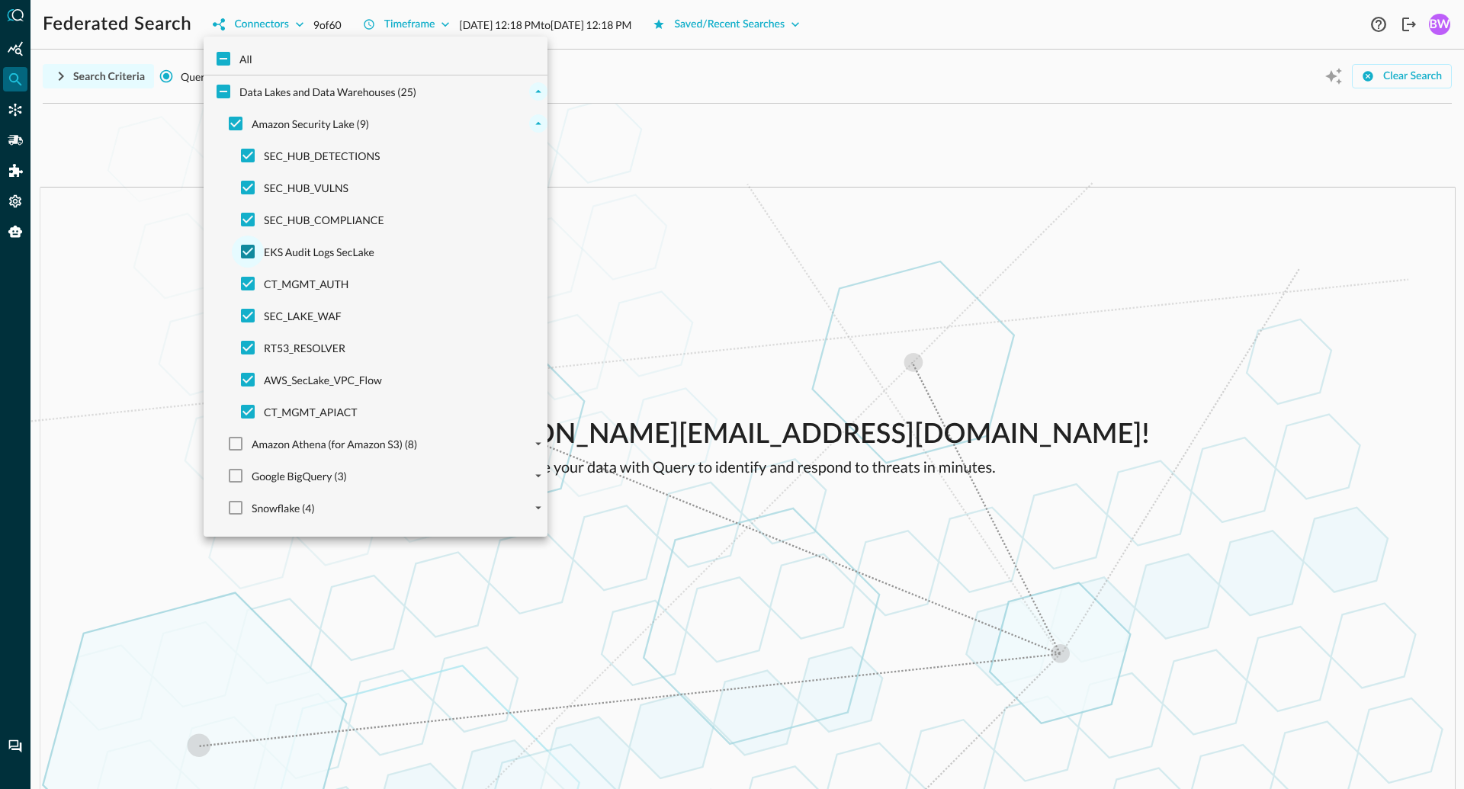
click at [248, 248] on input "EKS Audit Logs SecLake" at bounding box center [248, 252] width 32 height 32
checkbox input "false"
click at [249, 316] on input "SEC_LAKE_WAF" at bounding box center [248, 316] width 32 height 32
checkbox input "false"
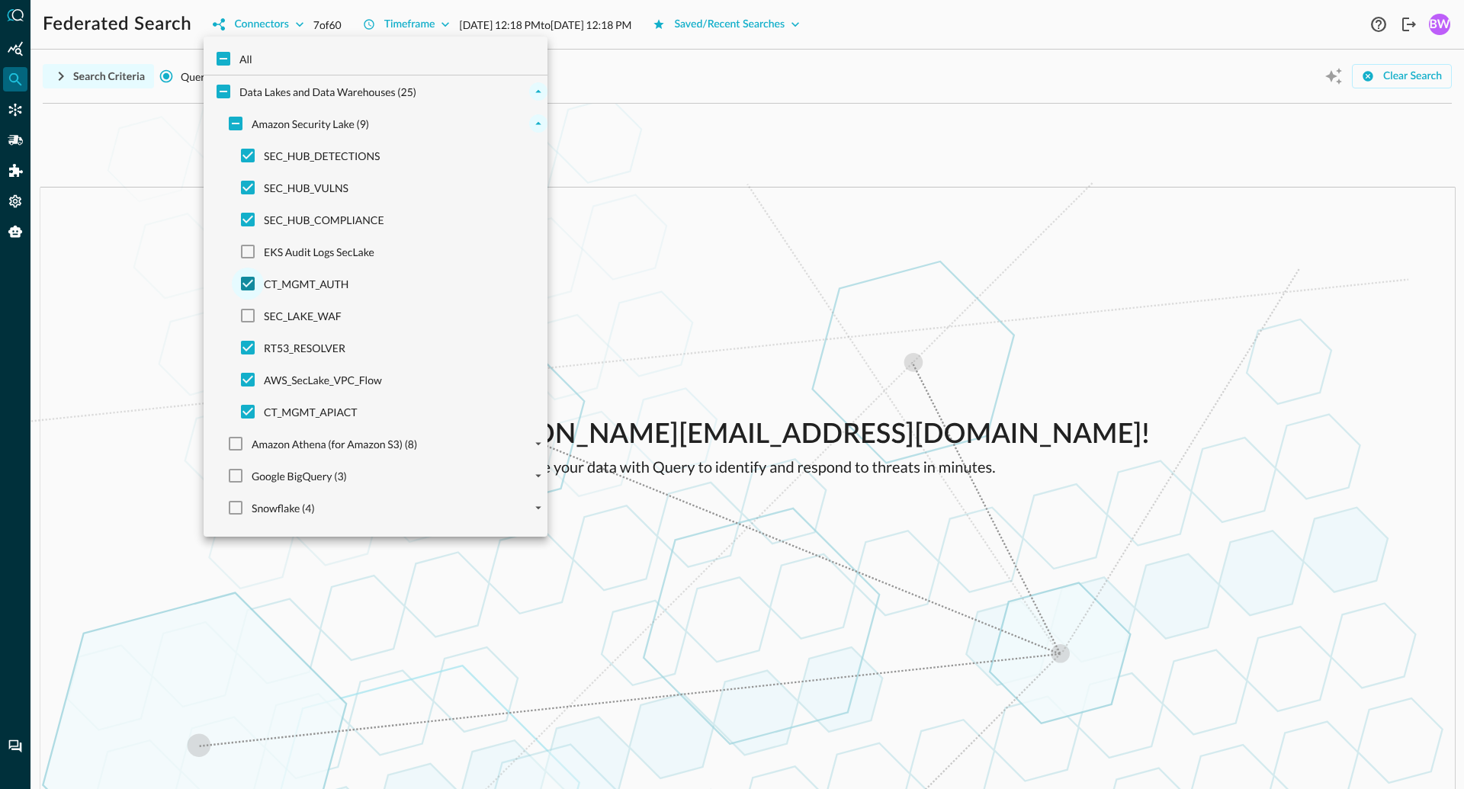
click at [249, 281] on input "CT_MGMT_AUTH" at bounding box center [248, 284] width 32 height 32
checkbox input "false"
click at [244, 345] on input "RT53_RESOLVER" at bounding box center [248, 348] width 32 height 32
checkbox input "false"
click at [245, 381] on input "AWS_SecLake_VPC_Flow" at bounding box center [248, 380] width 32 height 32
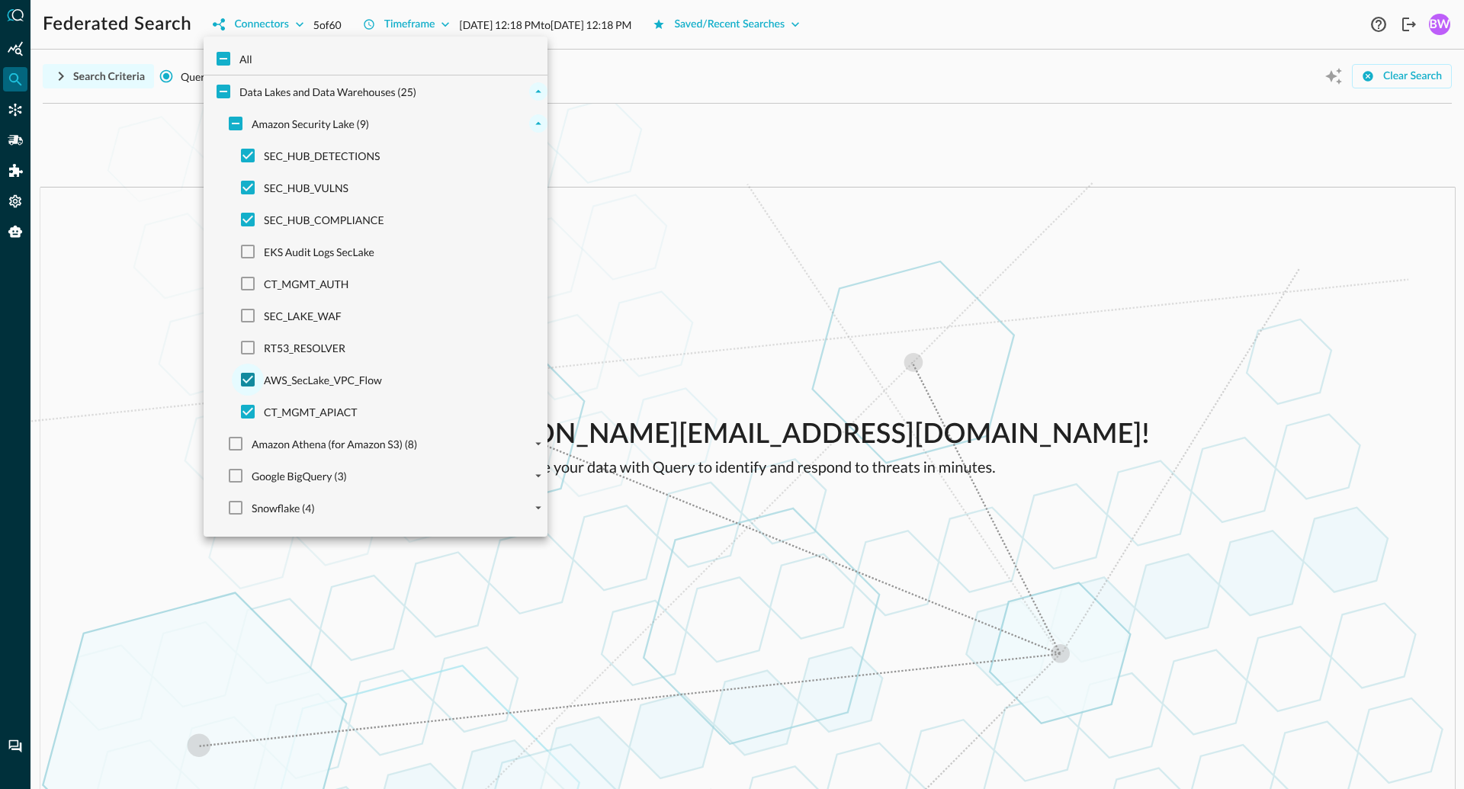
checkbox input "false"
click at [246, 412] on input "CT_MGMT_APIACT" at bounding box center [248, 412] width 32 height 32
checkbox input "false"
click at [638, 163] on div at bounding box center [732, 394] width 1464 height 789
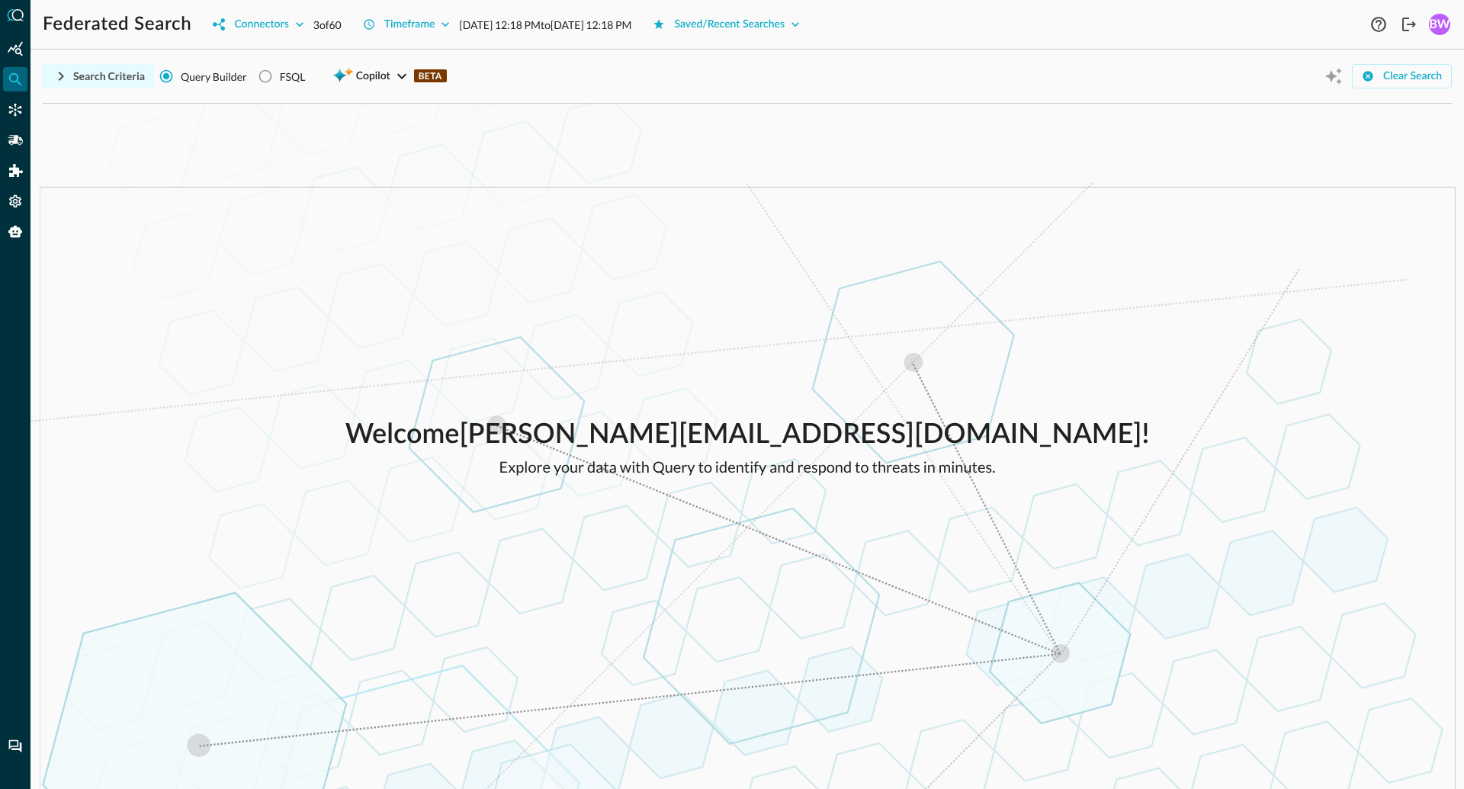
click at [61, 74] on icon "button" at bounding box center [61, 76] width 5 height 9
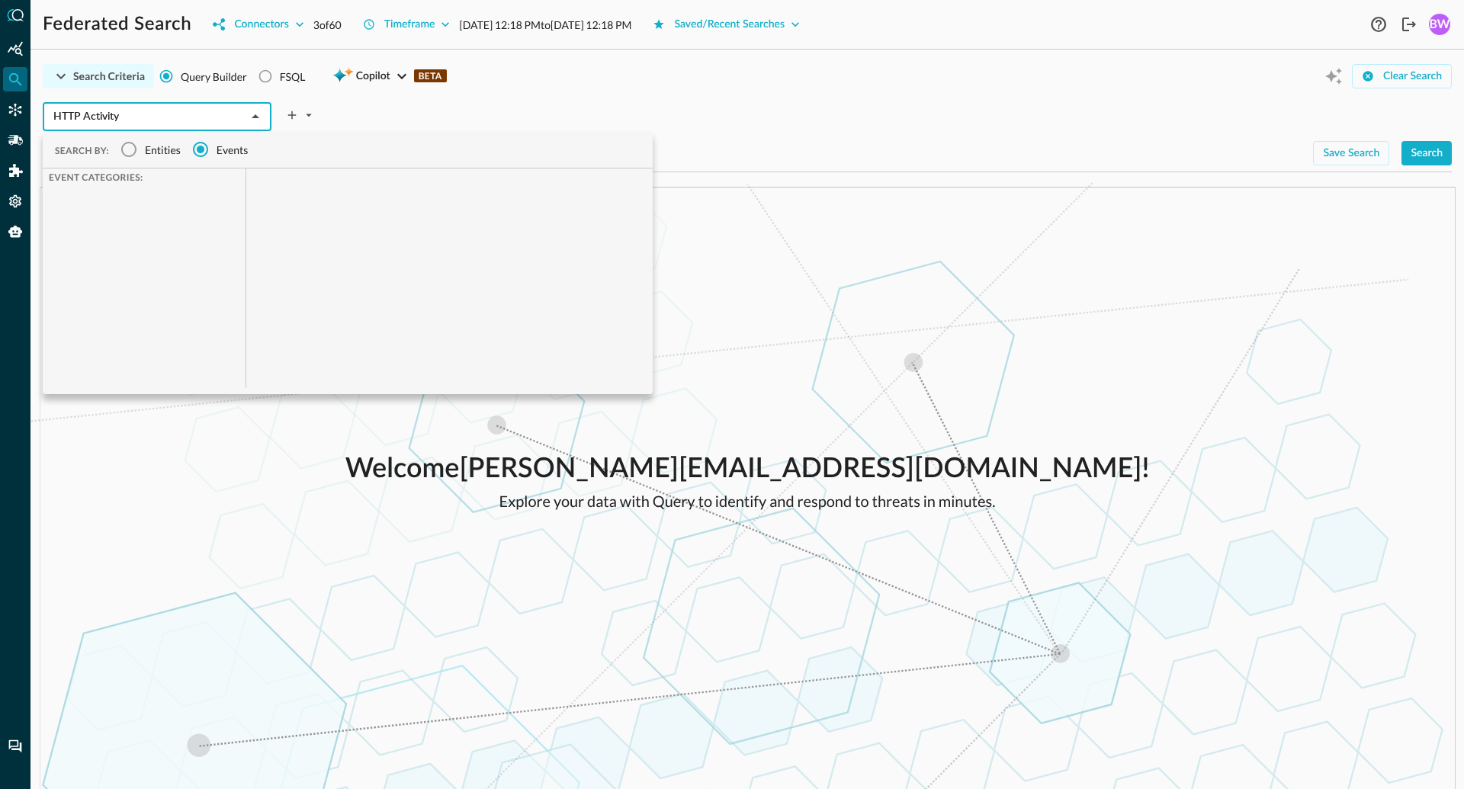
click at [205, 118] on input "HTTP Activity" at bounding box center [144, 116] width 194 height 19
click at [131, 149] on input "Entities" at bounding box center [129, 149] width 32 height 32
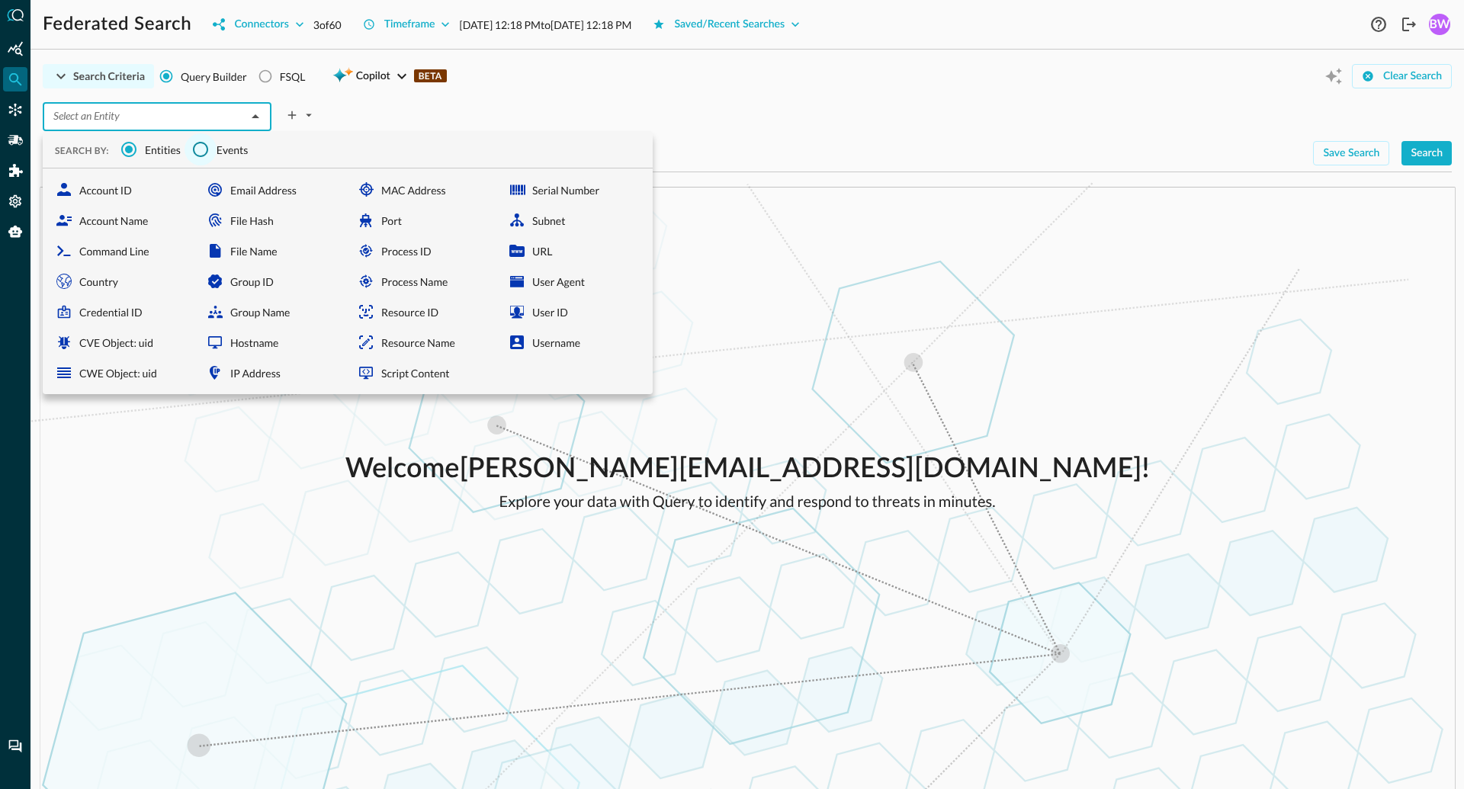
click at [194, 151] on input "Events" at bounding box center [200, 149] width 32 height 32
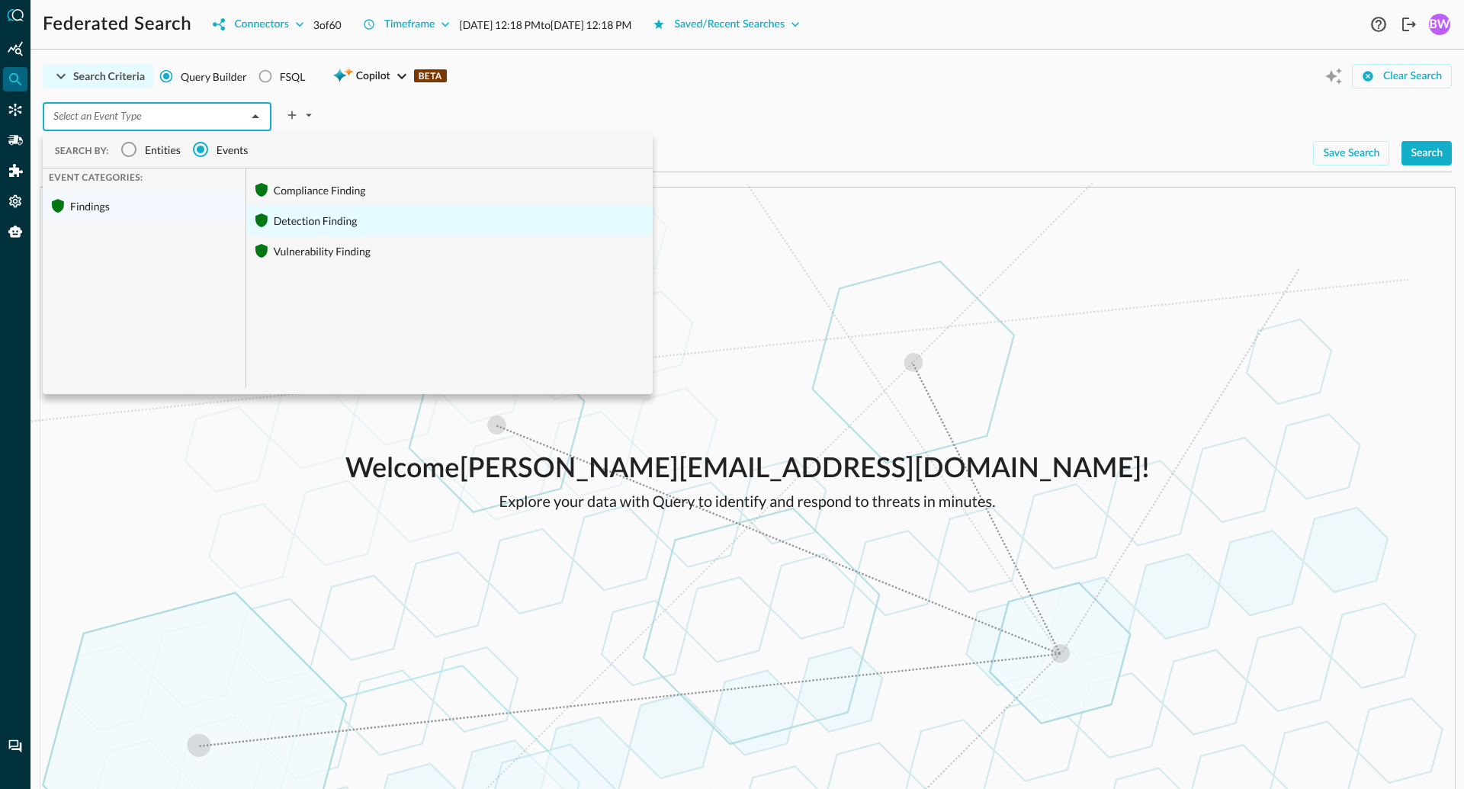
click at [316, 221] on div "Detection Finding" at bounding box center [449, 220] width 406 height 30
type input "Detection Finding"
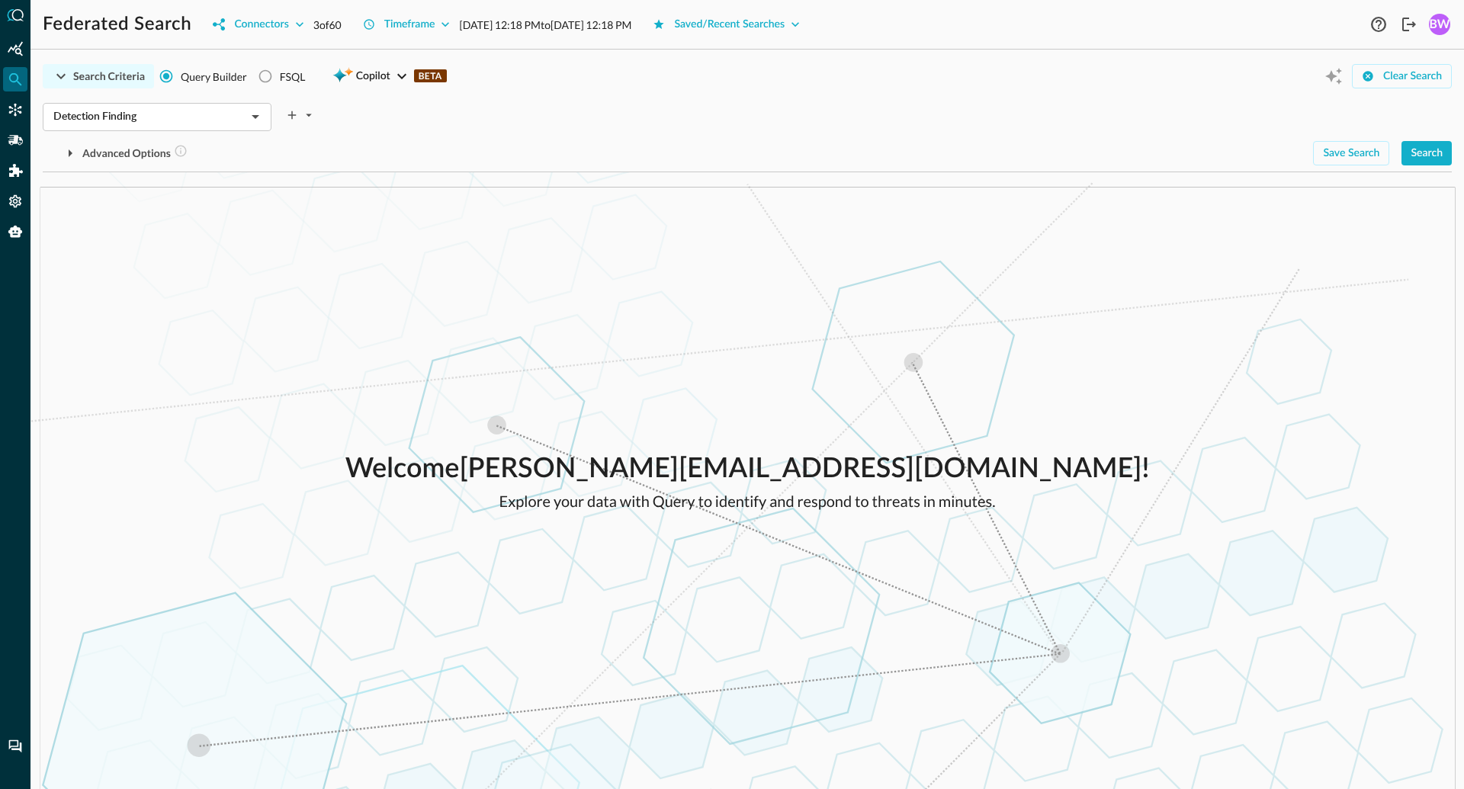
click at [610, 95] on div "Search Criteria Query Builder FSQL Copilot BETA Clear Search Detection Finding …" at bounding box center [747, 117] width 1409 height 111
click at [1426, 155] on button "Search" at bounding box center [1426, 153] width 50 height 24
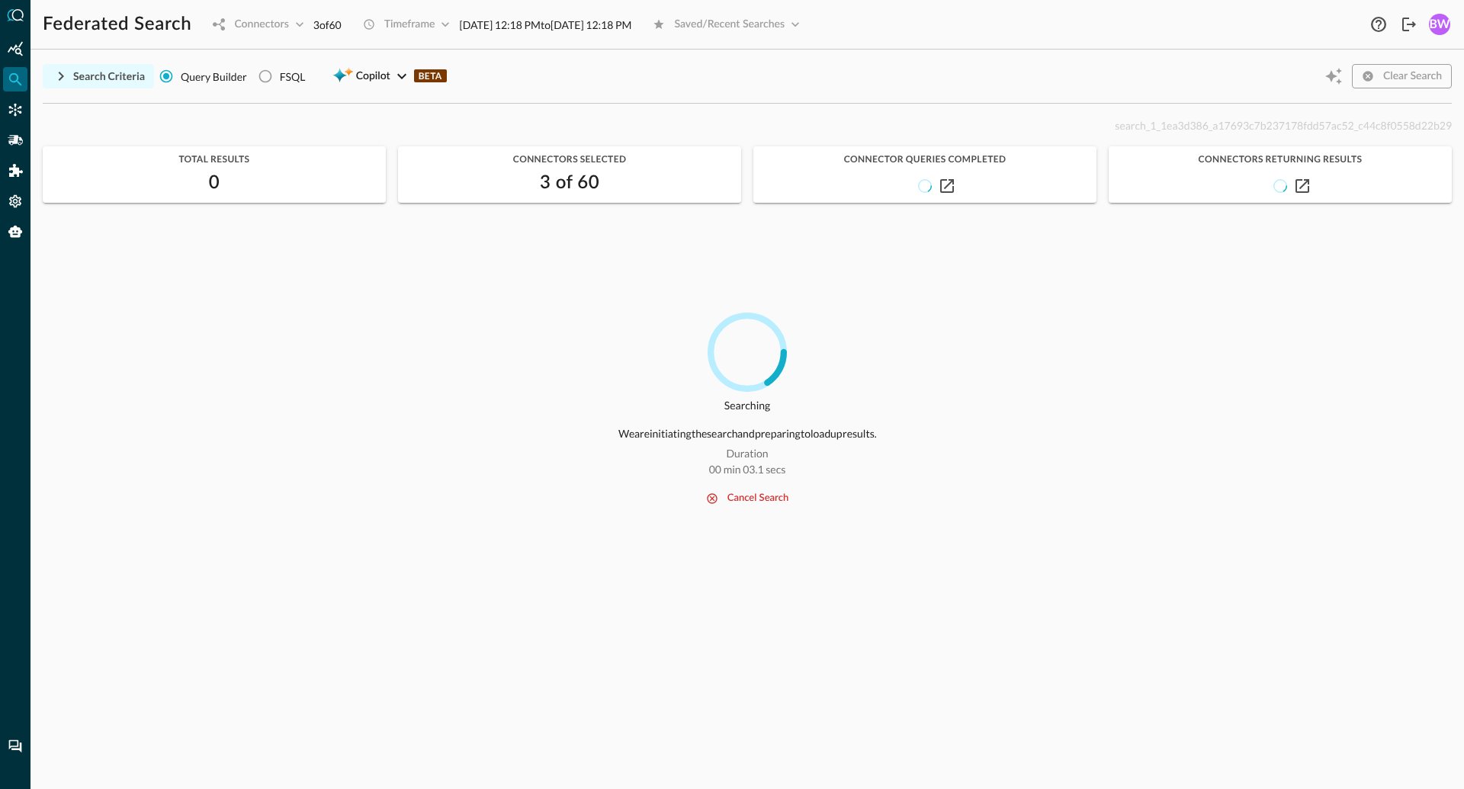
click at [753, 500] on button "cancel search" at bounding box center [747, 498] width 101 height 18
